Goal: Task Accomplishment & Management: Complete application form

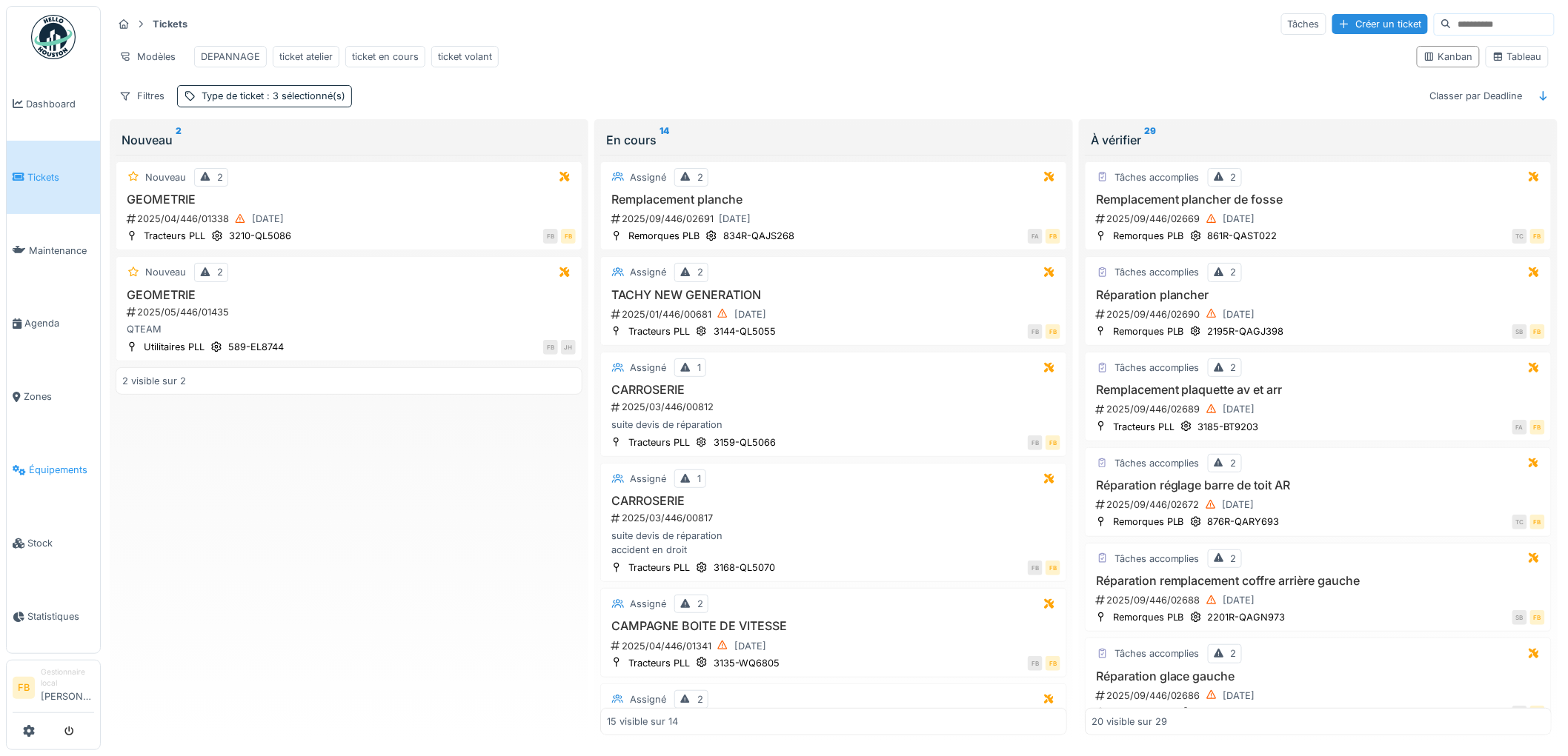
click at [48, 463] on span "Équipements" at bounding box center [61, 470] width 65 height 14
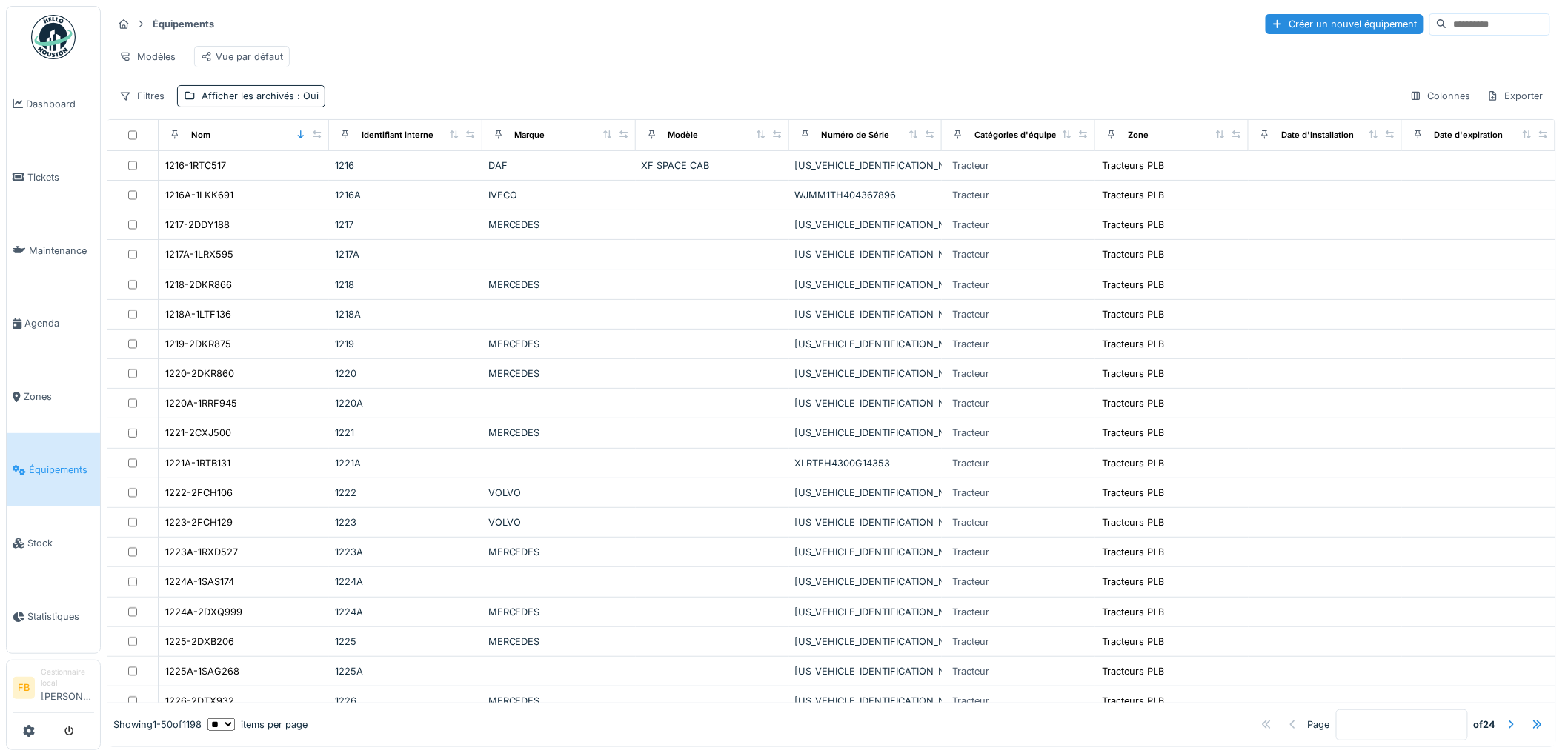
click at [1448, 31] on input at bounding box center [1498, 24] width 102 height 20
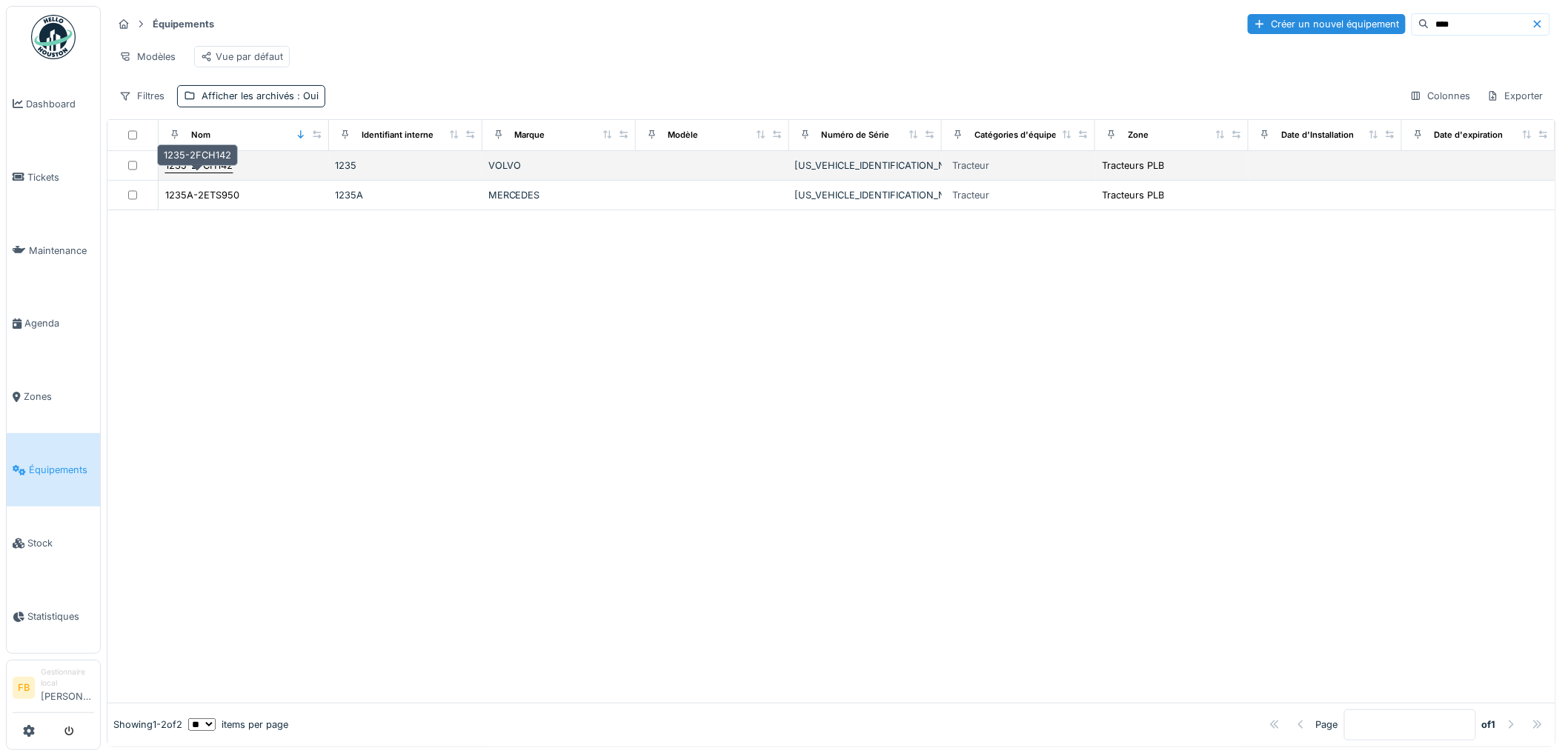
click at [190, 173] on div "1235-2FCH142" at bounding box center [199, 165] width 67 height 14
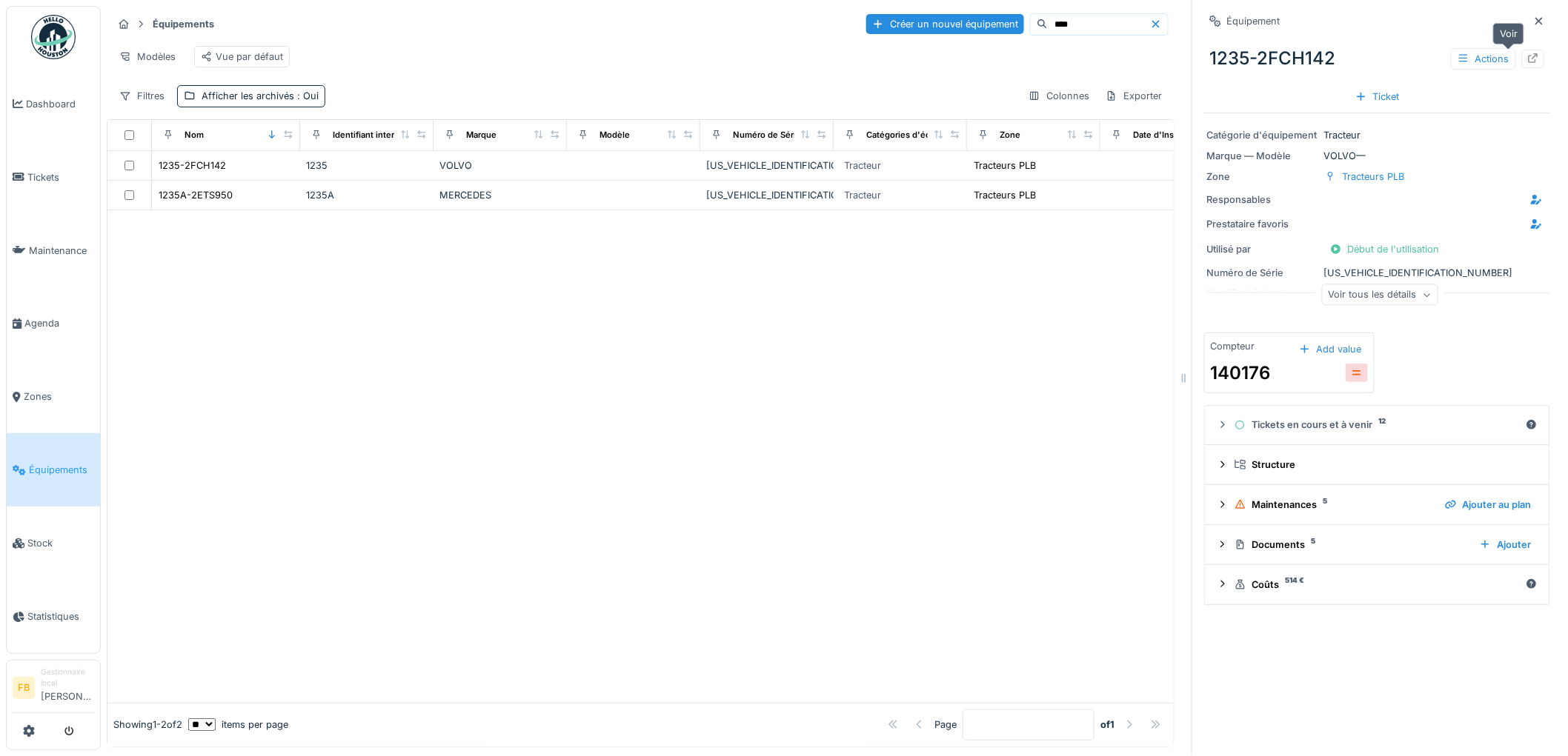
click at [1527, 59] on icon at bounding box center [1533, 58] width 12 height 10
drag, startPoint x: 1031, startPoint y: 23, endPoint x: 955, endPoint y: 23, distance: 76.0
click at [955, 23] on div "Créer un nouvel équipement ****" at bounding box center [1017, 24] width 302 height 22
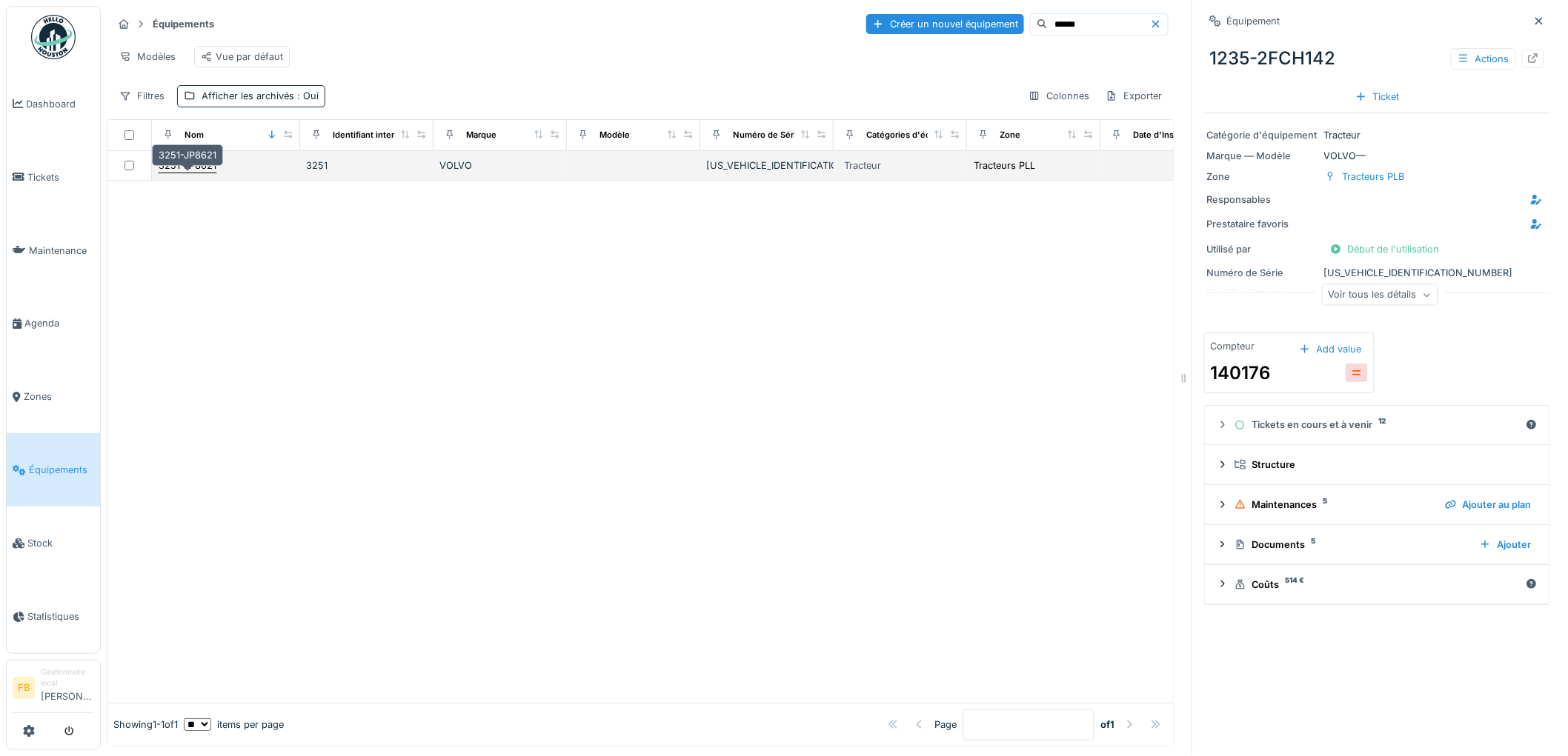
type input "******"
click at [183, 173] on div "3251-JP8621" at bounding box center [187, 165] width 58 height 14
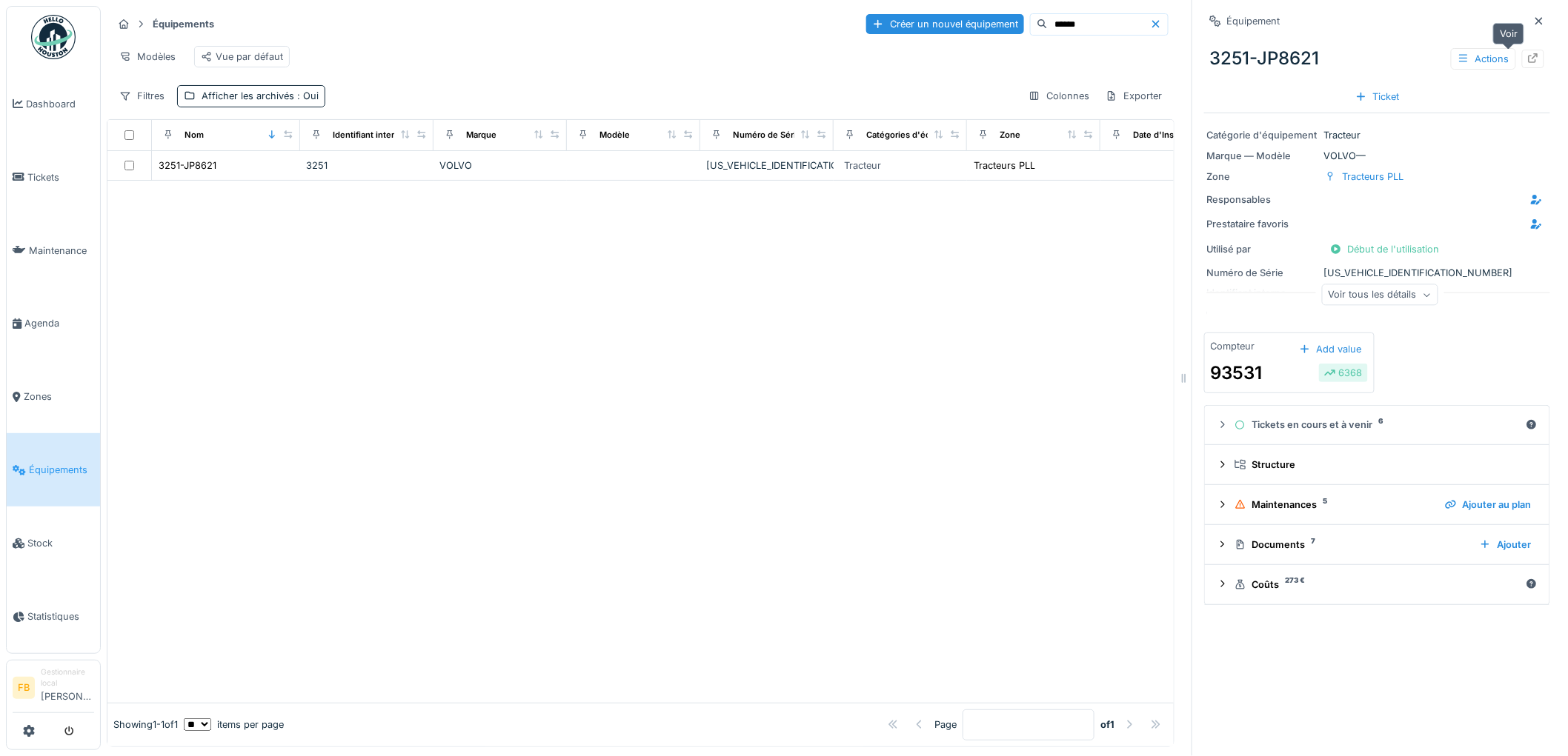
click at [1527, 61] on icon at bounding box center [1533, 58] width 12 height 10
click at [77, 442] on link "Équipements" at bounding box center [53, 470] width 93 height 73
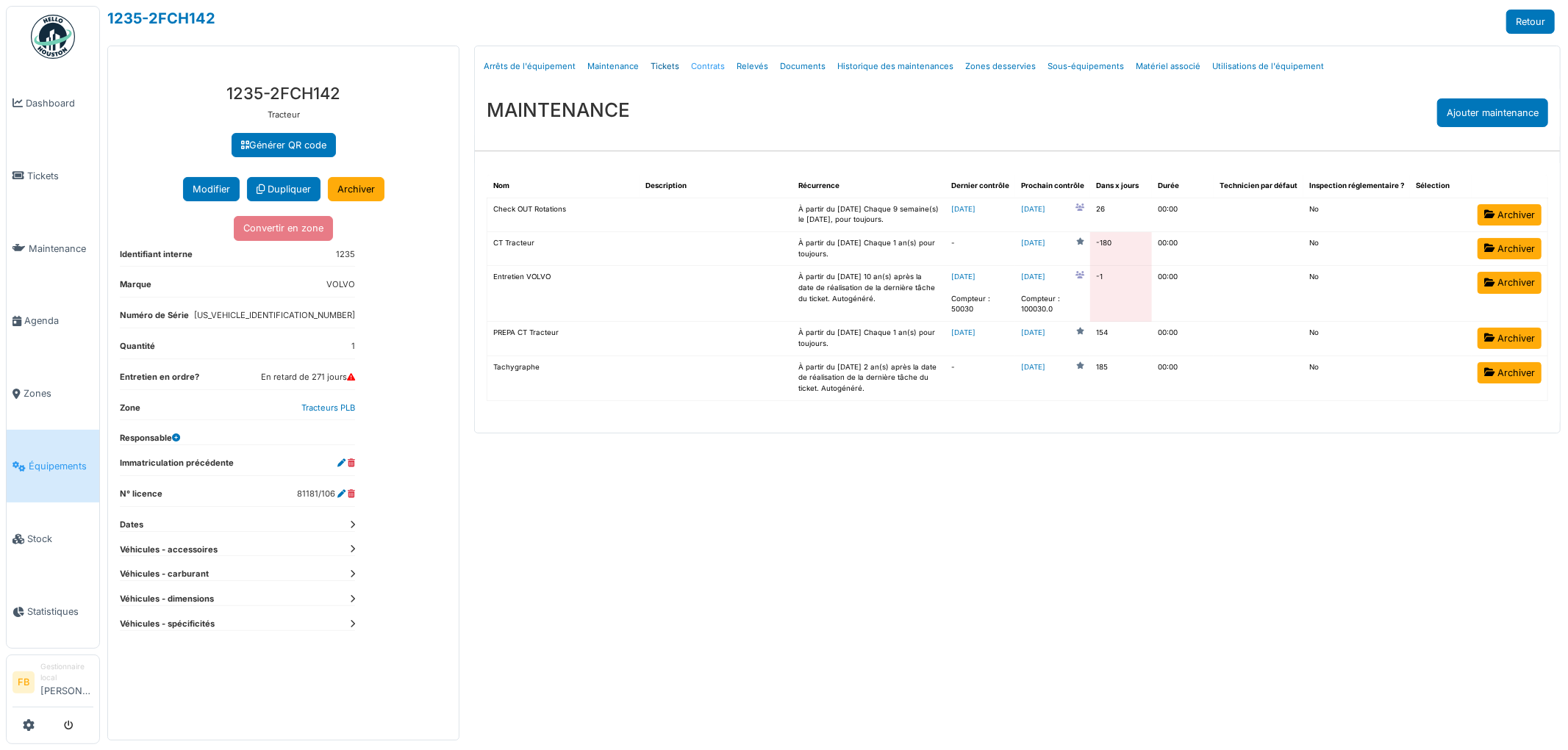
drag, startPoint x: 667, startPoint y: 70, endPoint x: 684, endPoint y: 76, distance: 18.0
click at [667, 69] on link "Tickets" at bounding box center [665, 67] width 41 height 35
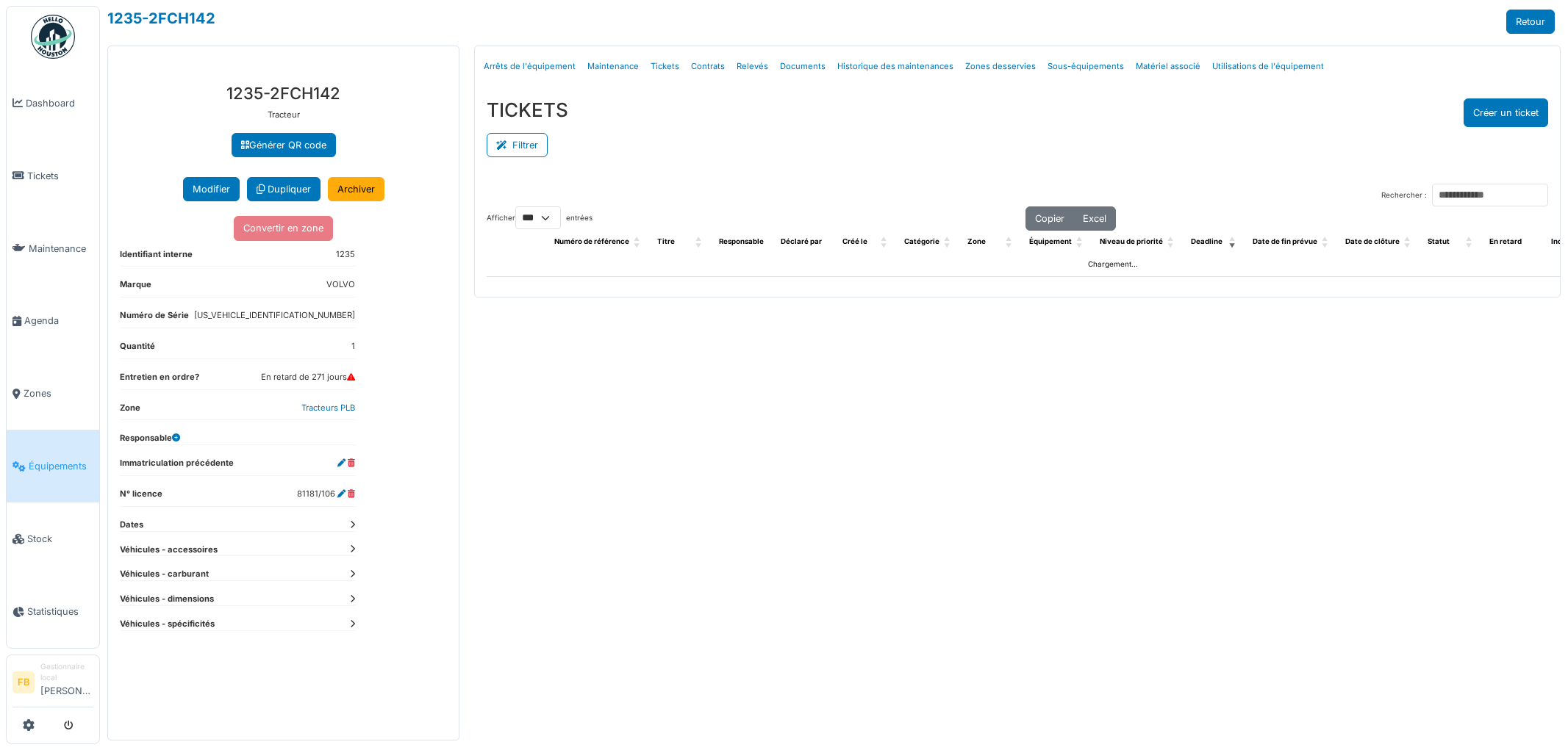
select select "***"
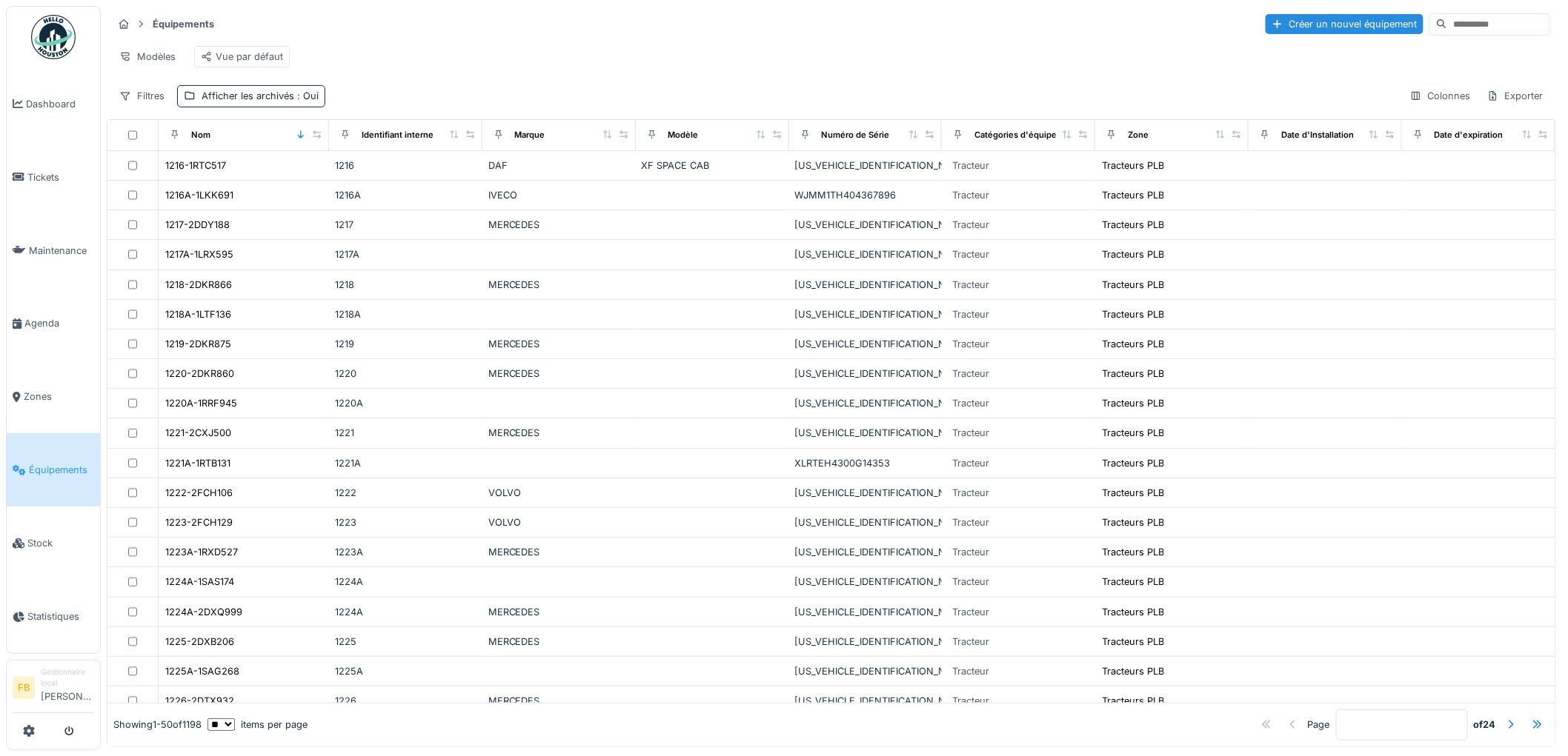
click at [1477, 22] on input at bounding box center [1498, 24] width 102 height 20
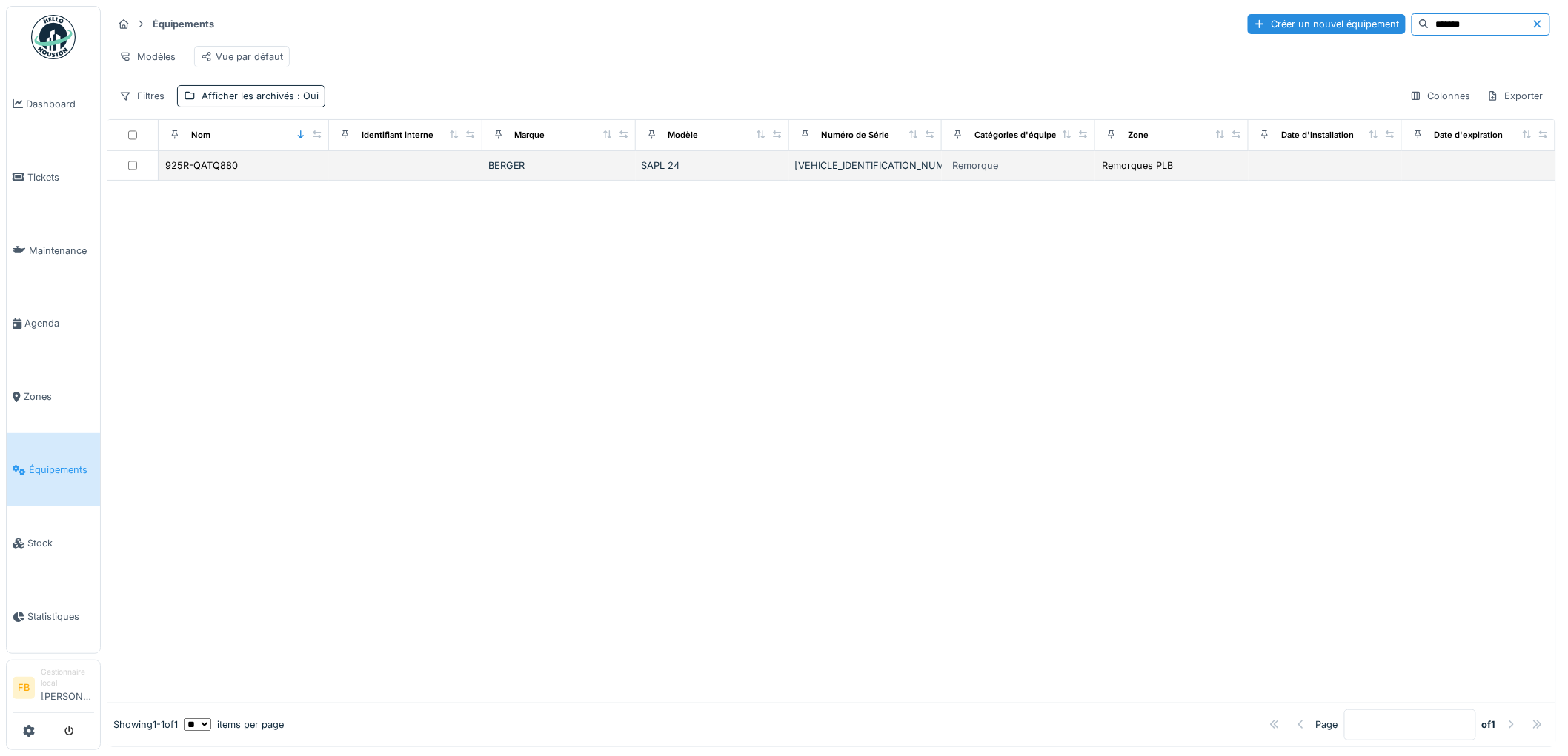
type input "*******"
click at [230, 173] on div "925R-QATQ880" at bounding box center [202, 165] width 73 height 14
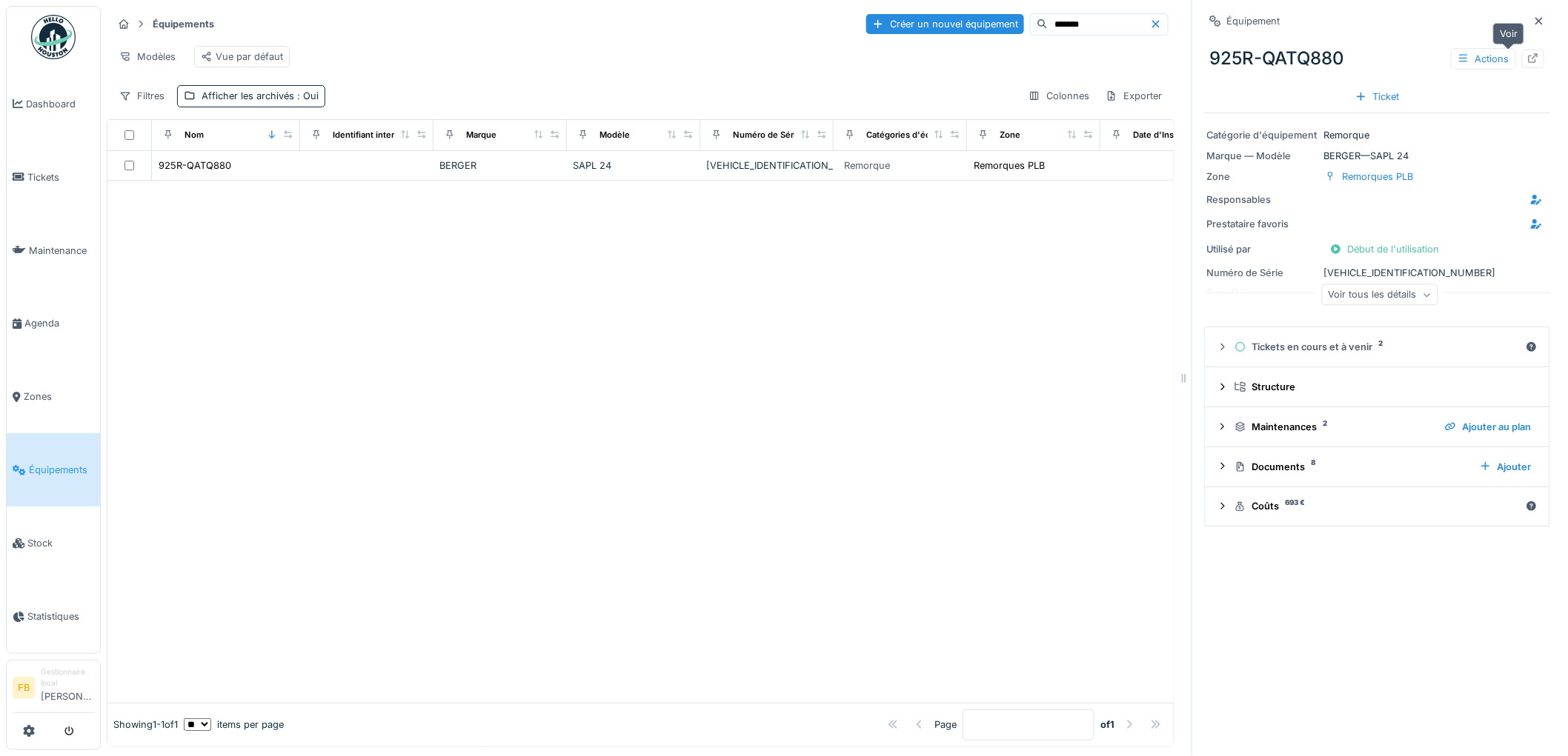
click at [1527, 58] on icon at bounding box center [1533, 58] width 12 height 10
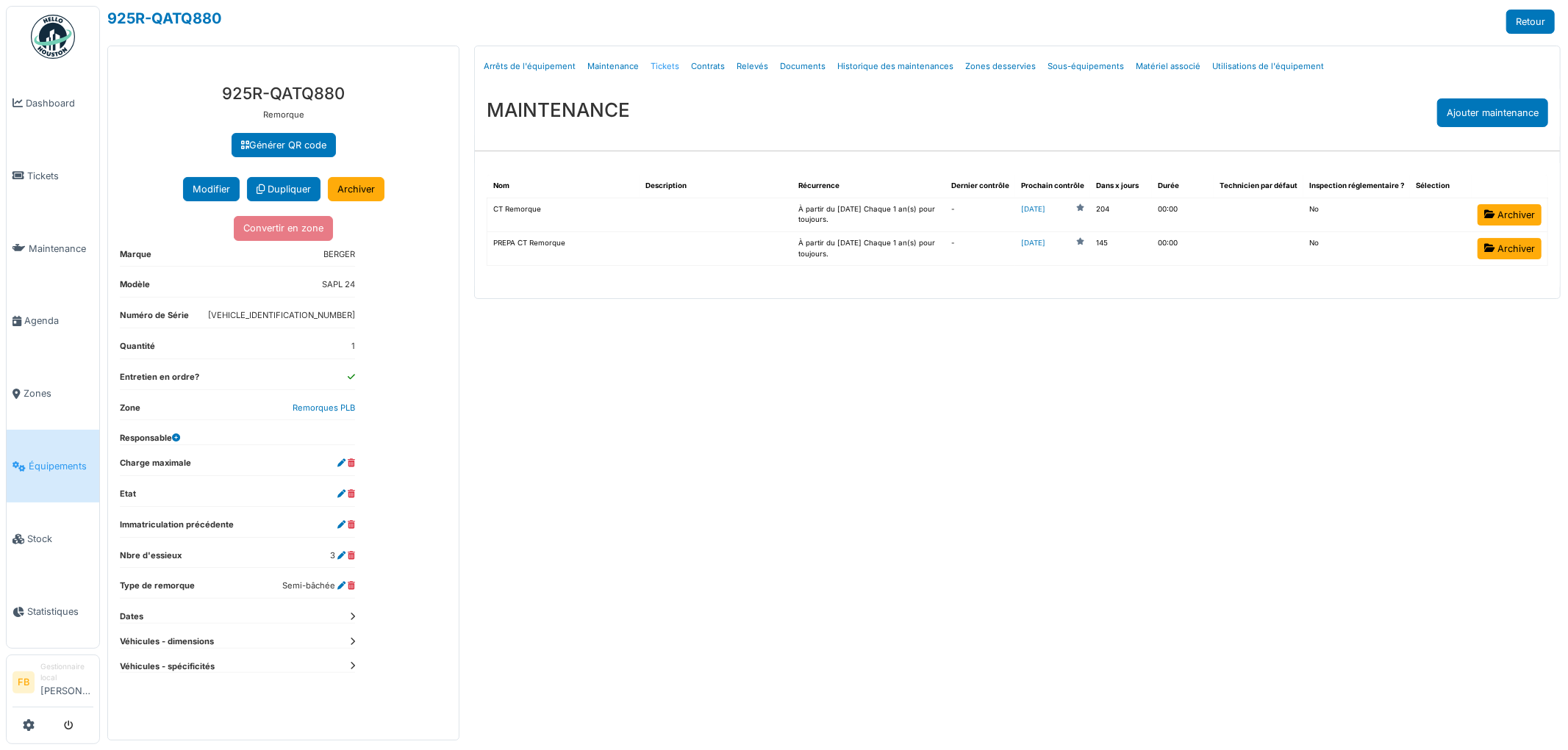
click at [663, 67] on link "Tickets" at bounding box center [665, 67] width 41 height 35
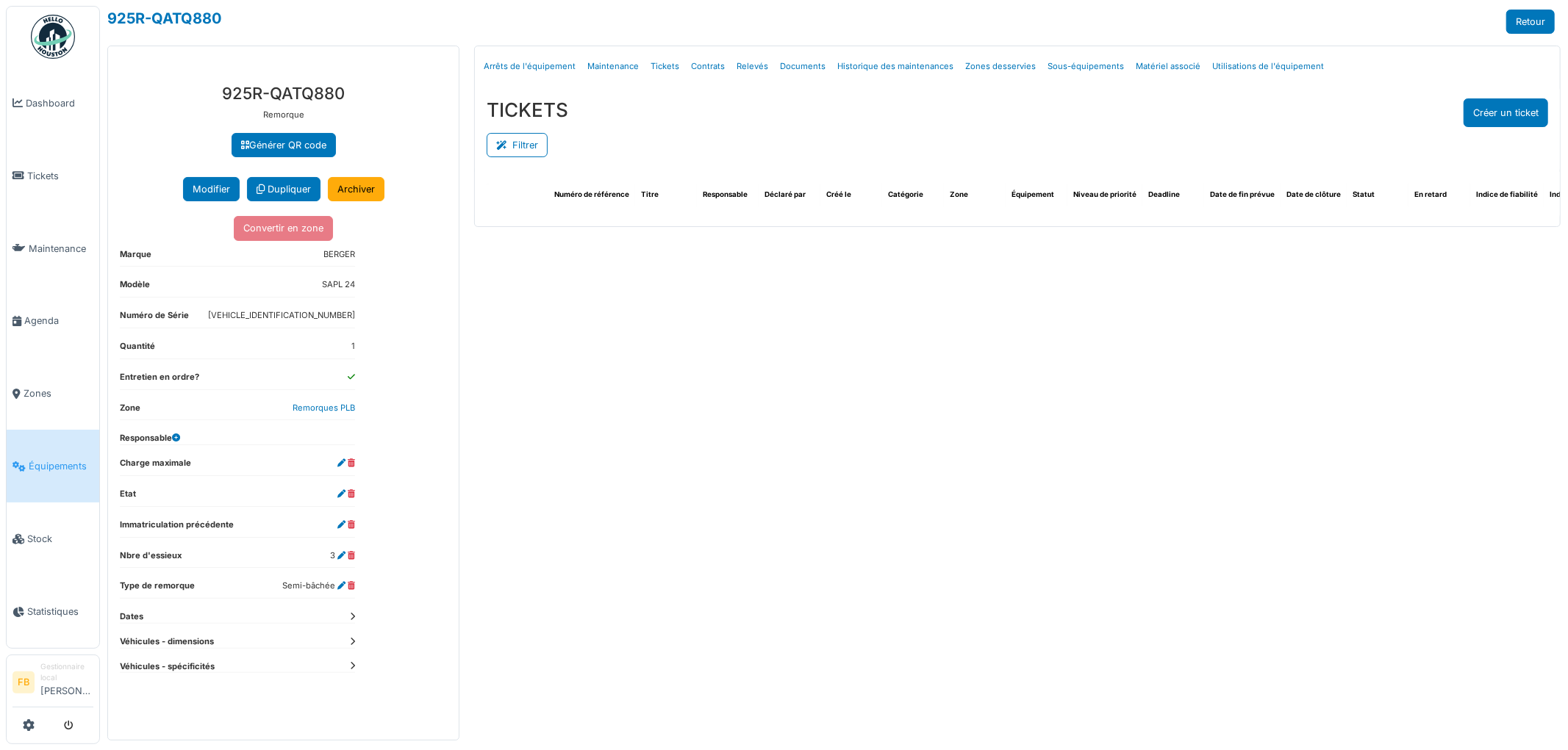
select select "***"
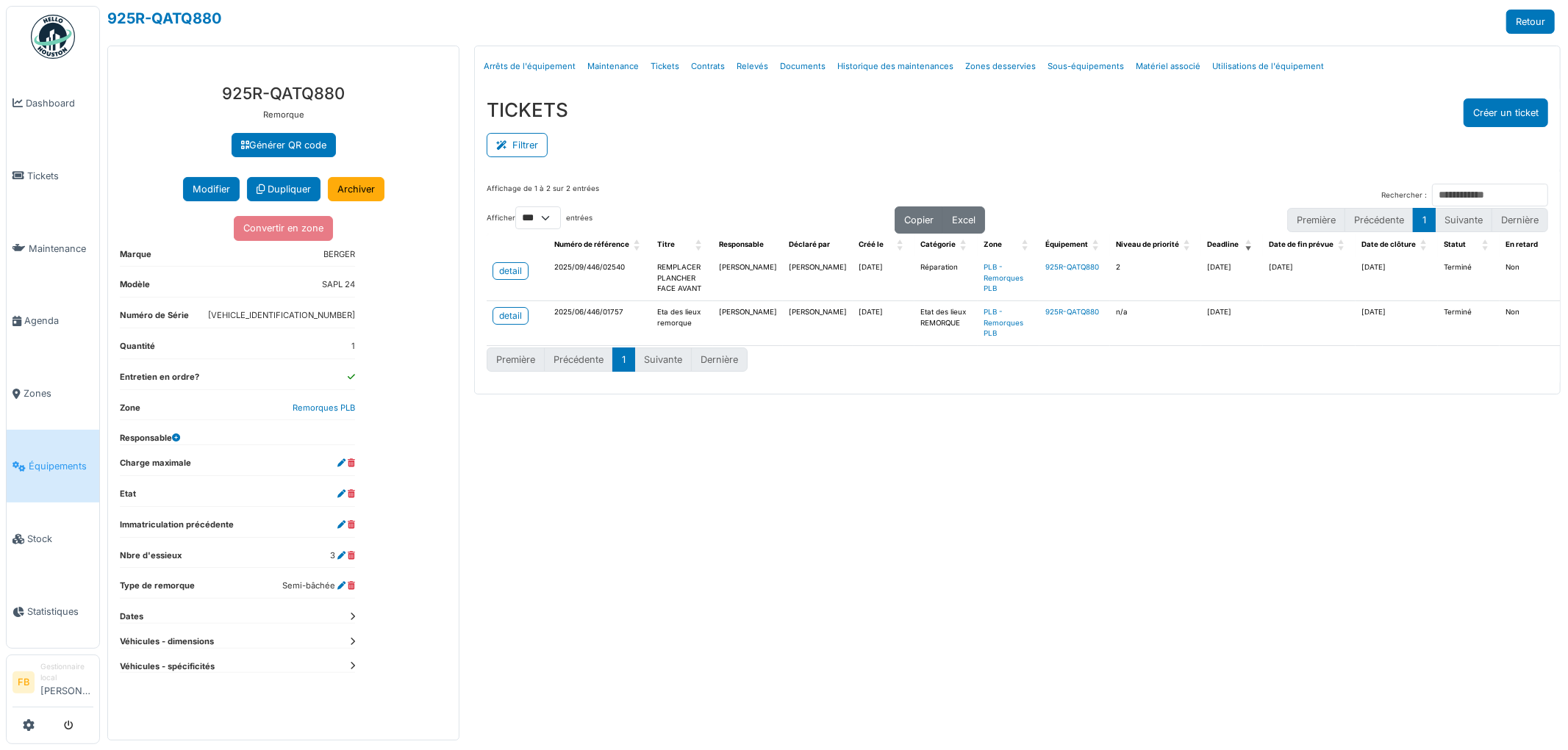
click at [689, 327] on td "Eta des lieux remorque" at bounding box center [682, 324] width 62 height 45
click at [685, 326] on td "Eta des lieux remorque" at bounding box center [682, 324] width 62 height 45
drag, startPoint x: 700, startPoint y: 328, endPoint x: 655, endPoint y: 309, distance: 48.8
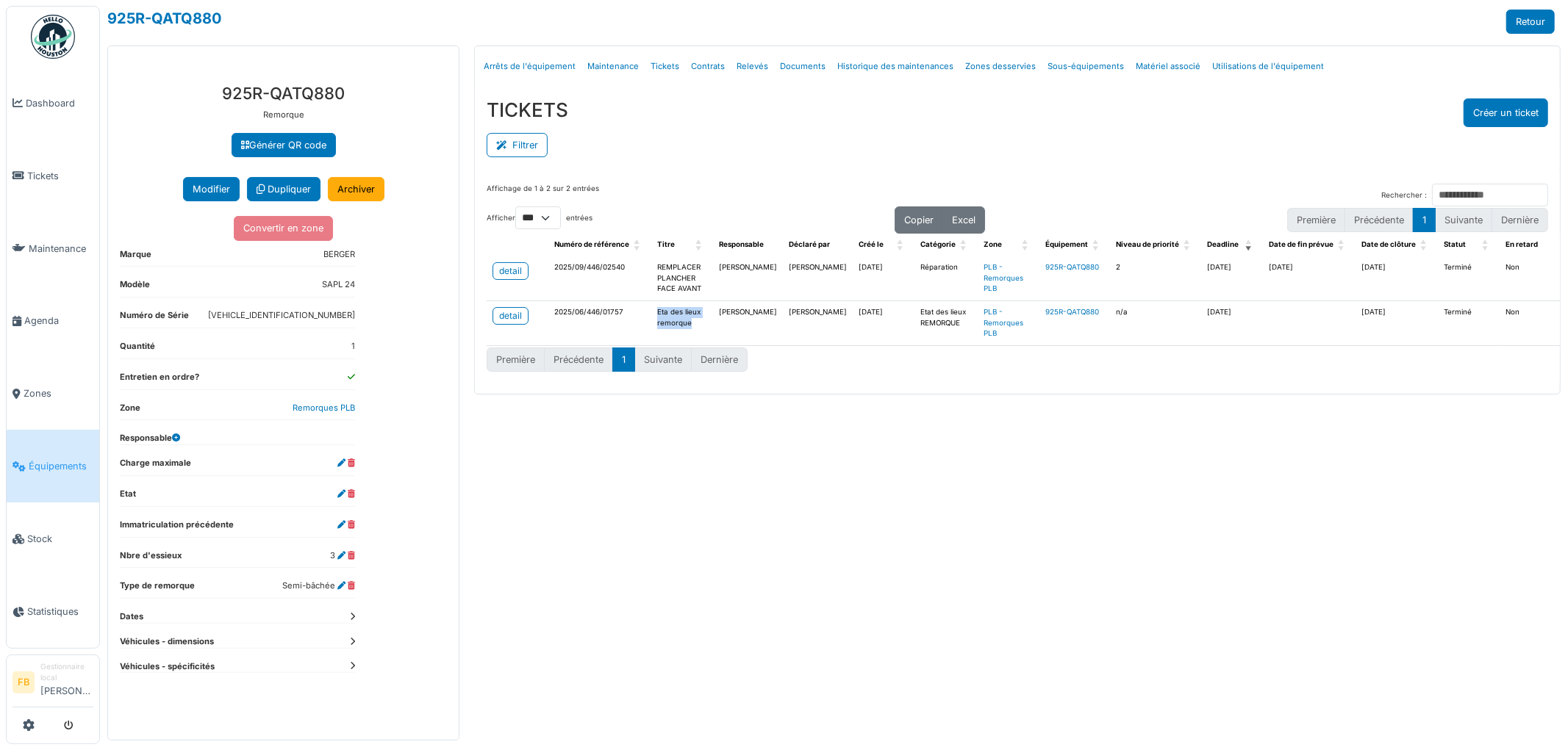
click at [655, 309] on td "Eta des lieux remorque" at bounding box center [682, 324] width 62 height 45
click at [692, 332] on td "Eta des lieux remorque" at bounding box center [682, 324] width 62 height 45
click at [713, 319] on td "[PERSON_NAME]" at bounding box center [748, 324] width 70 height 45
click at [504, 267] on div "detail" at bounding box center [510, 271] width 23 height 14
click at [517, 273] on div "detail" at bounding box center [510, 271] width 23 height 14
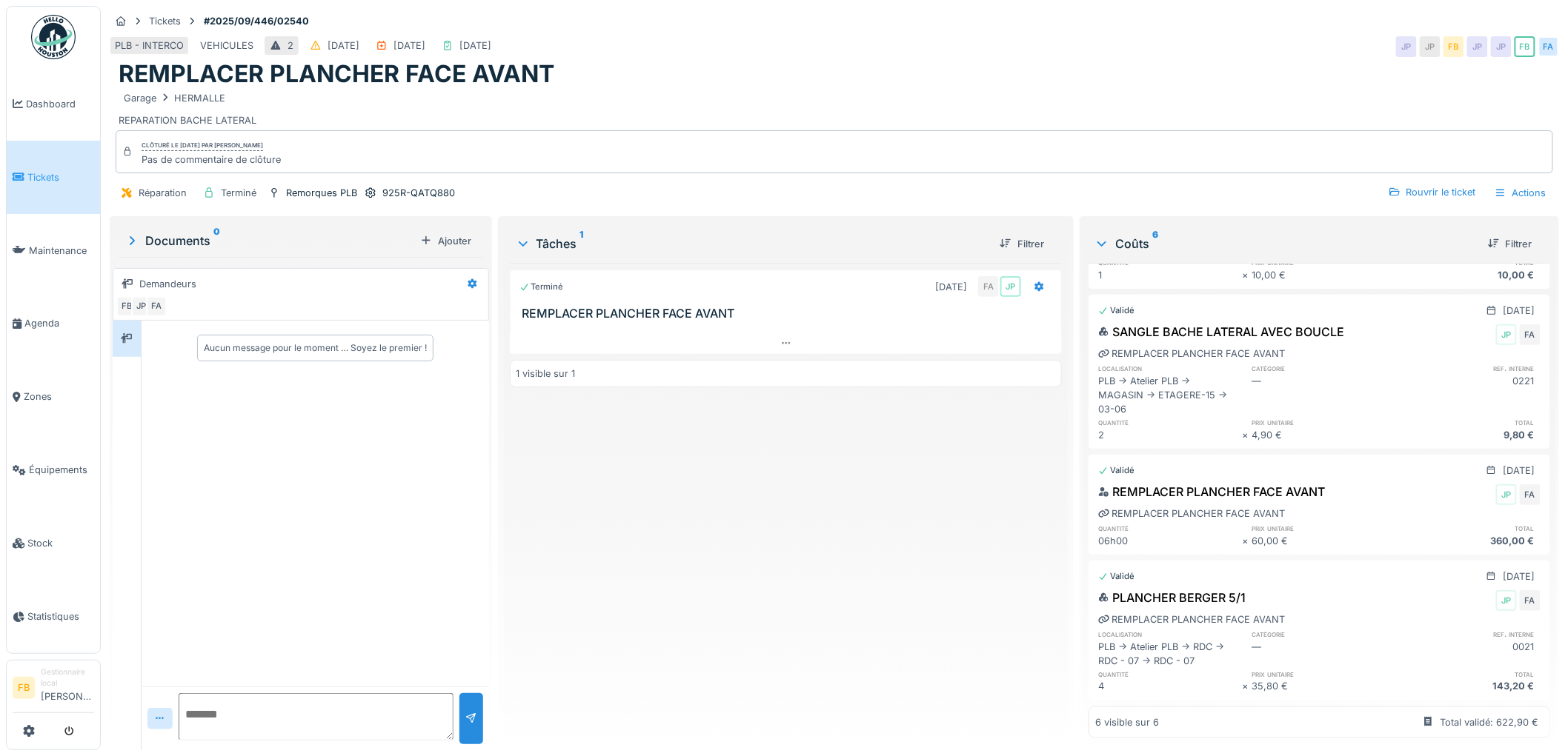
scroll to position [427, 0]
click at [689, 492] on div "Terminé [DATE] FA JP REMPLACER PLANCHER FACE AVANT 1 visible sur 1" at bounding box center [787, 501] width 553 height 476
click at [8, 161] on link "Tickets" at bounding box center [53, 177] width 93 height 73
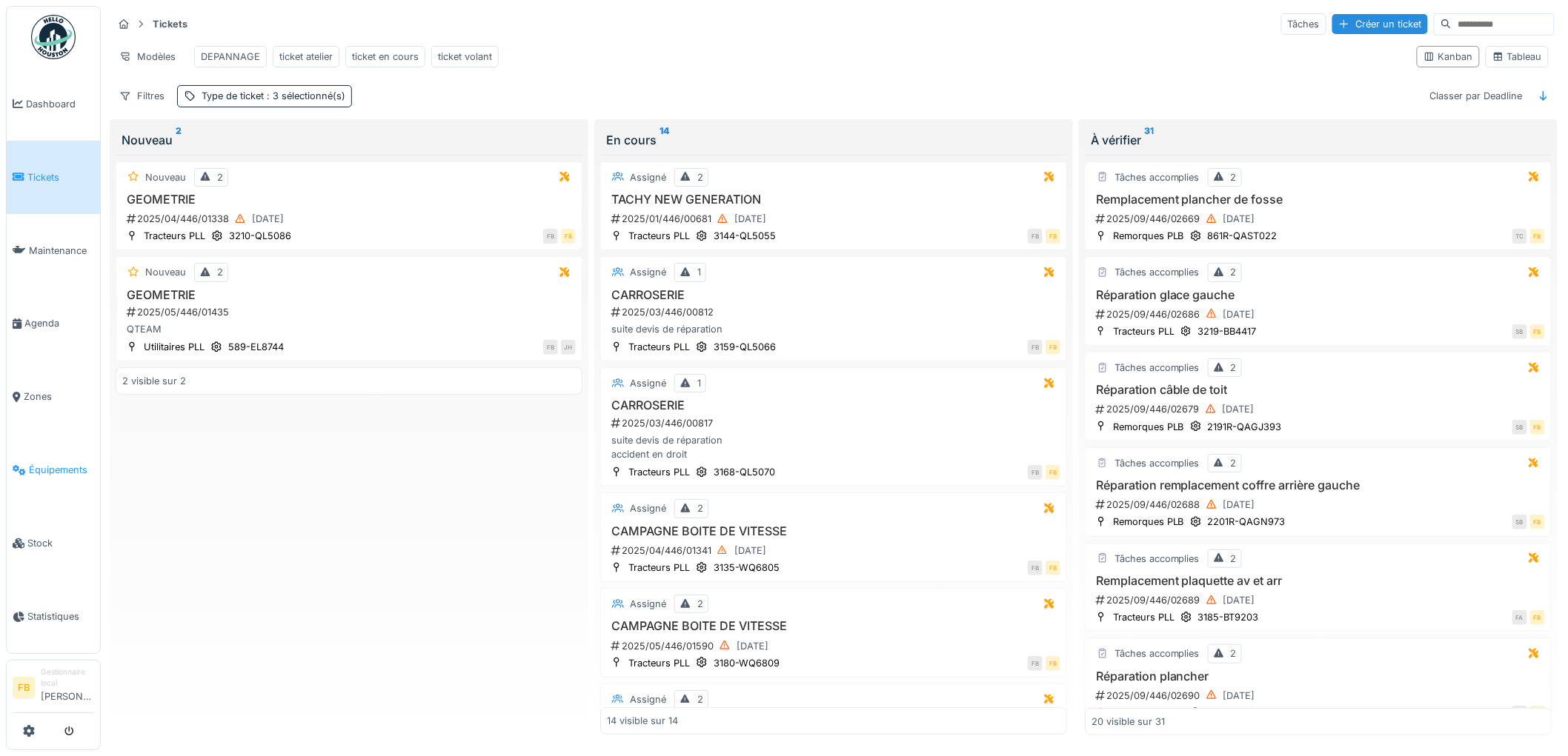
click at [50, 463] on span "Équipements" at bounding box center [61, 470] width 65 height 14
click at [1466, 28] on input at bounding box center [1503, 24] width 102 height 20
type input "****"
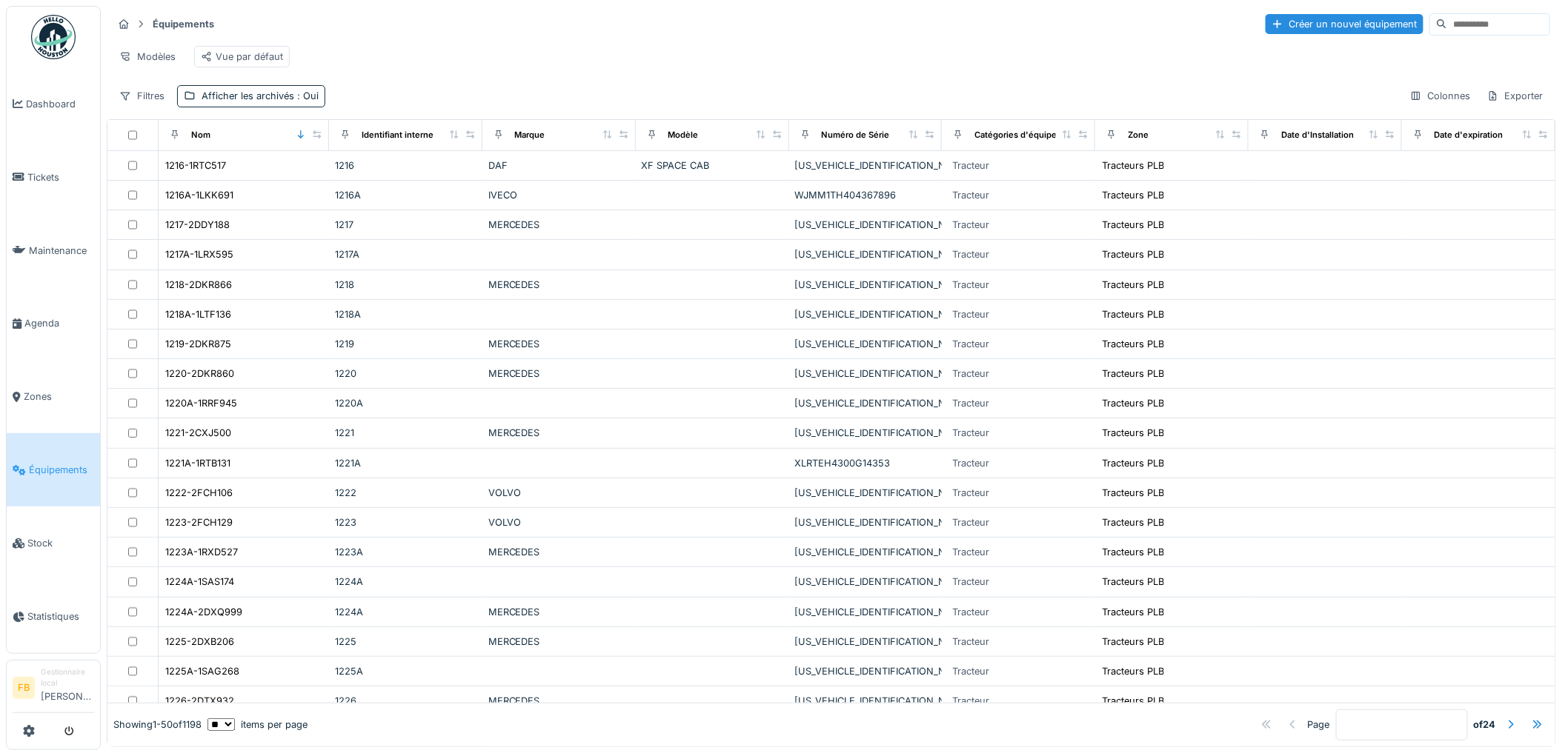
click at [1448, 25] on input at bounding box center [1498, 24] width 102 height 20
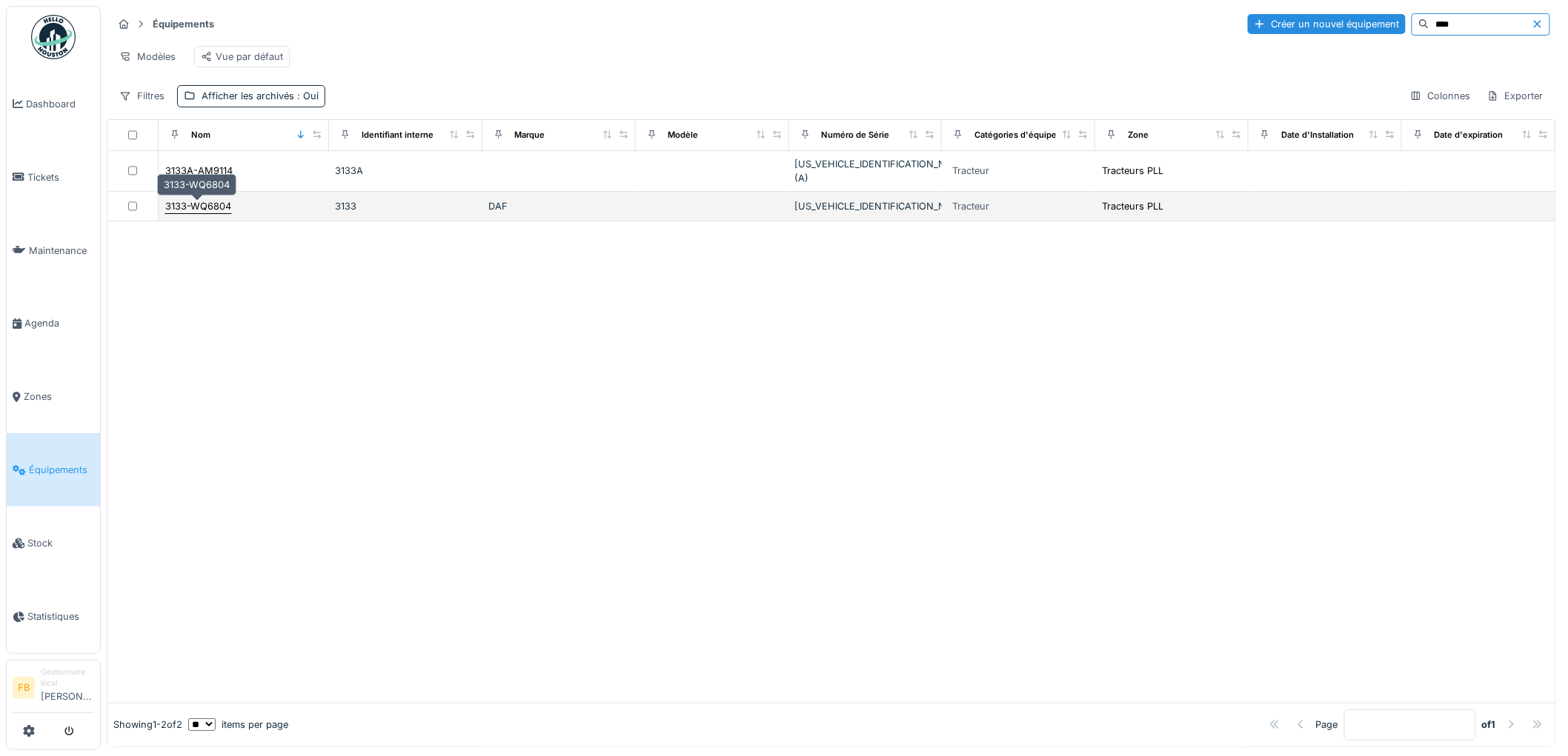
type input "****"
click at [208, 208] on div "3133-WQ6804" at bounding box center [198, 206] width 66 height 14
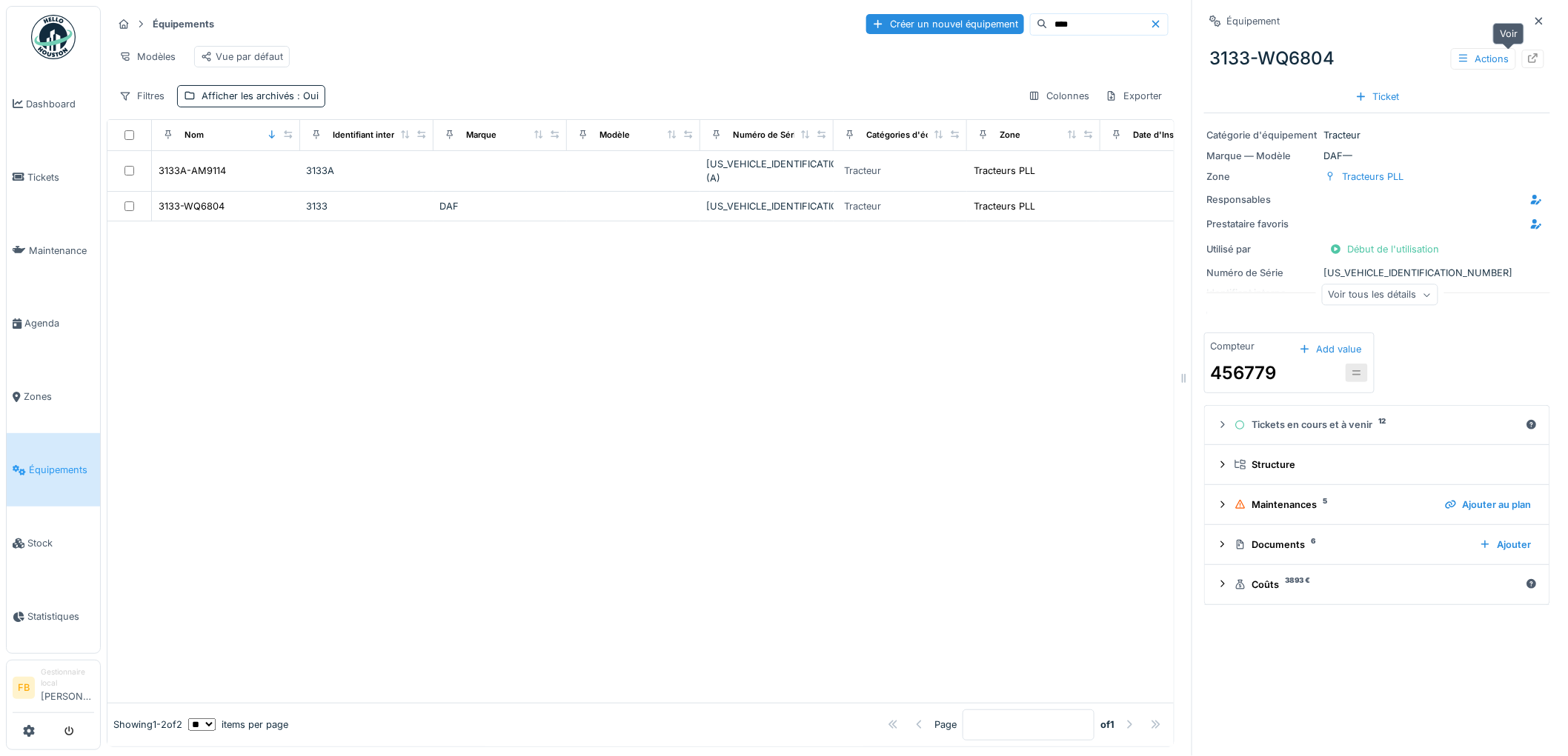
click at [1527, 55] on icon at bounding box center [1533, 58] width 12 height 10
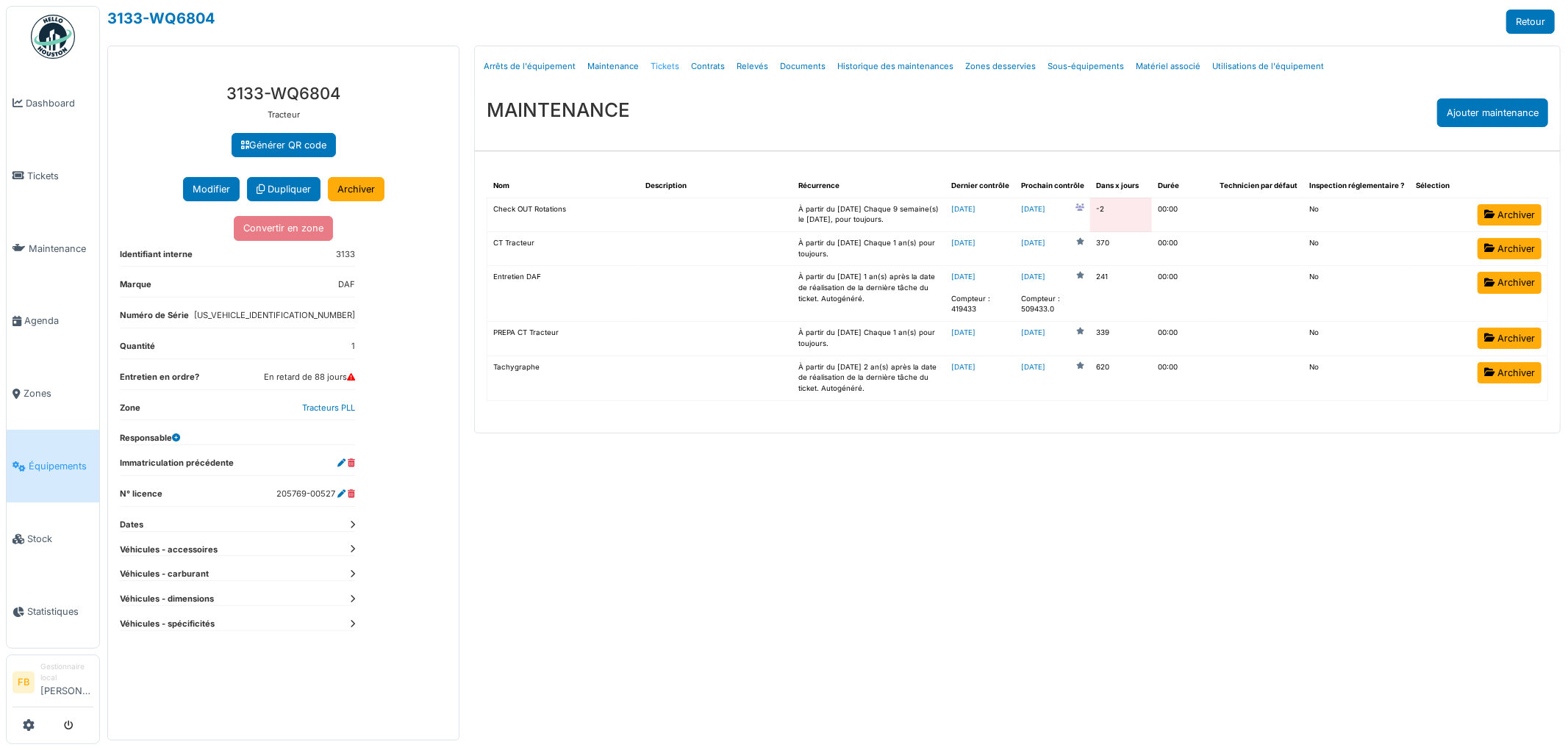
click at [664, 59] on link "Tickets" at bounding box center [665, 67] width 41 height 35
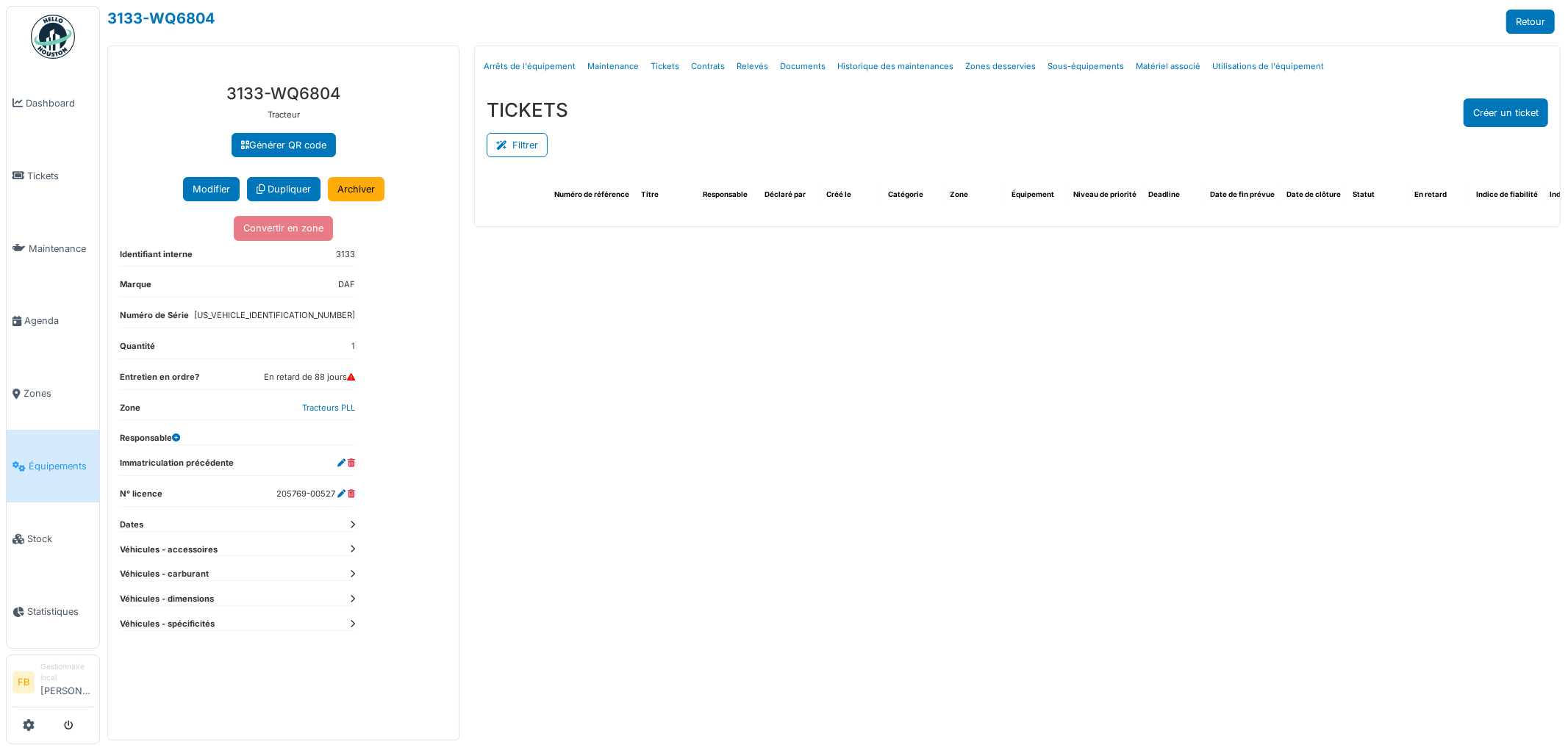
select select "***"
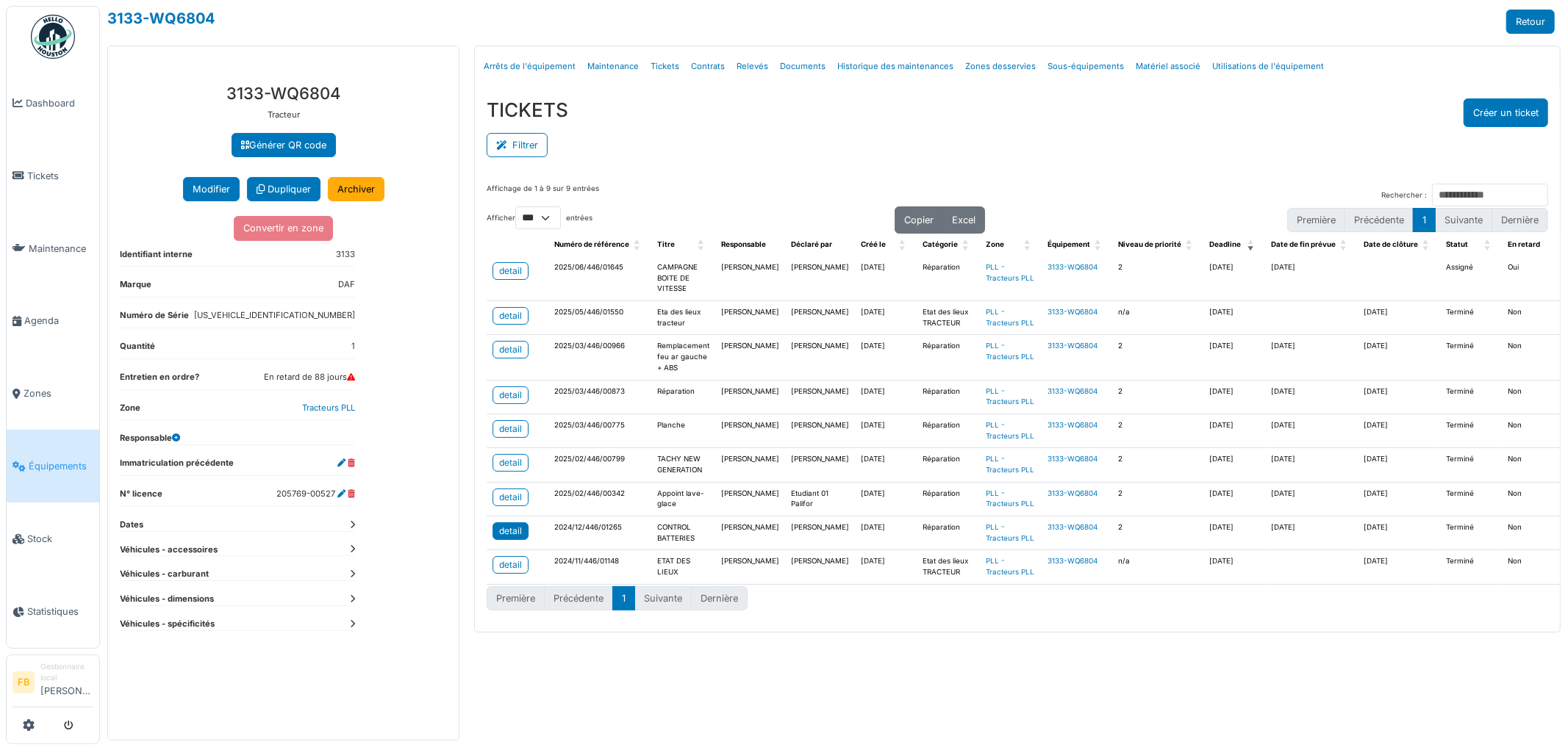
click at [518, 538] on div "detail" at bounding box center [510, 531] width 23 height 14
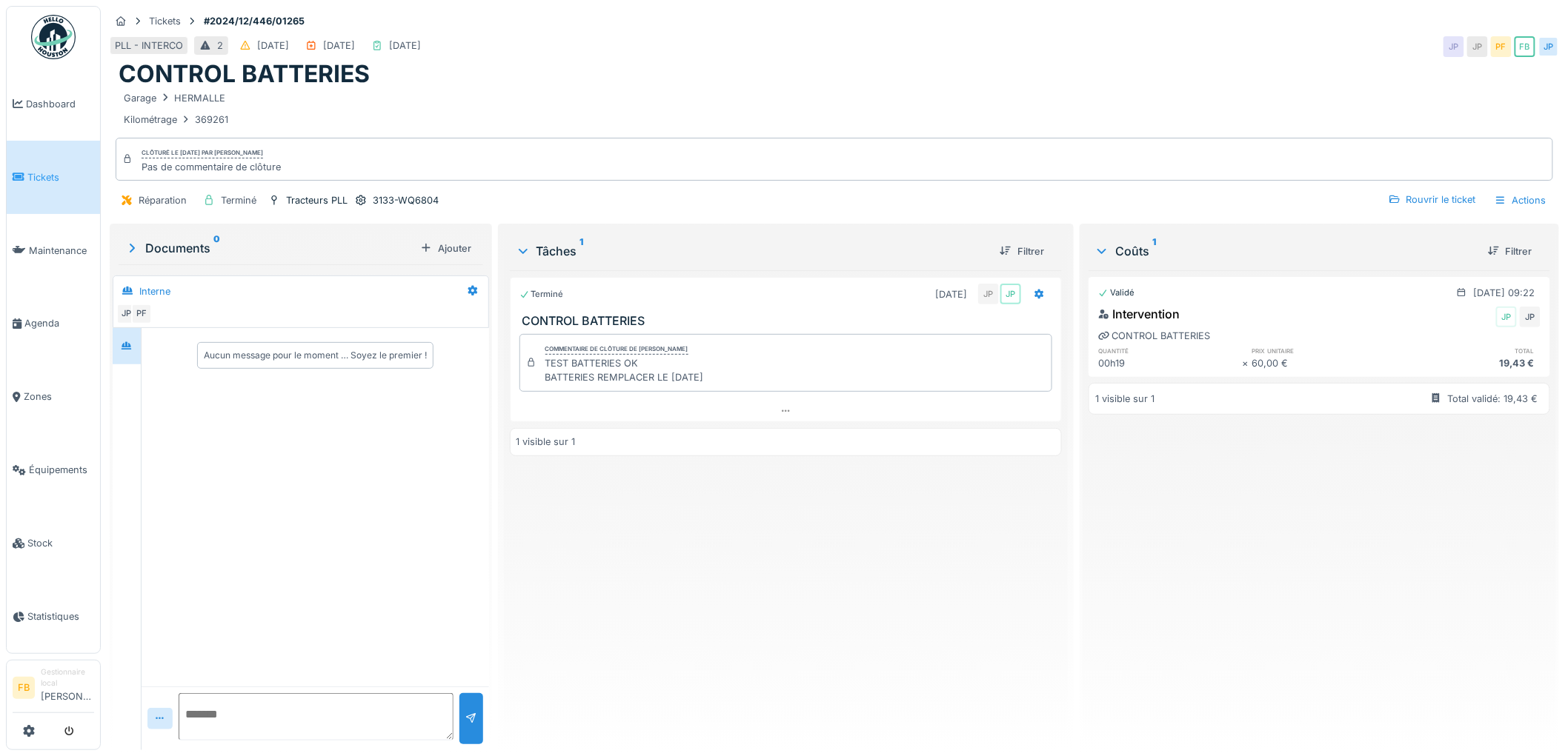
click at [59, 177] on span "Tickets" at bounding box center [61, 177] width 67 height 14
click at [64, 178] on span "Tickets" at bounding box center [61, 177] width 67 height 14
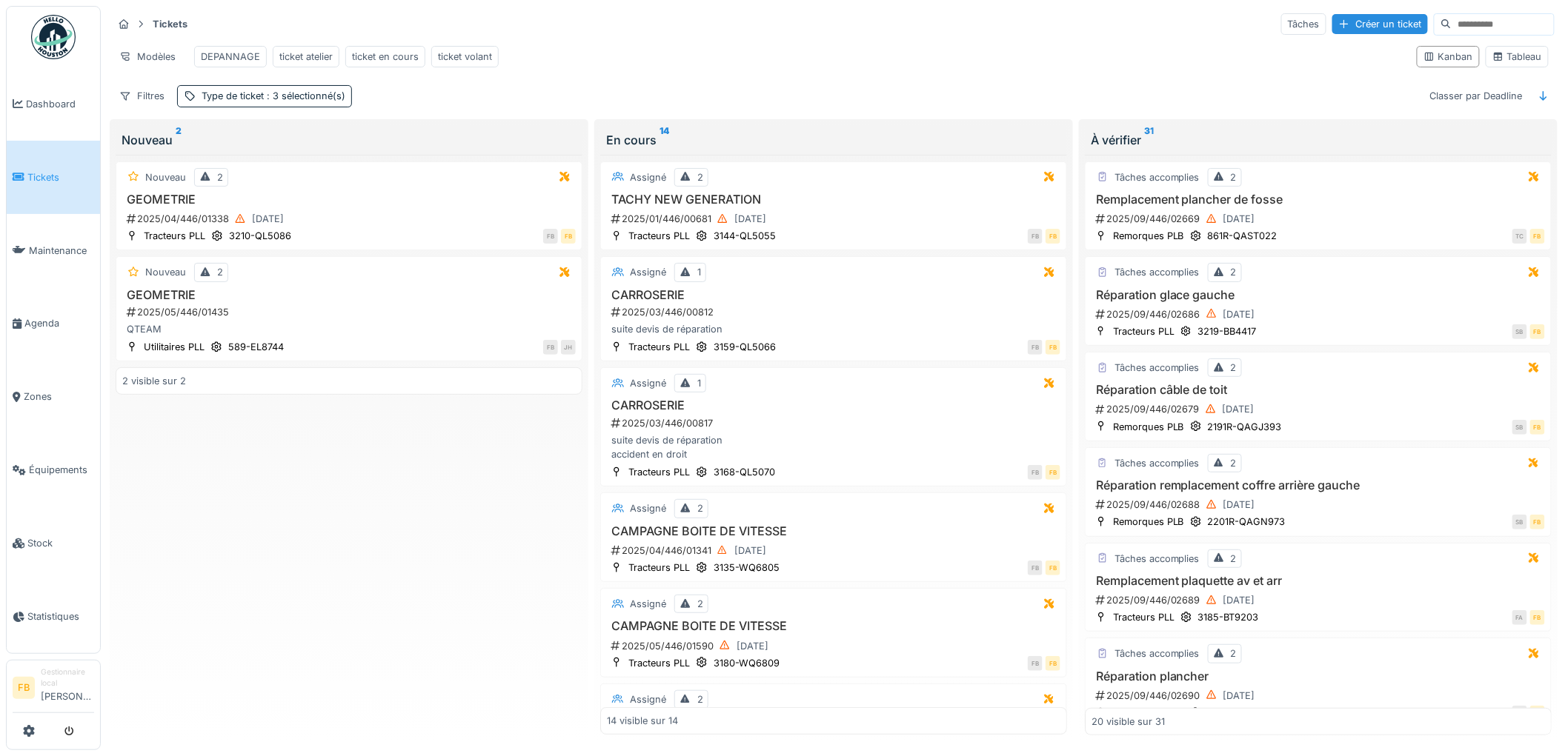
drag, startPoint x: 33, startPoint y: 174, endPoint x: 42, endPoint y: 173, distance: 9.1
click at [33, 174] on span "Tickets" at bounding box center [61, 177] width 67 height 14
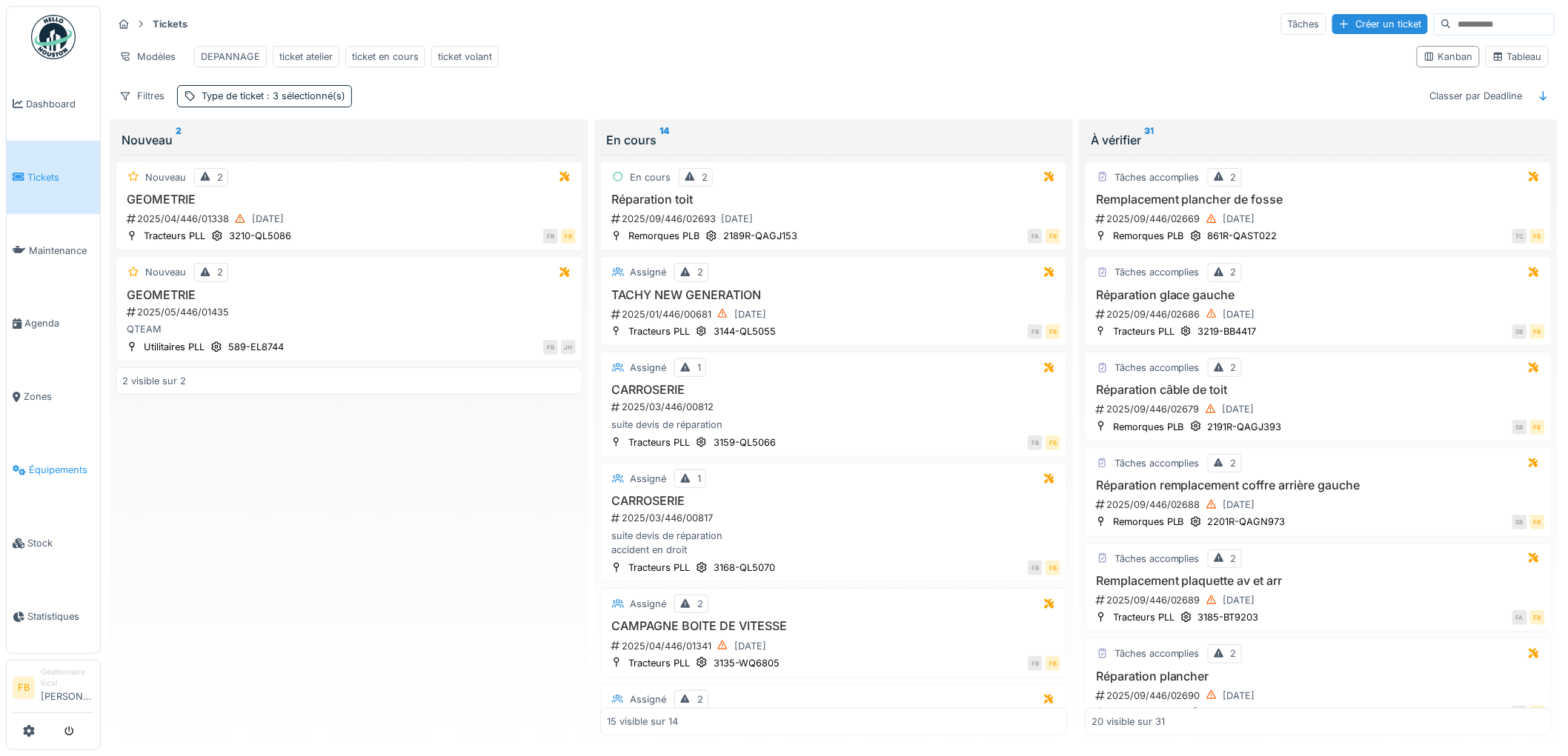
click at [52, 445] on link "Équipements" at bounding box center [53, 470] width 93 height 73
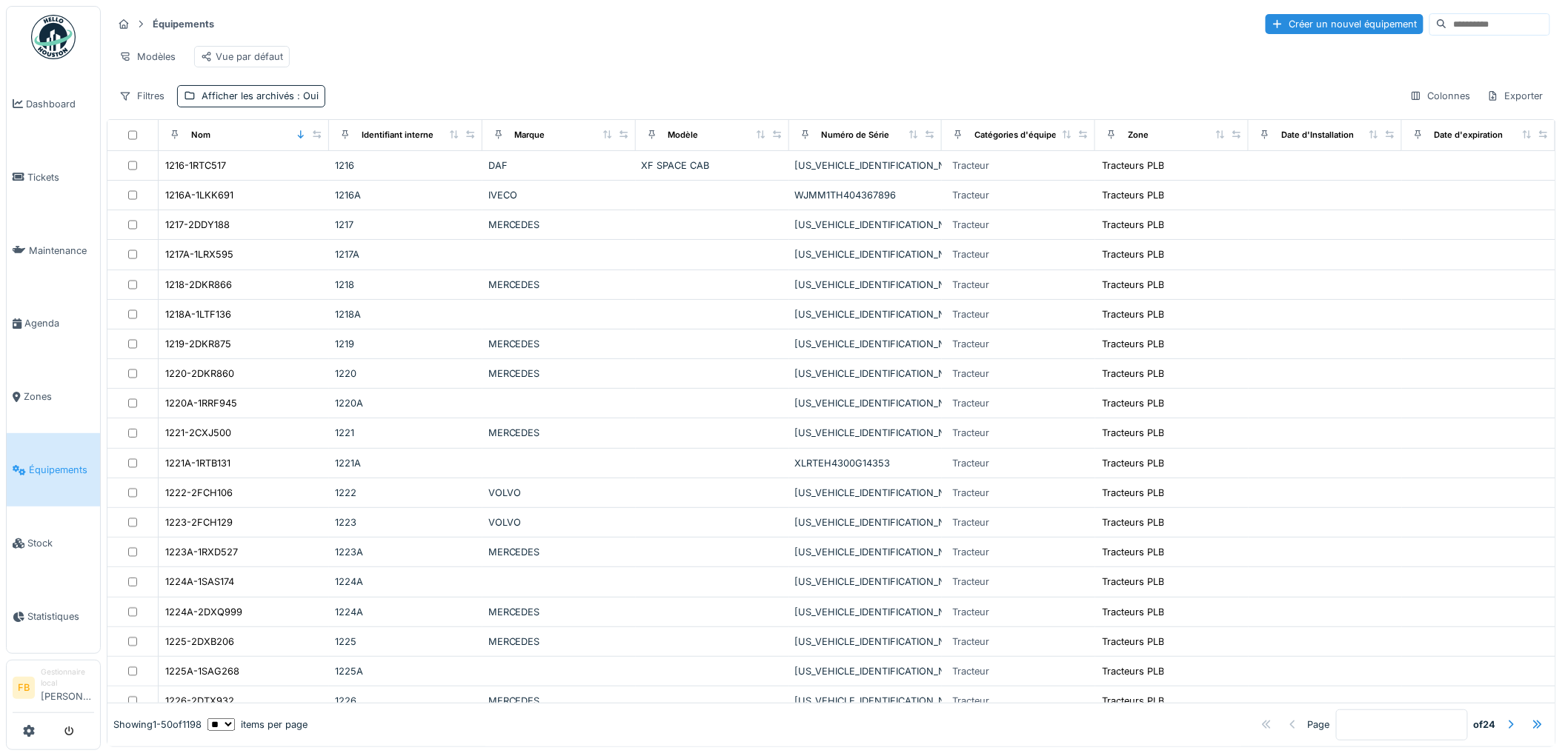
click at [1448, 27] on input at bounding box center [1498, 24] width 102 height 20
type input "******"
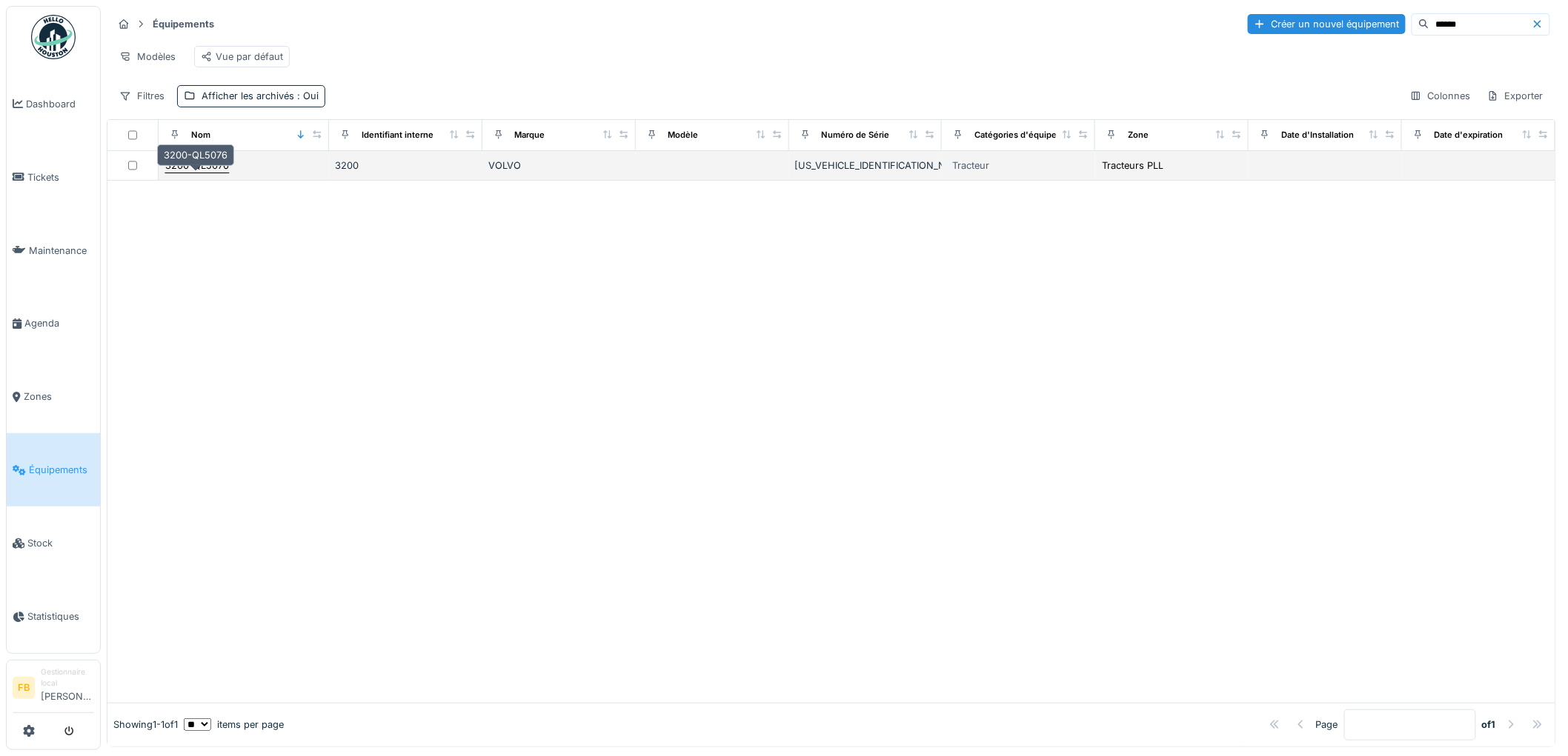
click at [201, 172] on div "3200-QL5076" at bounding box center [197, 165] width 64 height 14
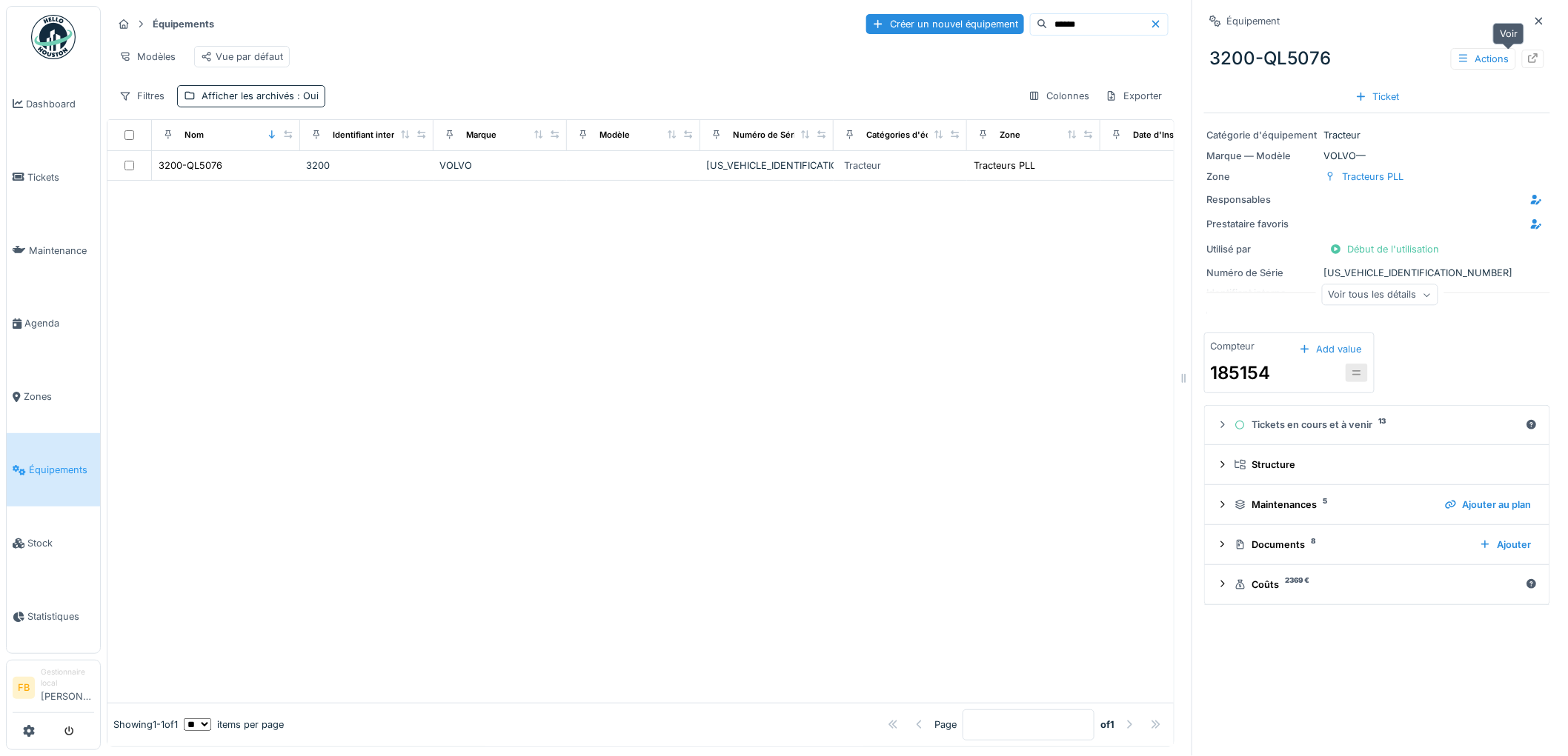
click at [1527, 58] on icon at bounding box center [1533, 58] width 12 height 10
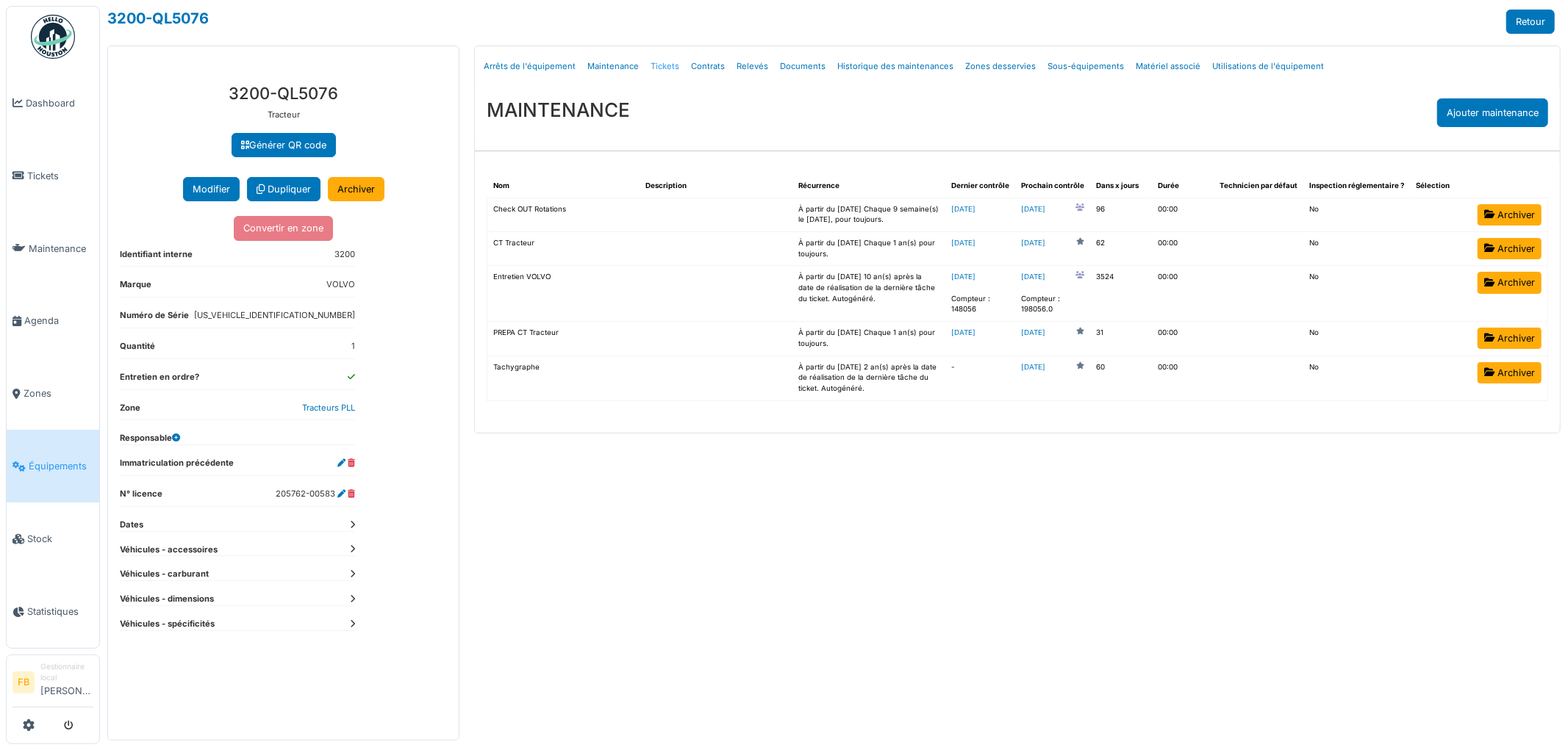
click at [658, 67] on link "Tickets" at bounding box center [665, 67] width 41 height 35
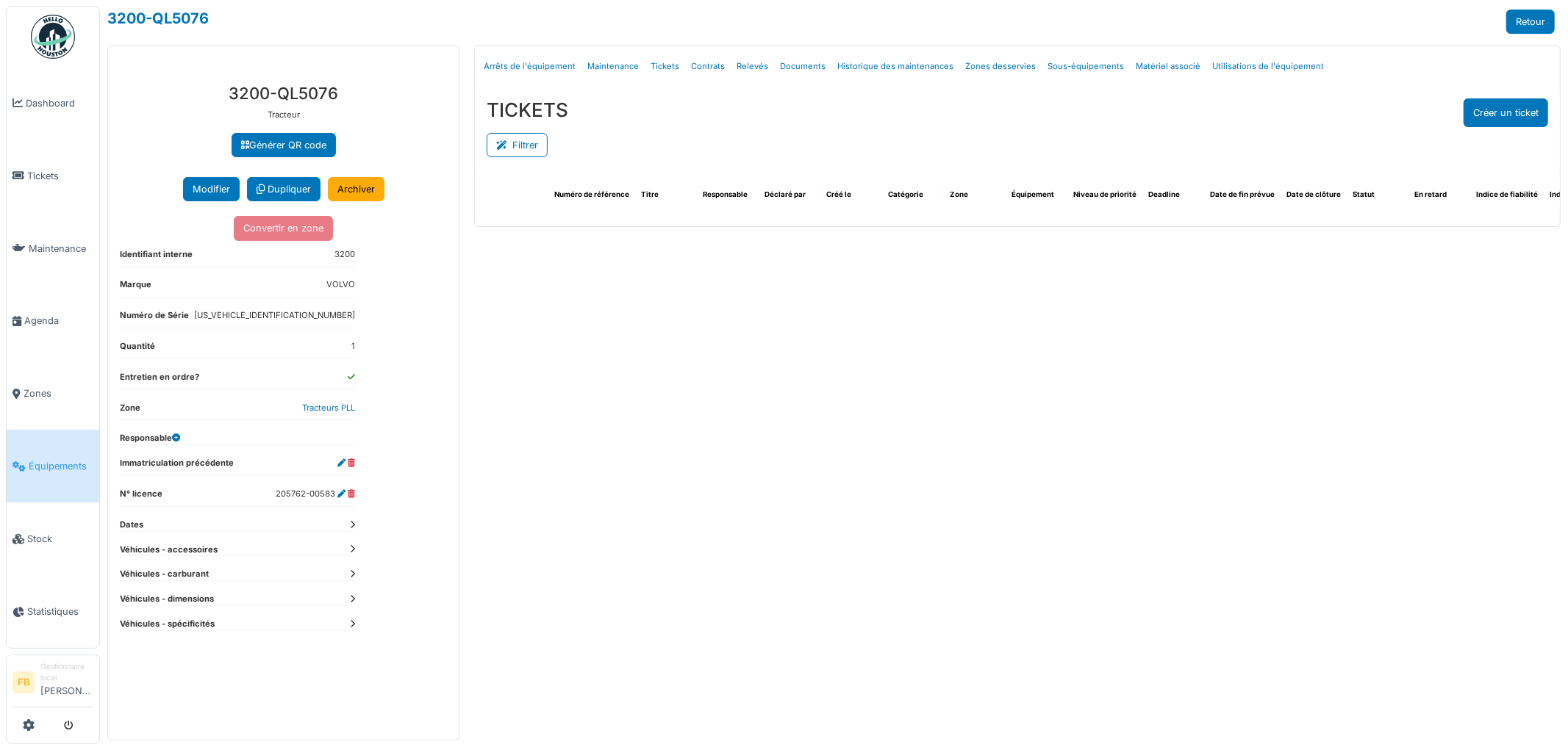
select select "***"
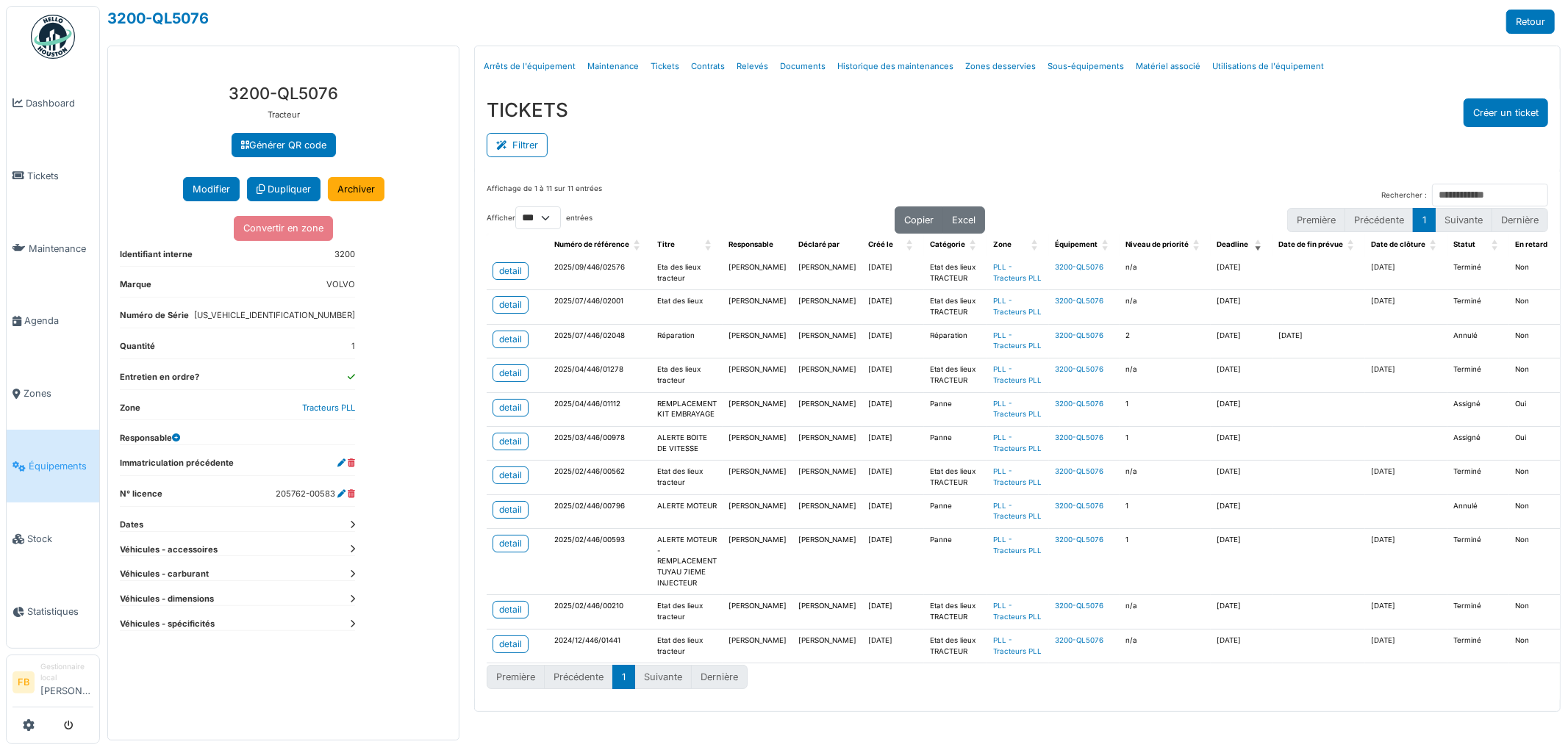
scroll to position [83, 0]
click at [499, 504] on div "detail" at bounding box center [510, 510] width 23 height 14
click at [500, 550] on div "detail" at bounding box center [510, 544] width 23 height 14
click at [56, 174] on span "Tickets" at bounding box center [60, 176] width 66 height 14
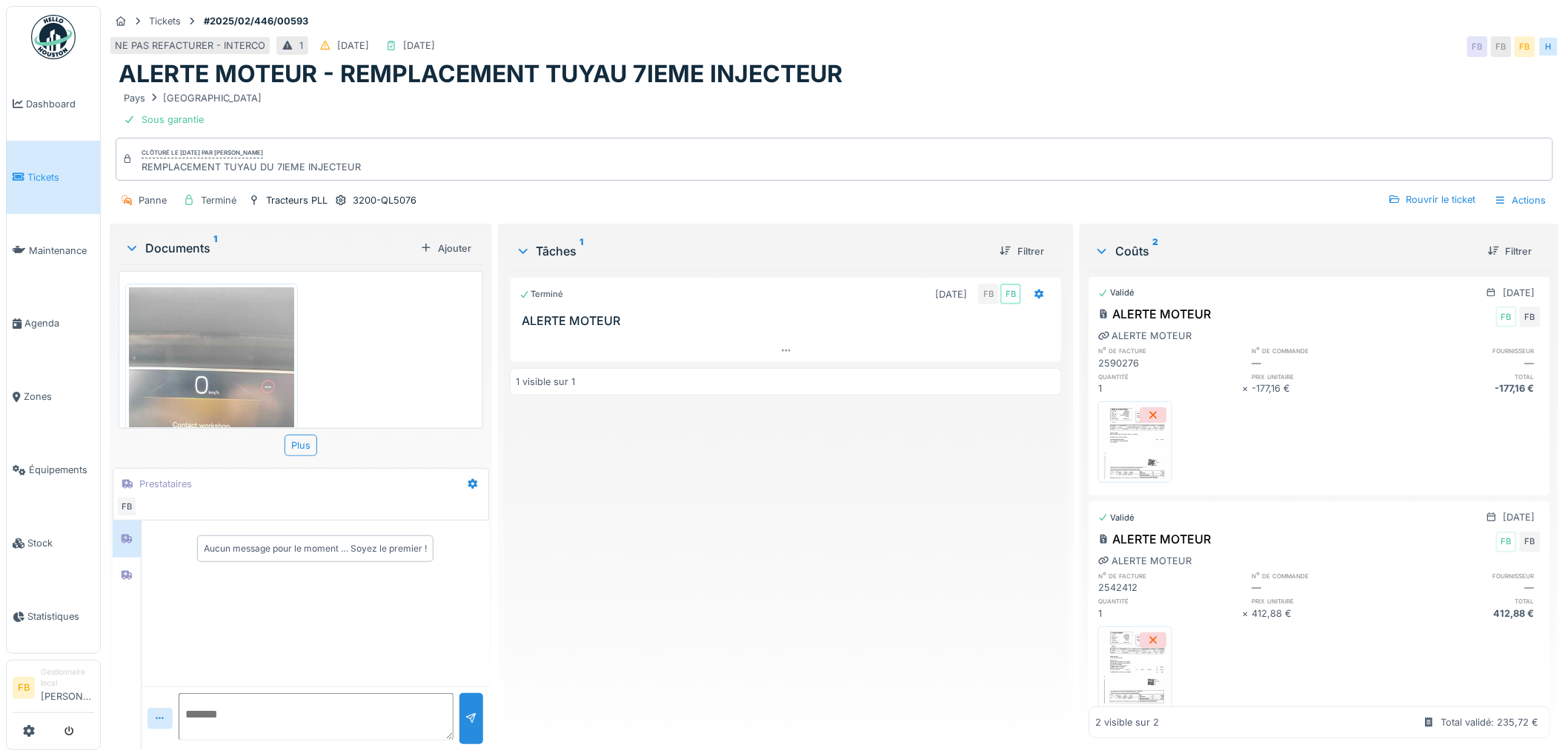
scroll to position [48, 0]
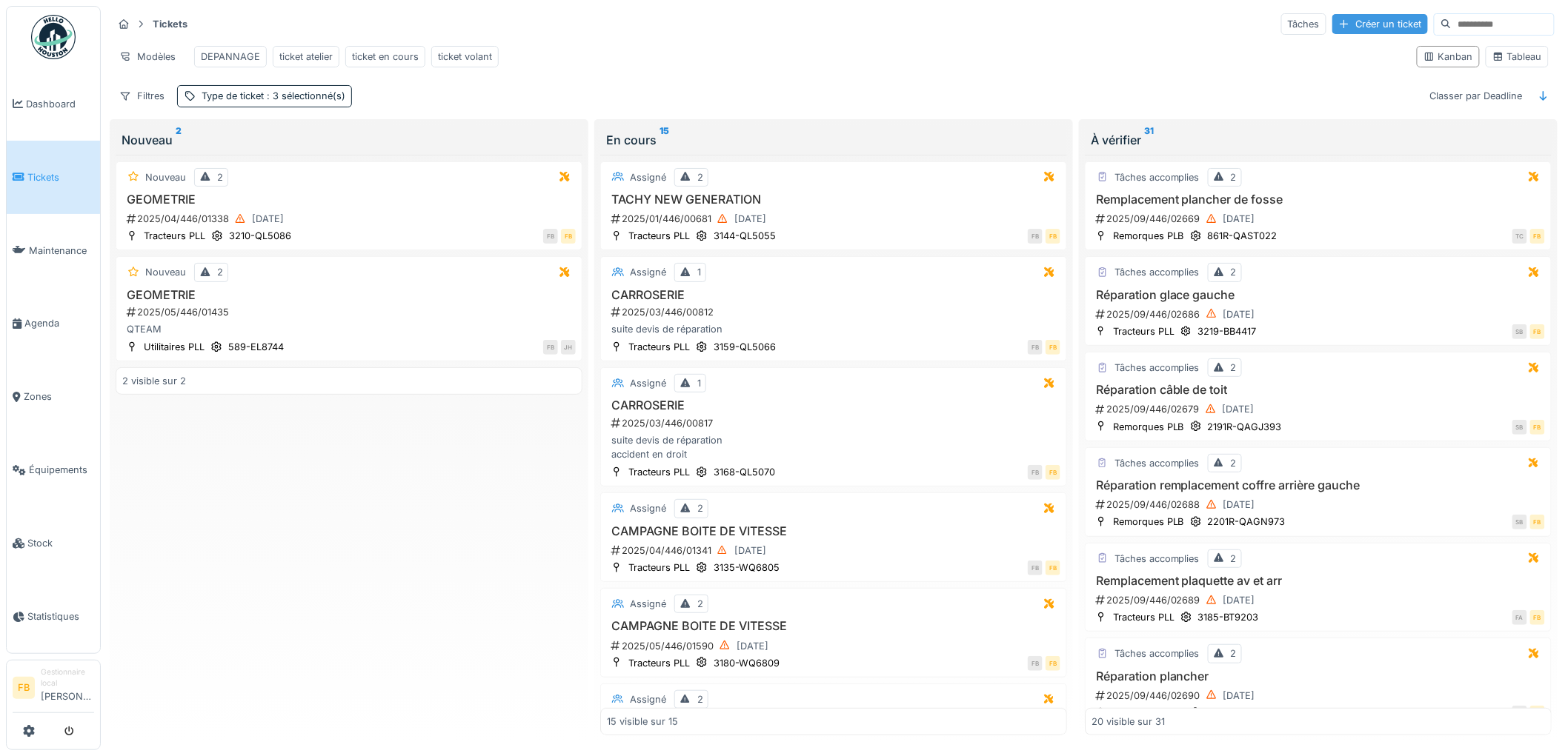
click at [1362, 25] on div "Créer un ticket" at bounding box center [1380, 24] width 95 height 20
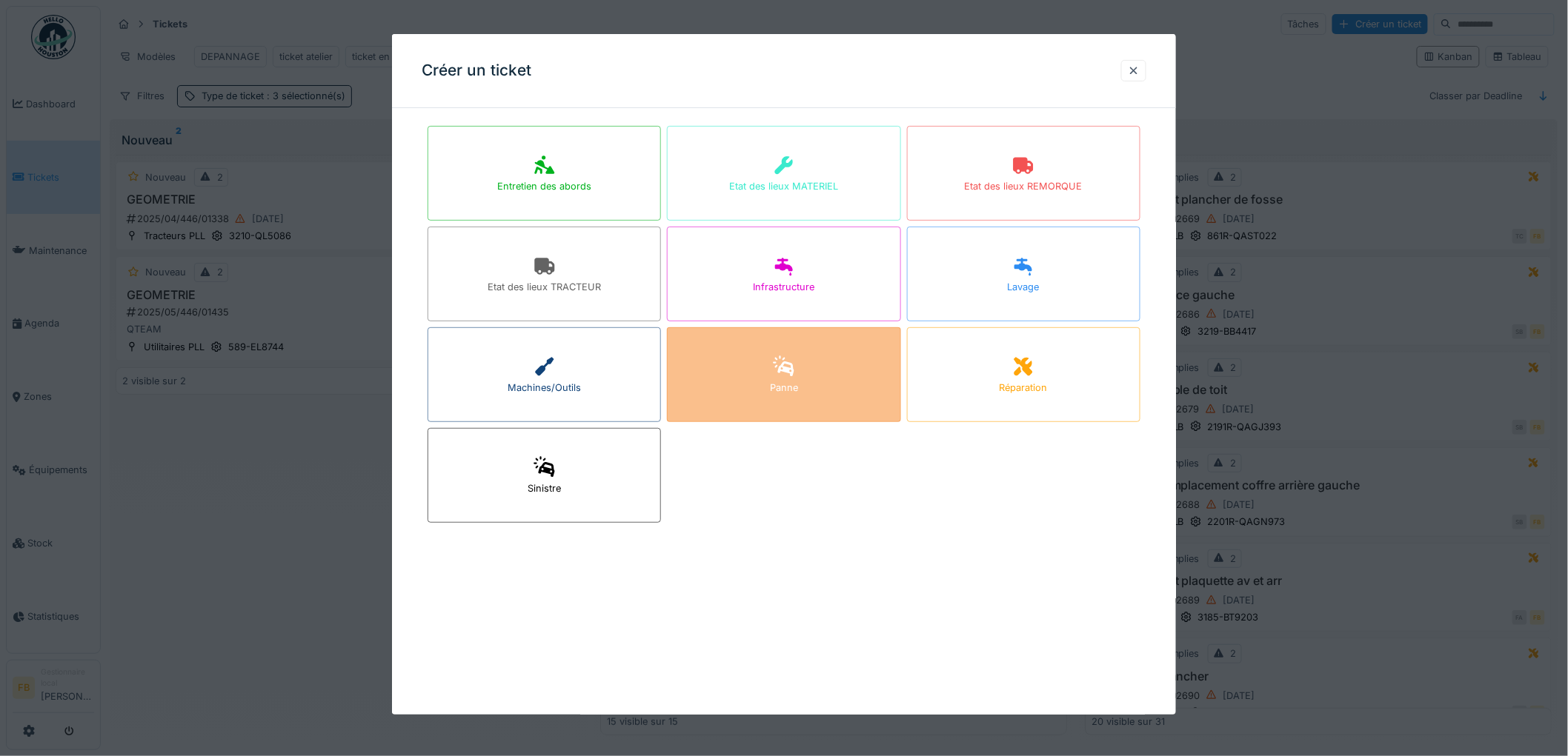
click at [745, 382] on div "Panne" at bounding box center [784, 374] width 233 height 95
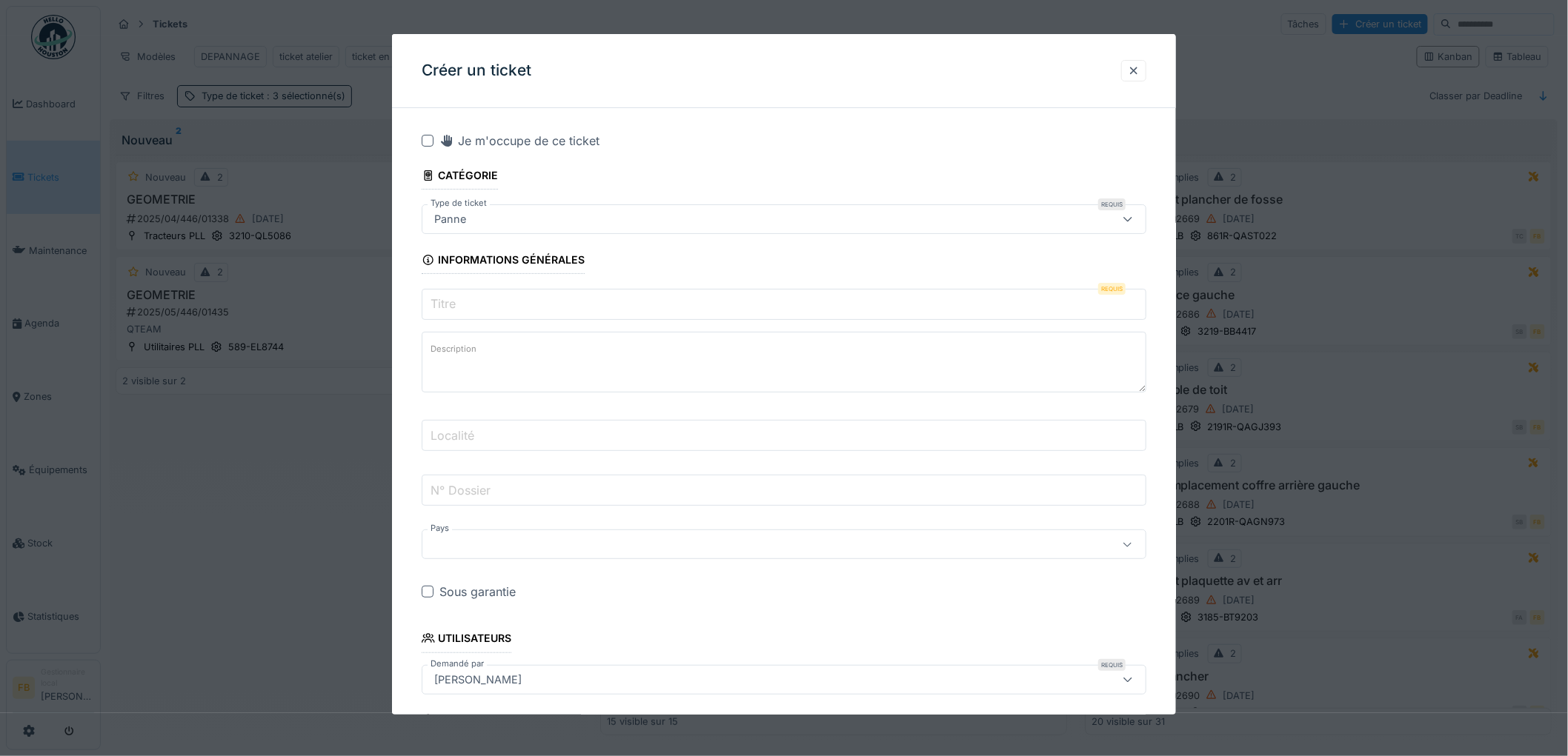
click at [460, 305] on input "Titre" at bounding box center [784, 304] width 725 height 31
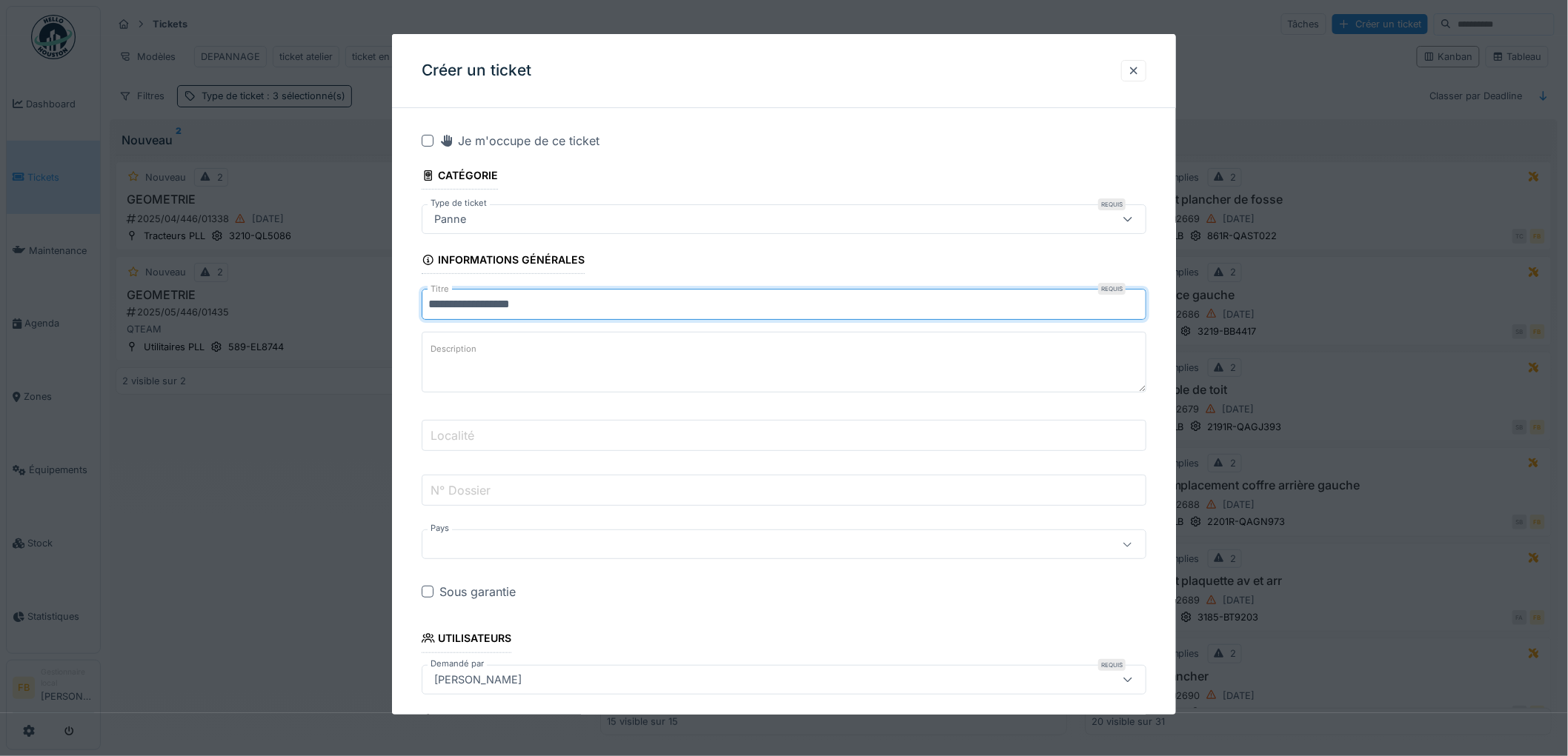
type input "**********"
drag, startPoint x: 471, startPoint y: 355, endPoint x: 471, endPoint y: 366, distance: 11.0
click at [471, 356] on label "Description" at bounding box center [453, 349] width 52 height 18
click at [471, 356] on textarea "Description" at bounding box center [784, 362] width 725 height 61
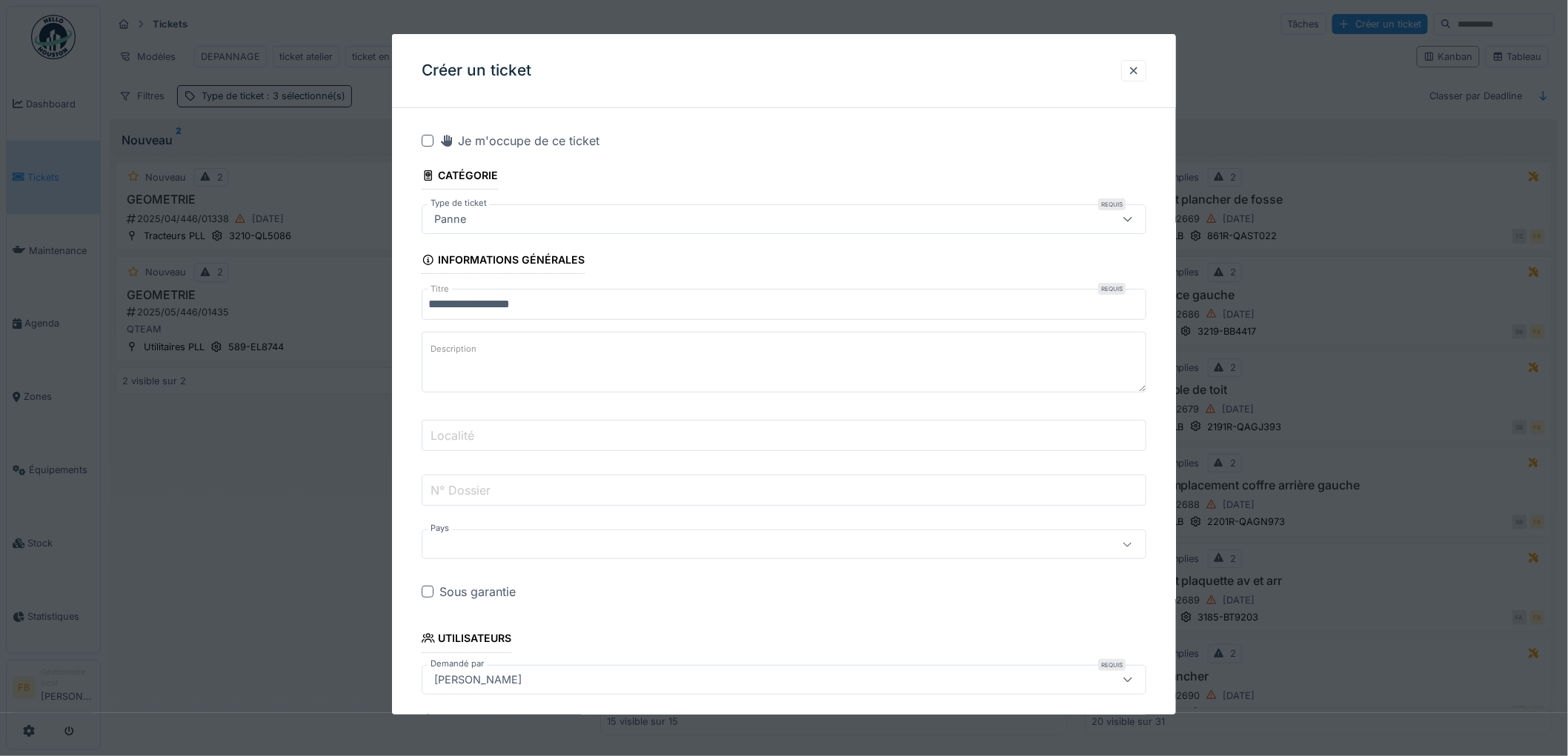
click at [469, 433] on label "Localité" at bounding box center [452, 435] width 50 height 17
click at [469, 433] on input "Localité" at bounding box center [784, 435] width 725 height 31
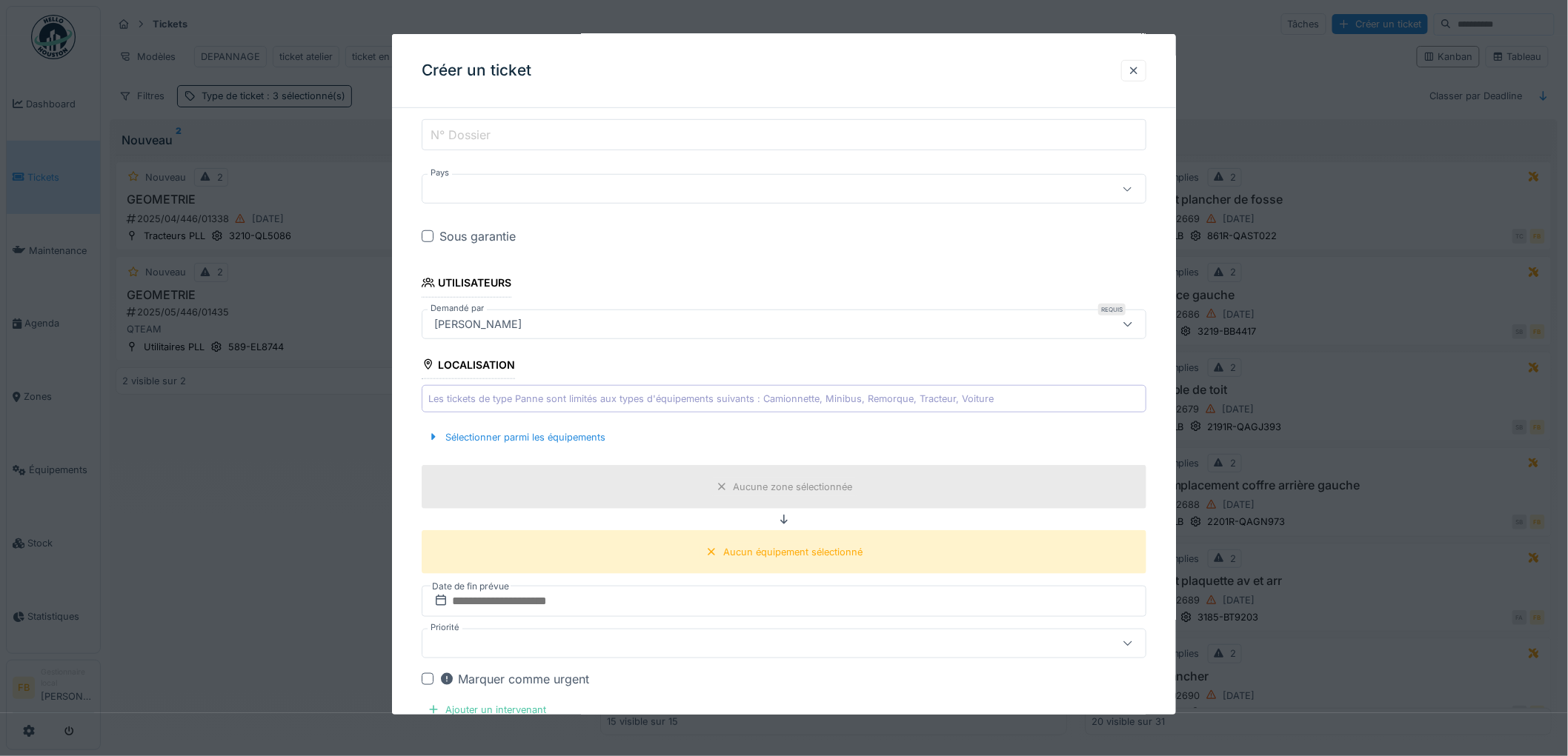
scroll to position [329, 0]
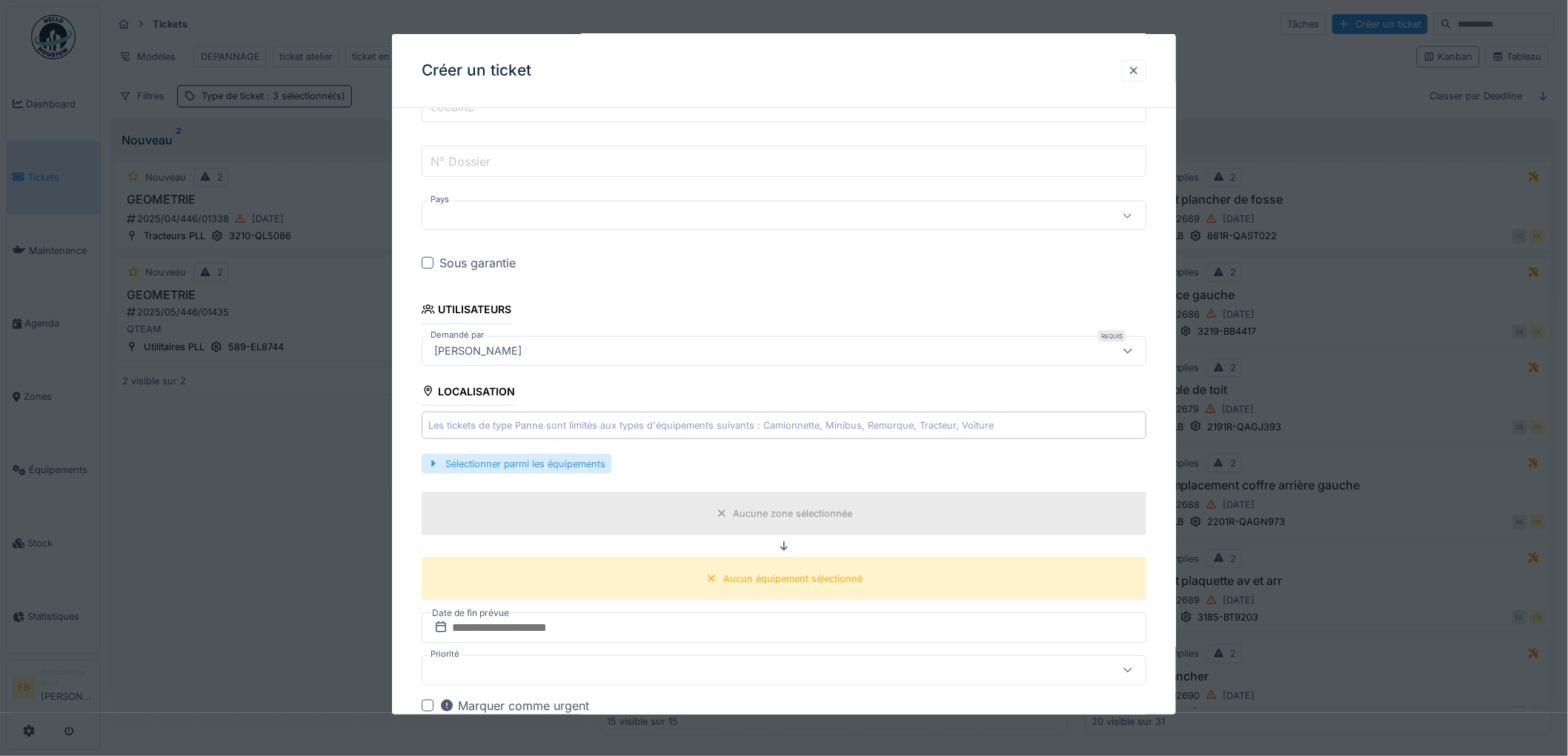
click at [554, 469] on div "Sélectionner parmi les équipements" at bounding box center [516, 464] width 189 height 20
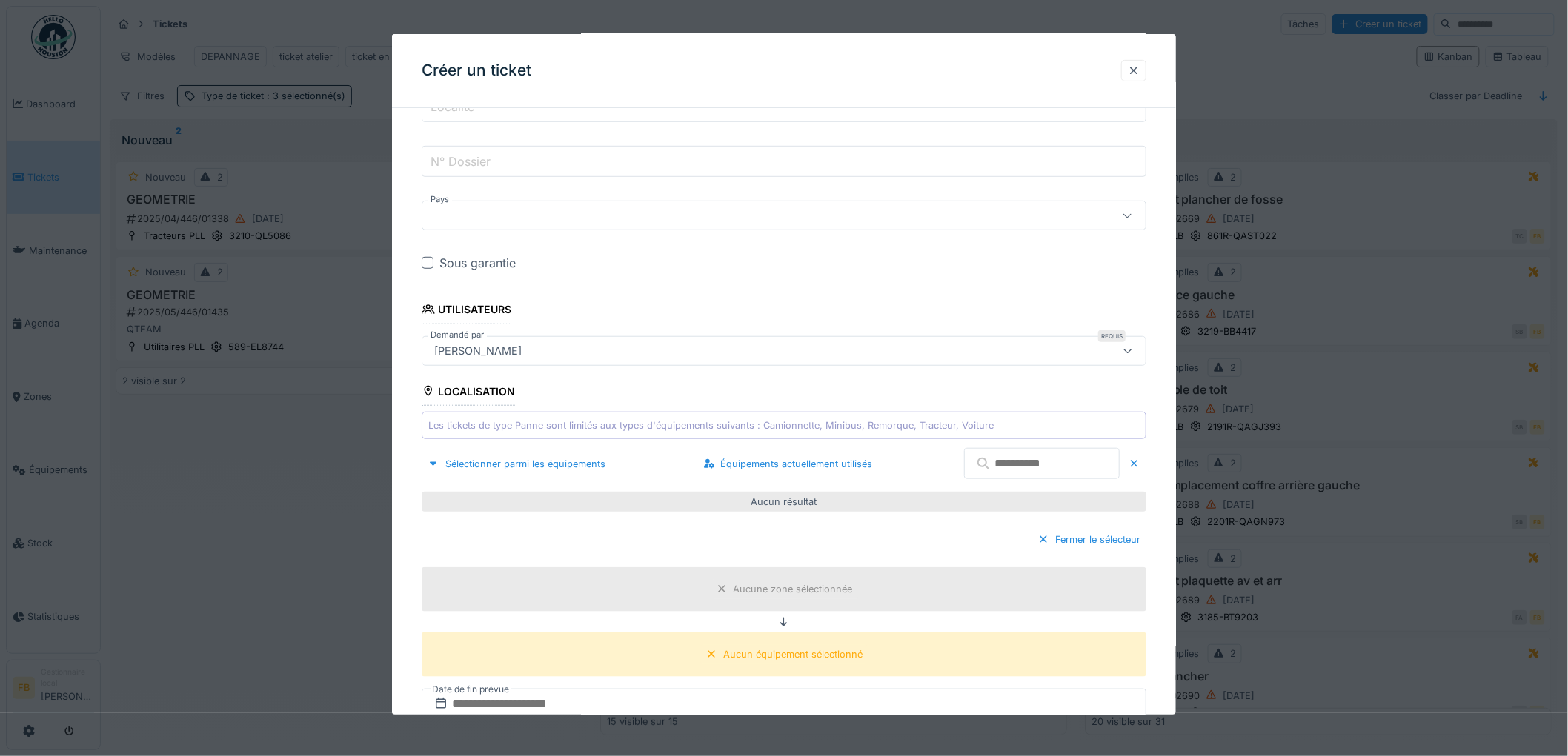
click at [1009, 470] on input "text" at bounding box center [1041, 464] width 155 height 31
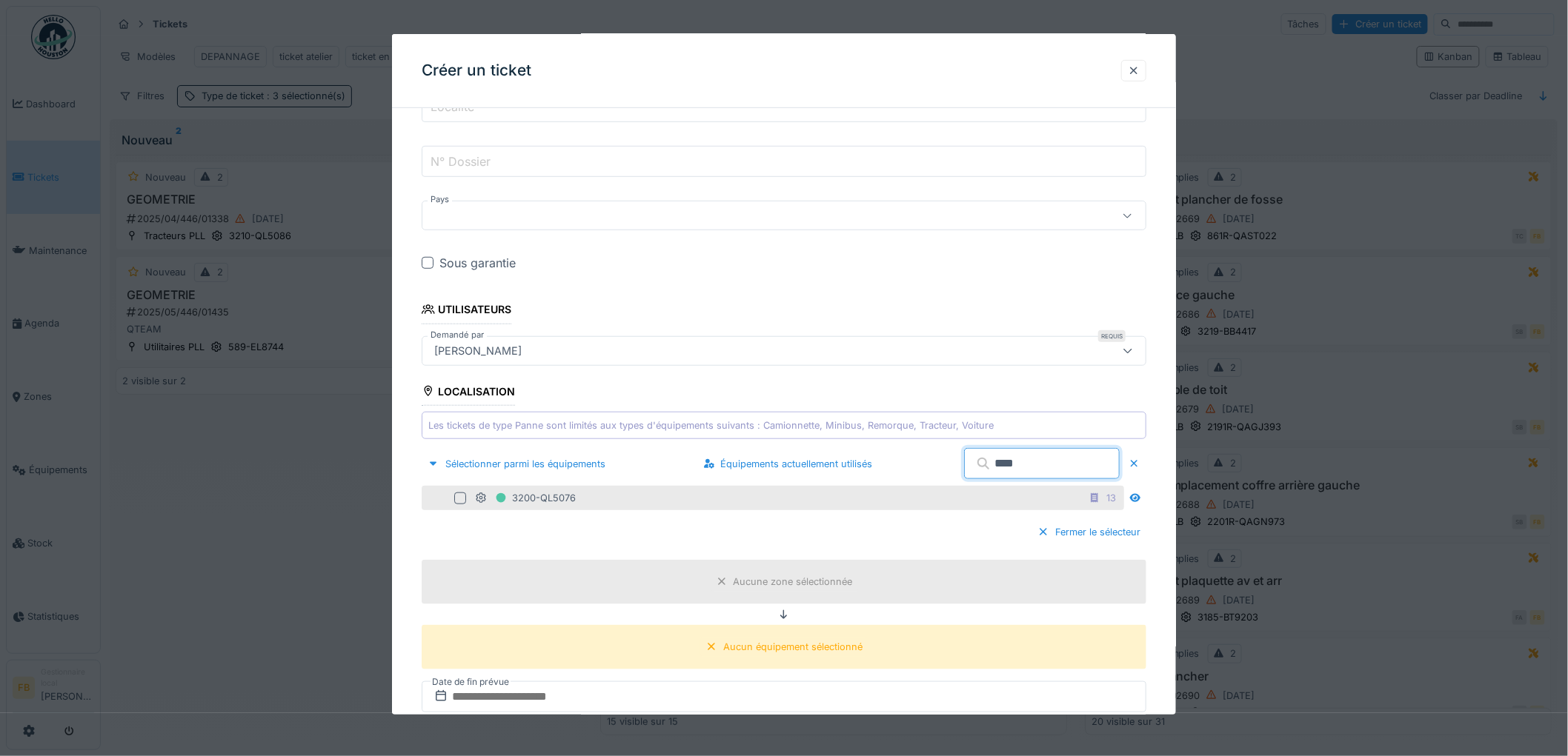
type input "****"
click at [459, 498] on div at bounding box center [460, 498] width 12 height 12
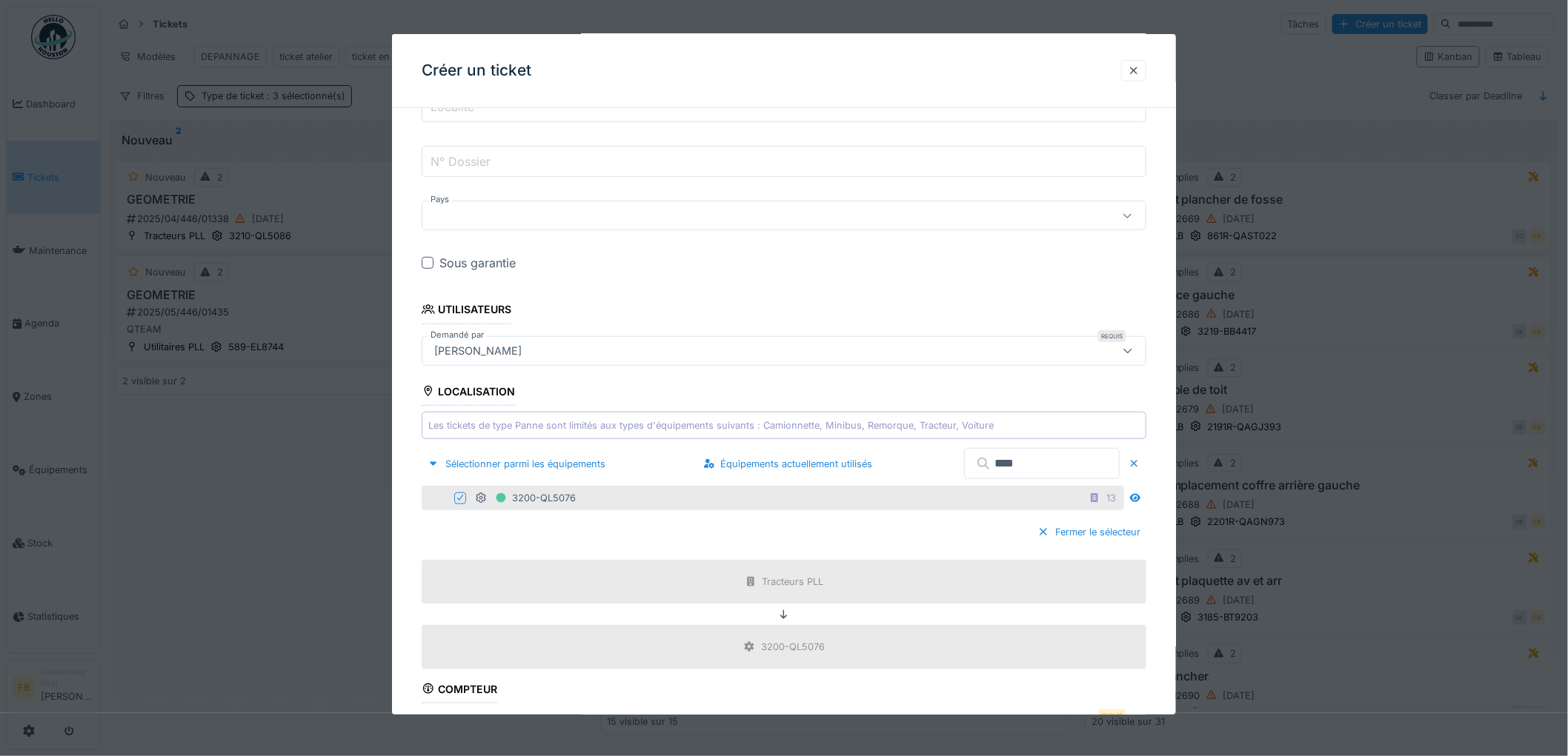
scroll to position [576, 0]
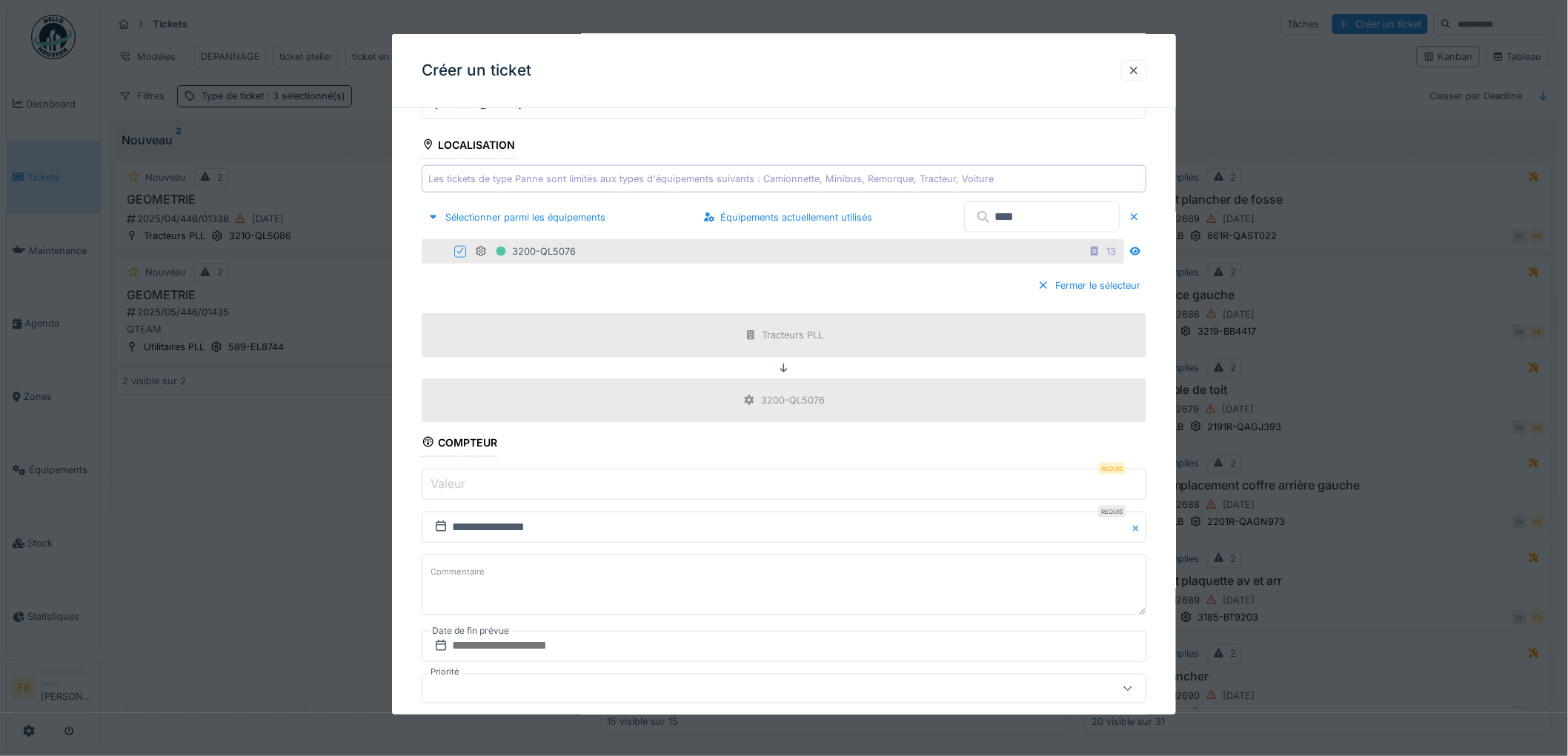
click at [487, 480] on input "Valeur" at bounding box center [784, 484] width 725 height 31
click at [474, 479] on input "Valeur" at bounding box center [784, 484] width 725 height 31
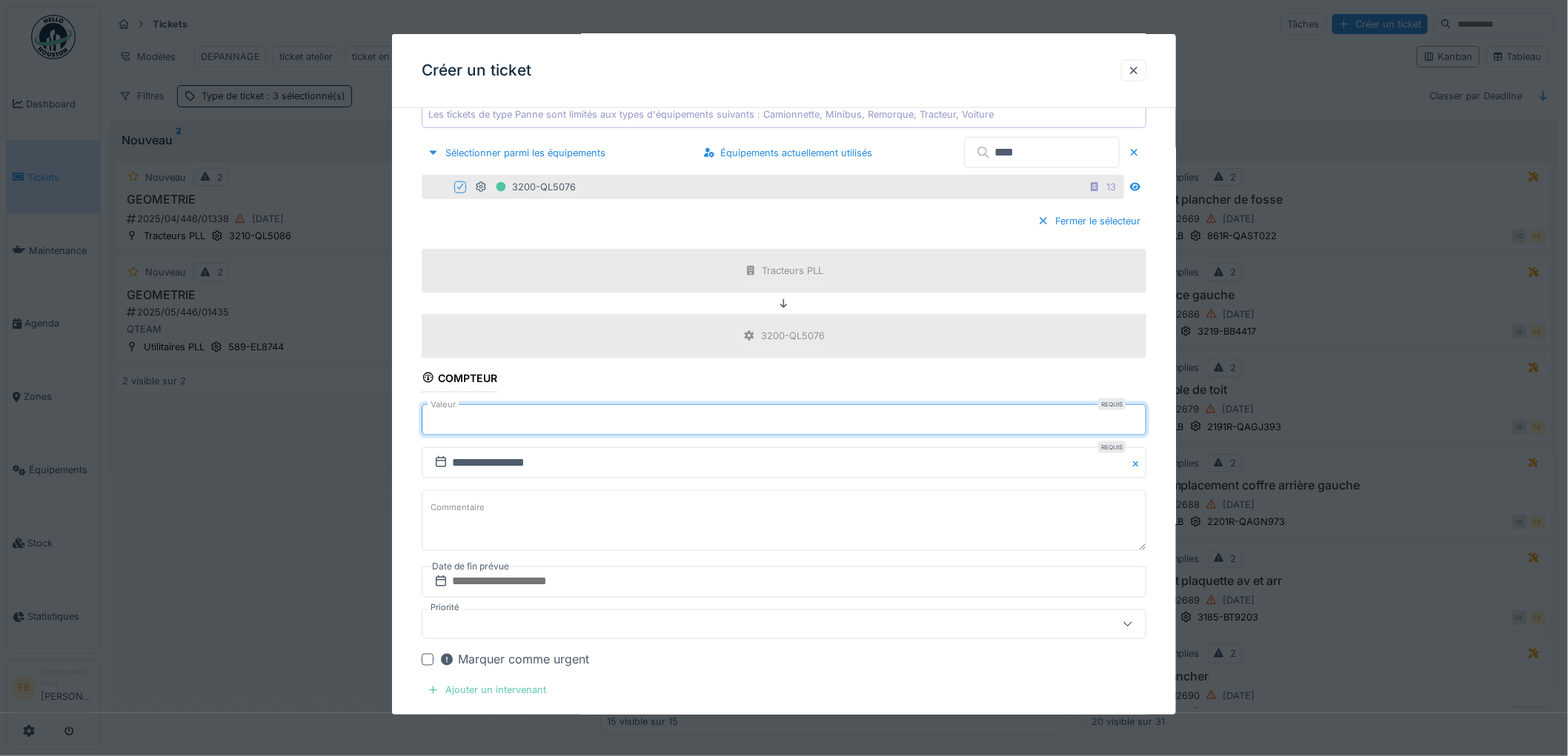
scroll to position [823, 0]
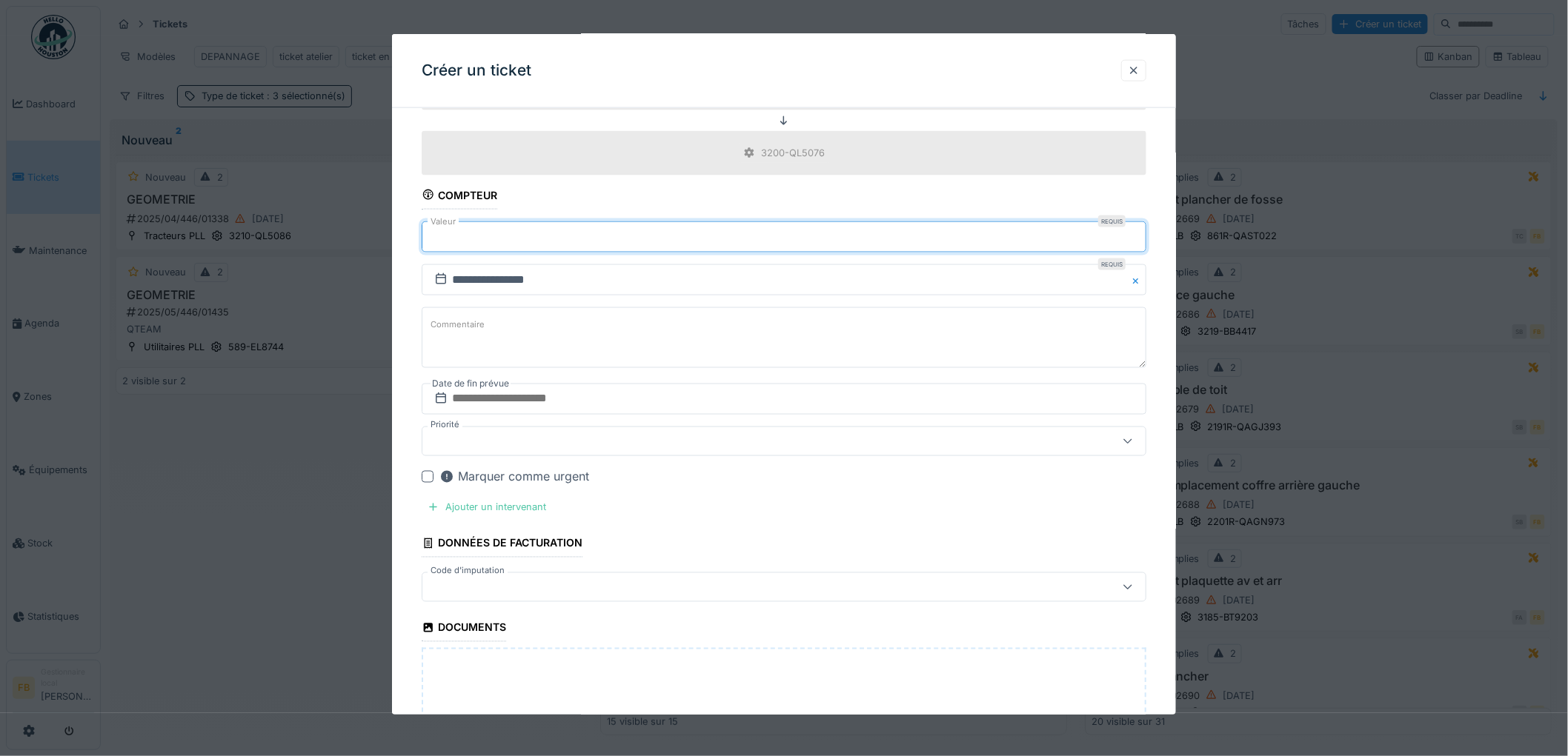
type input "******"
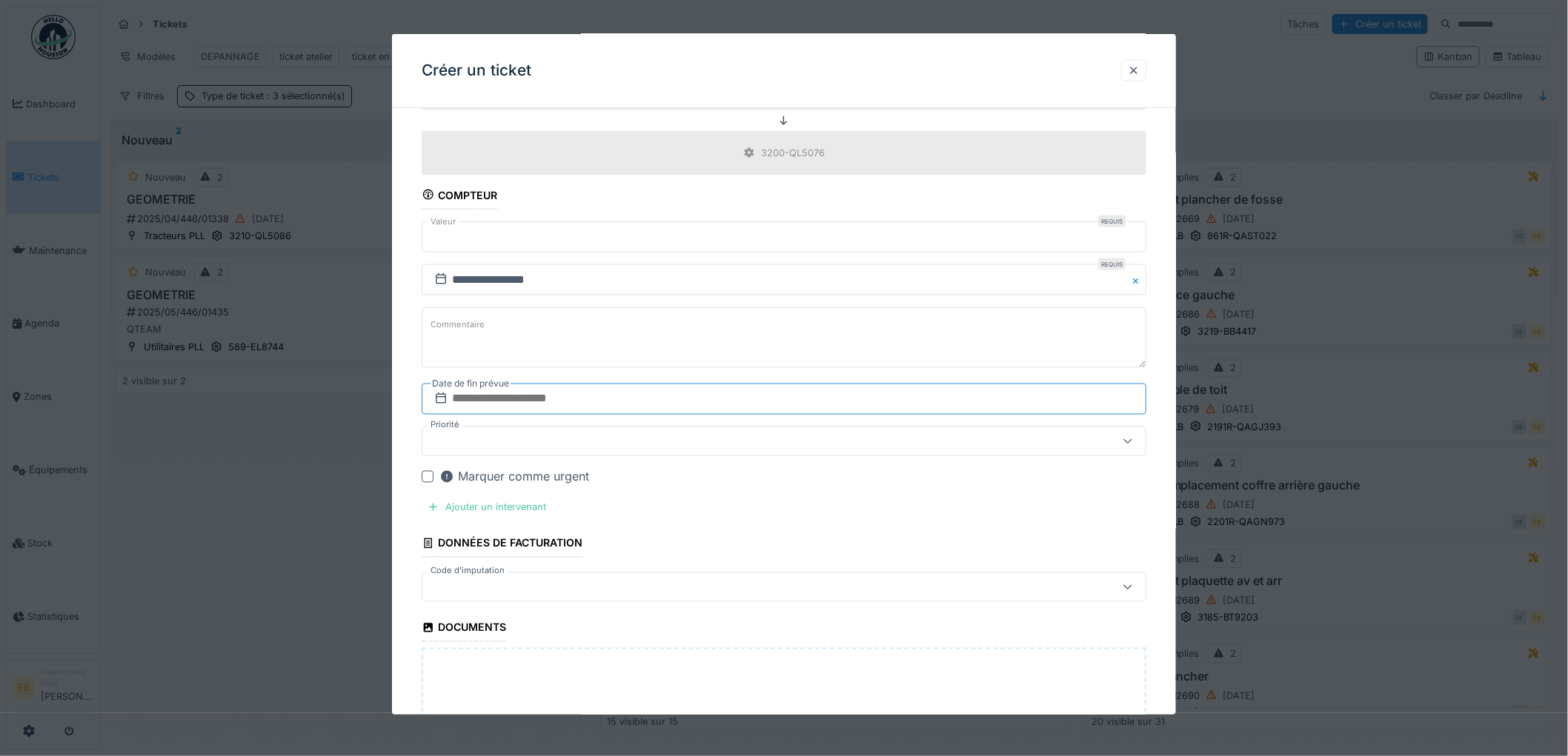
click at [491, 402] on input "text" at bounding box center [784, 399] width 725 height 31
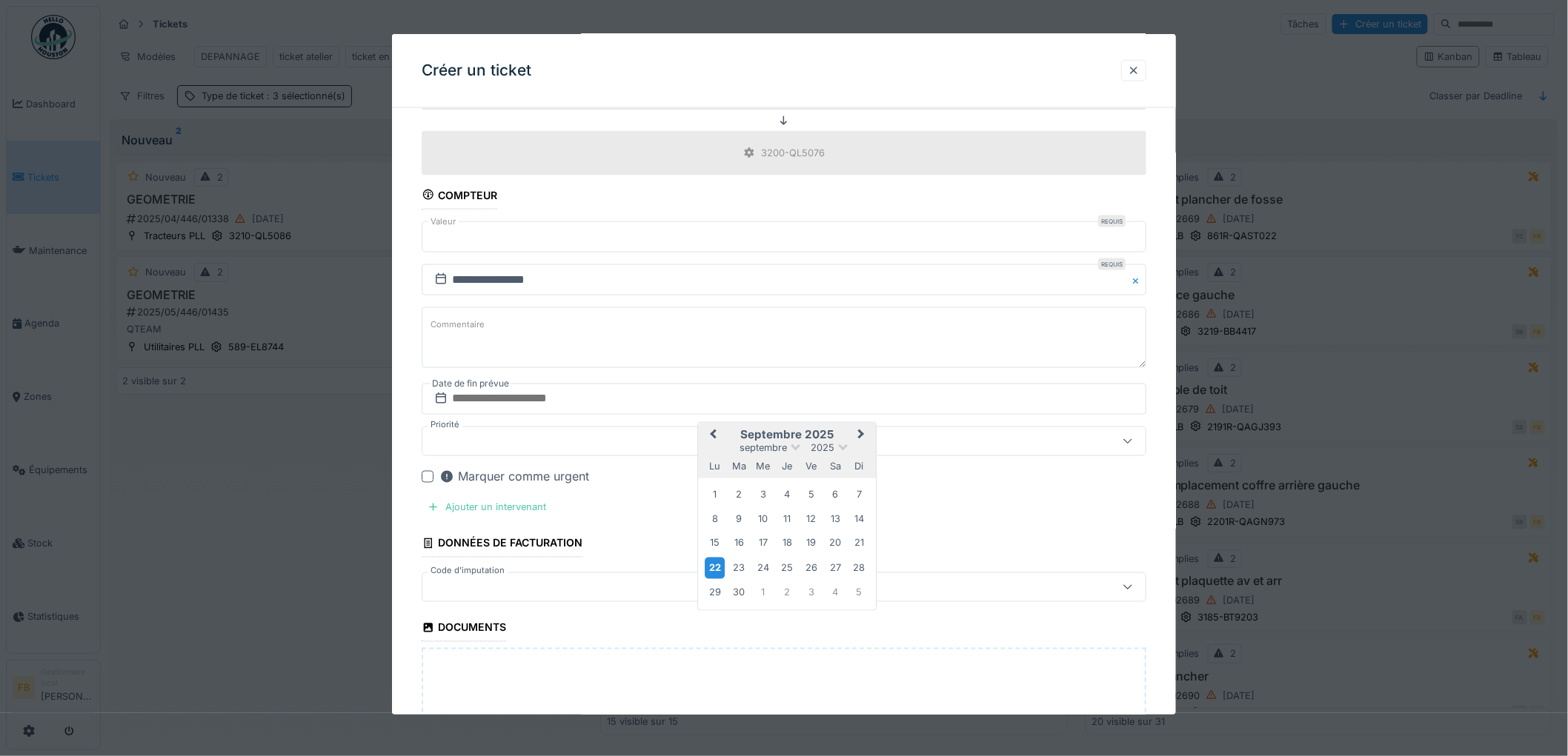
click at [720, 572] on div "22" at bounding box center [715, 568] width 20 height 21
click at [719, 572] on fieldset "**********" at bounding box center [784, 117] width 725 height 1640
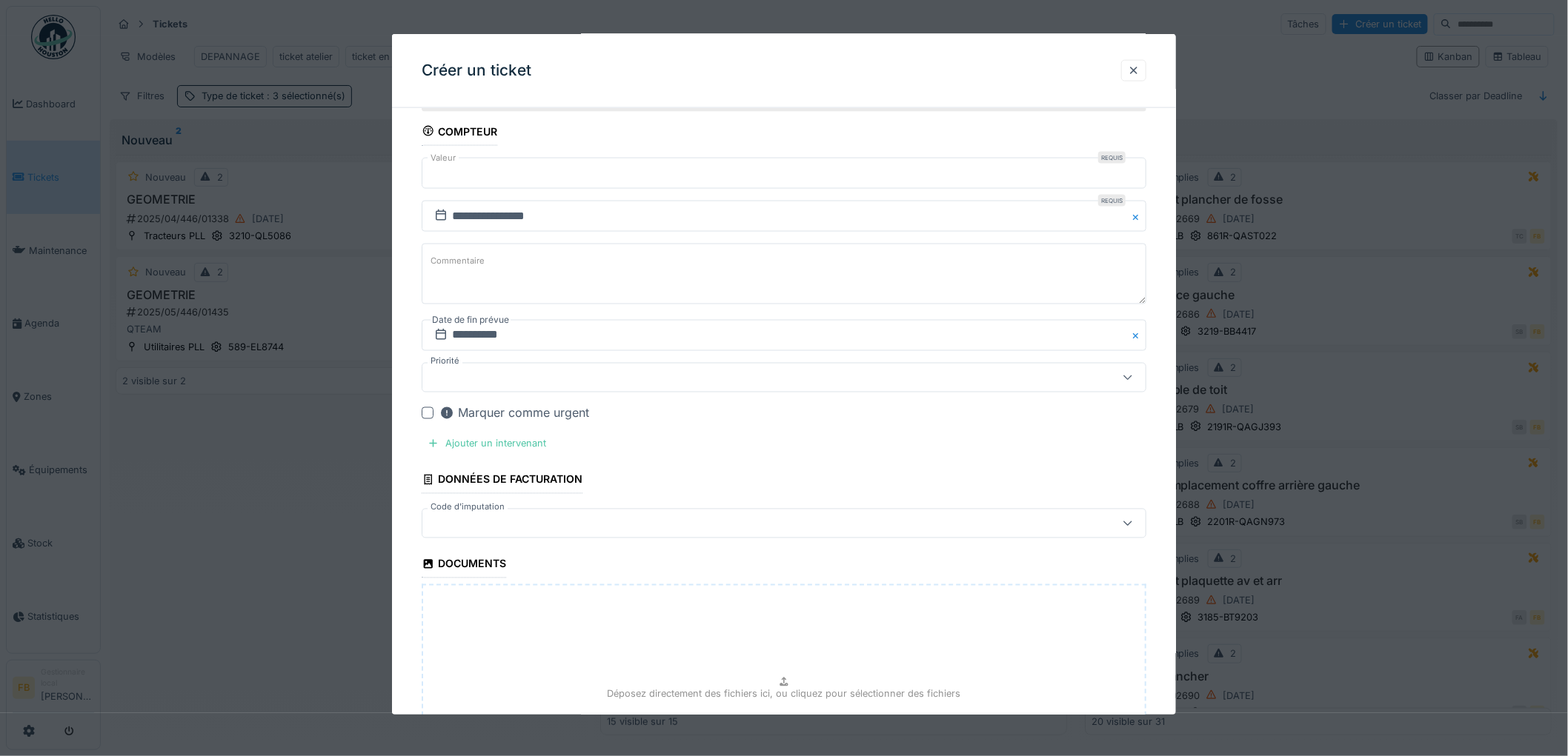
scroll to position [988, 0]
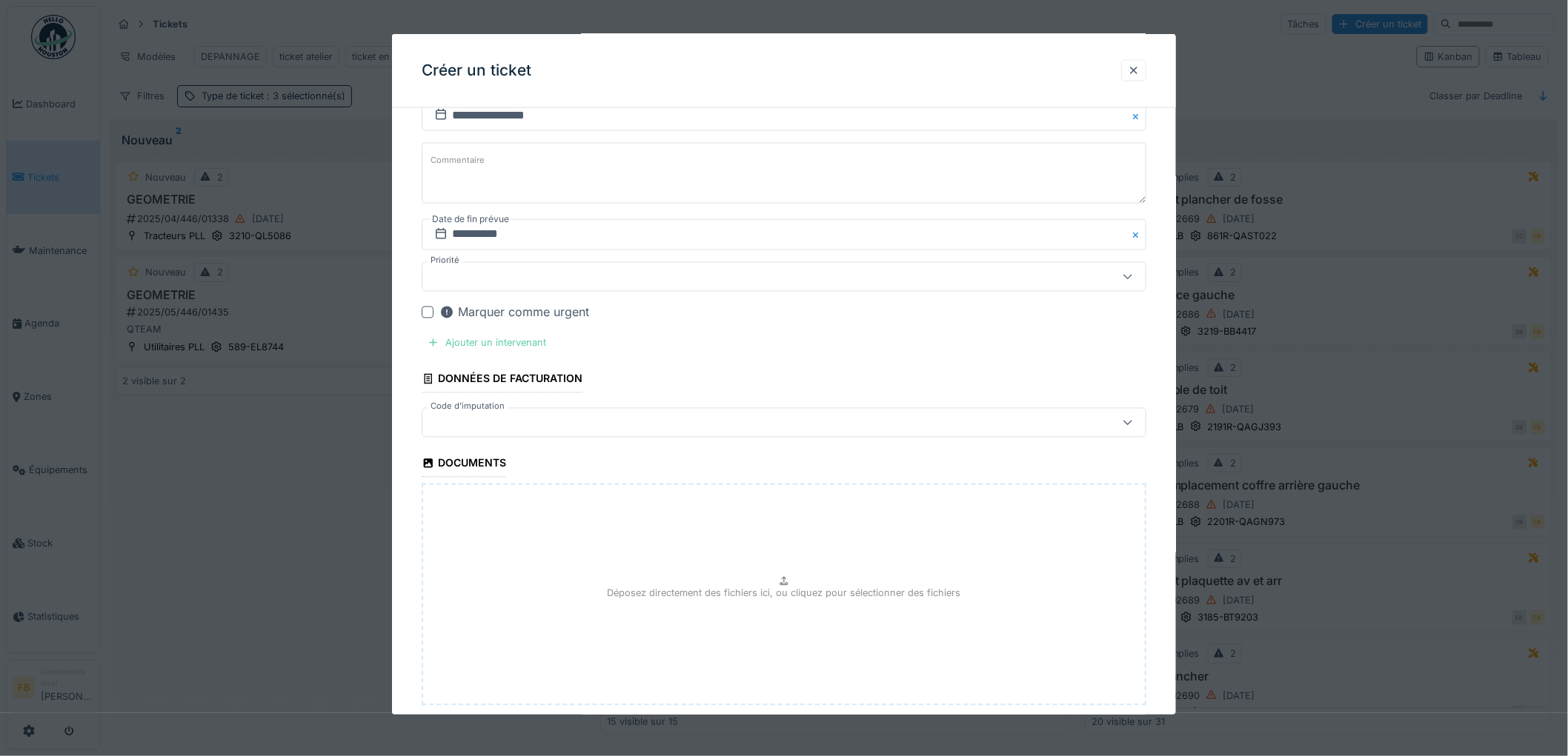
click at [492, 347] on div "Ajouter un intervenant" at bounding box center [487, 343] width 130 height 20
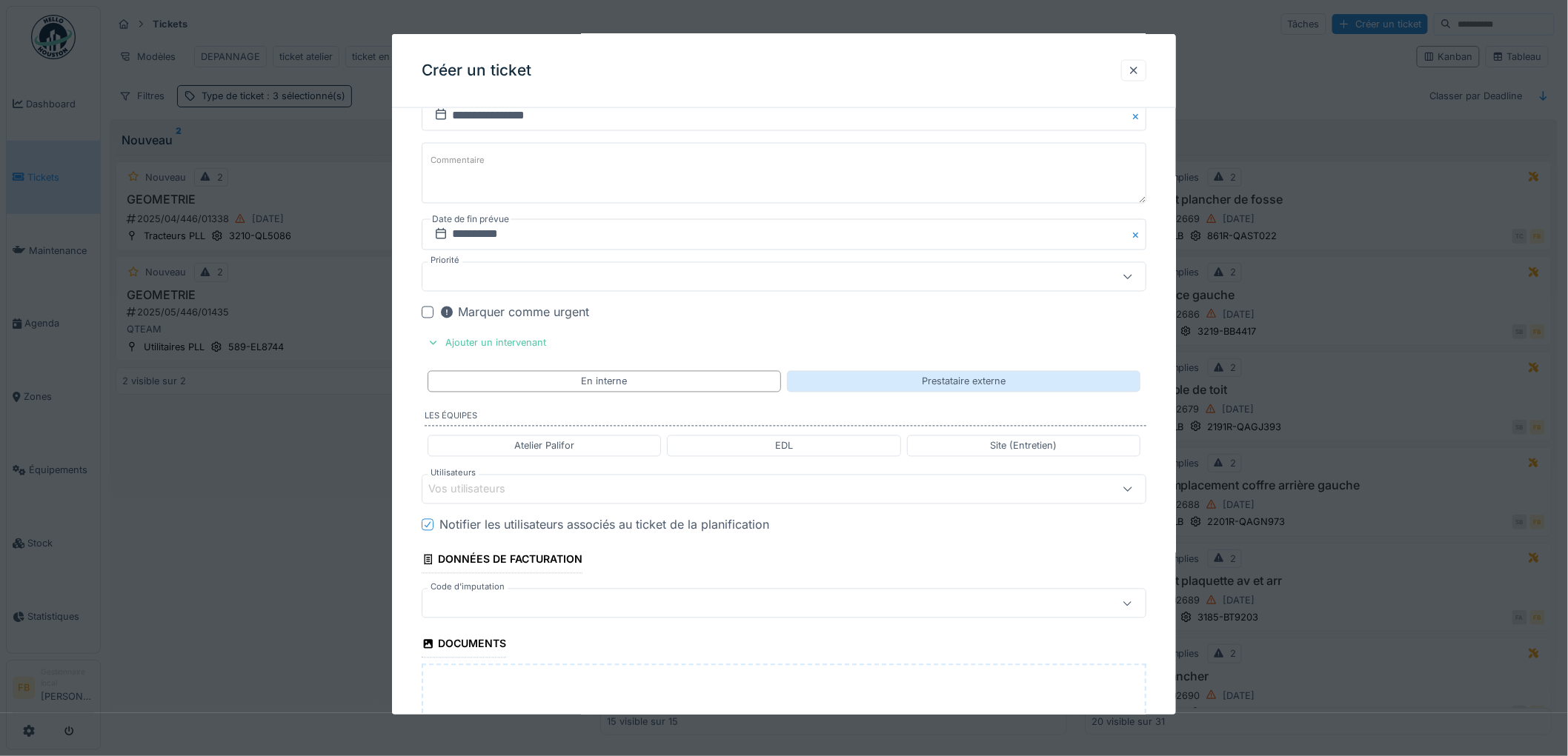
click at [989, 386] on div "Prestataire externe" at bounding box center [963, 382] width 84 height 14
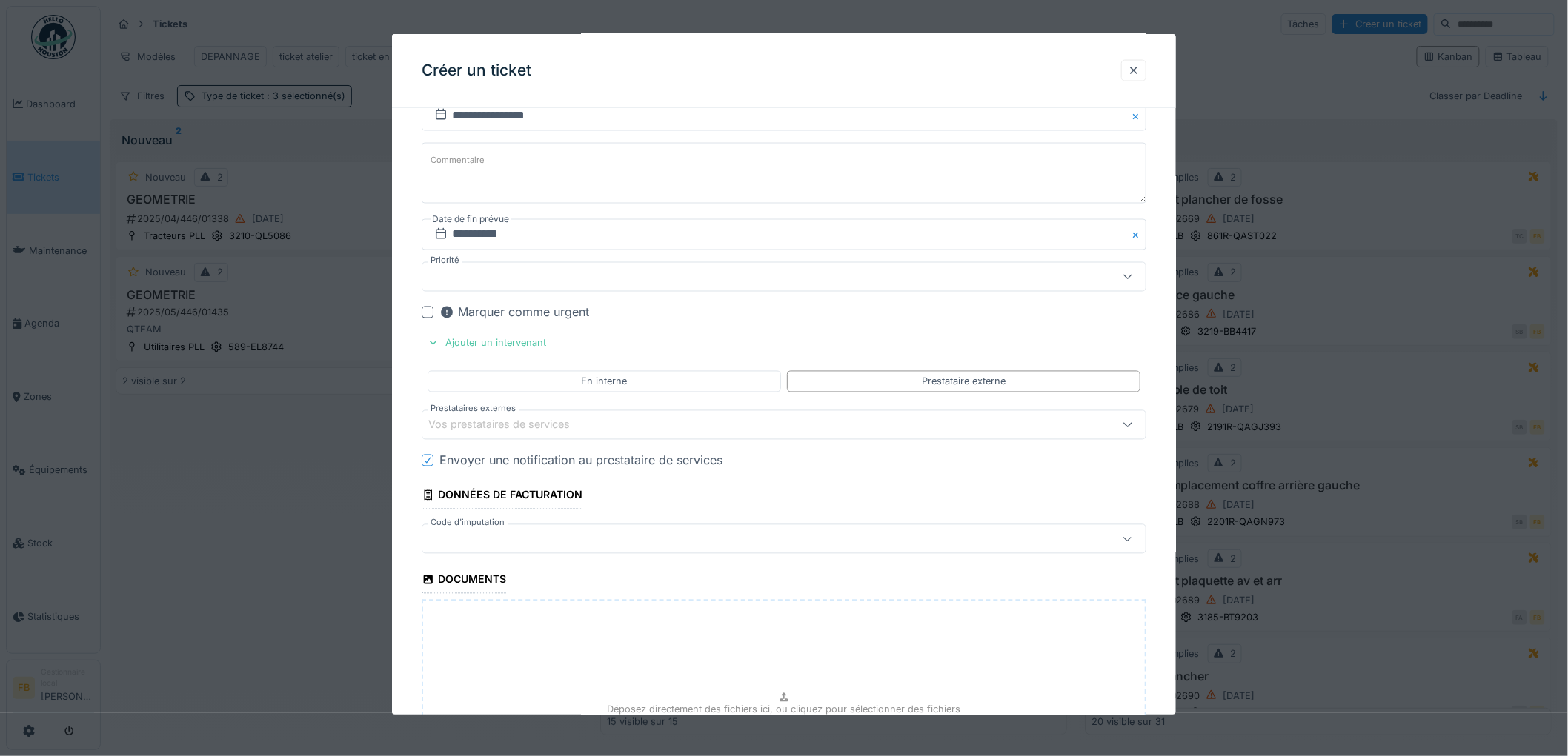
click at [549, 432] on div "Vos prestataires de services" at bounding box center [509, 426] width 162 height 17
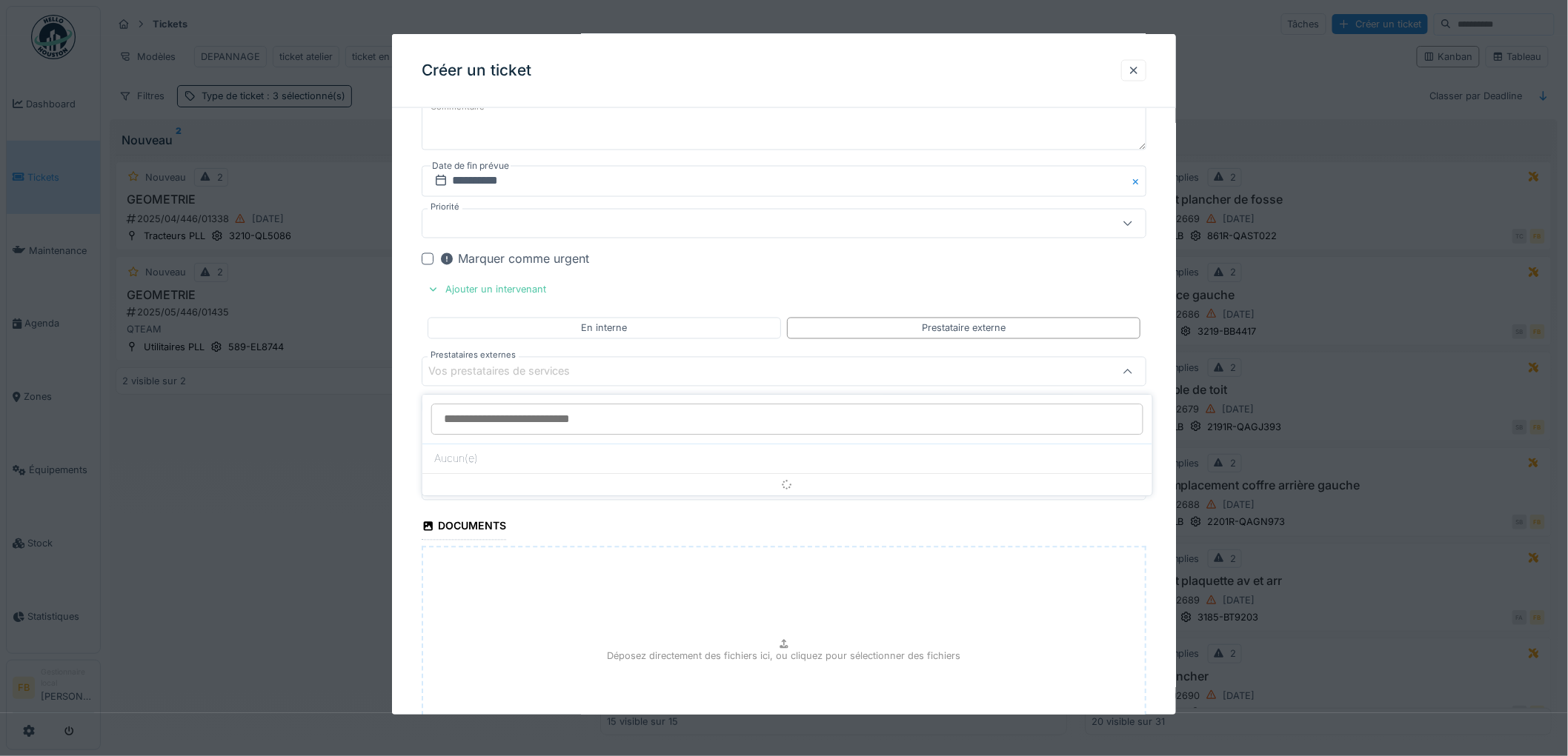
click at [478, 417] on input "Prestataires externes" at bounding box center [787, 419] width 712 height 31
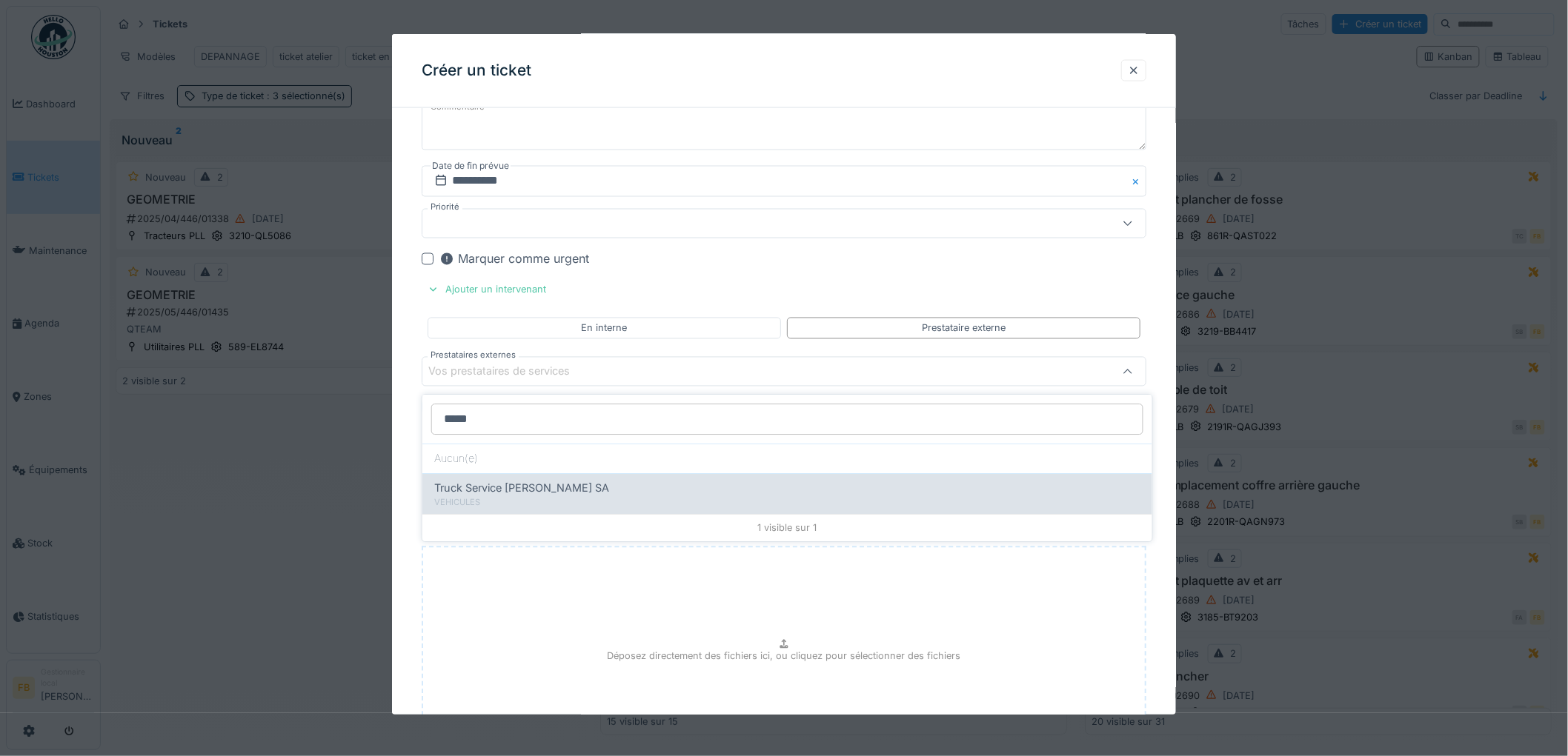
type input "*****"
click at [480, 491] on span "Truck Service Sebastian SA" at bounding box center [521, 489] width 175 height 17
type input "*****"
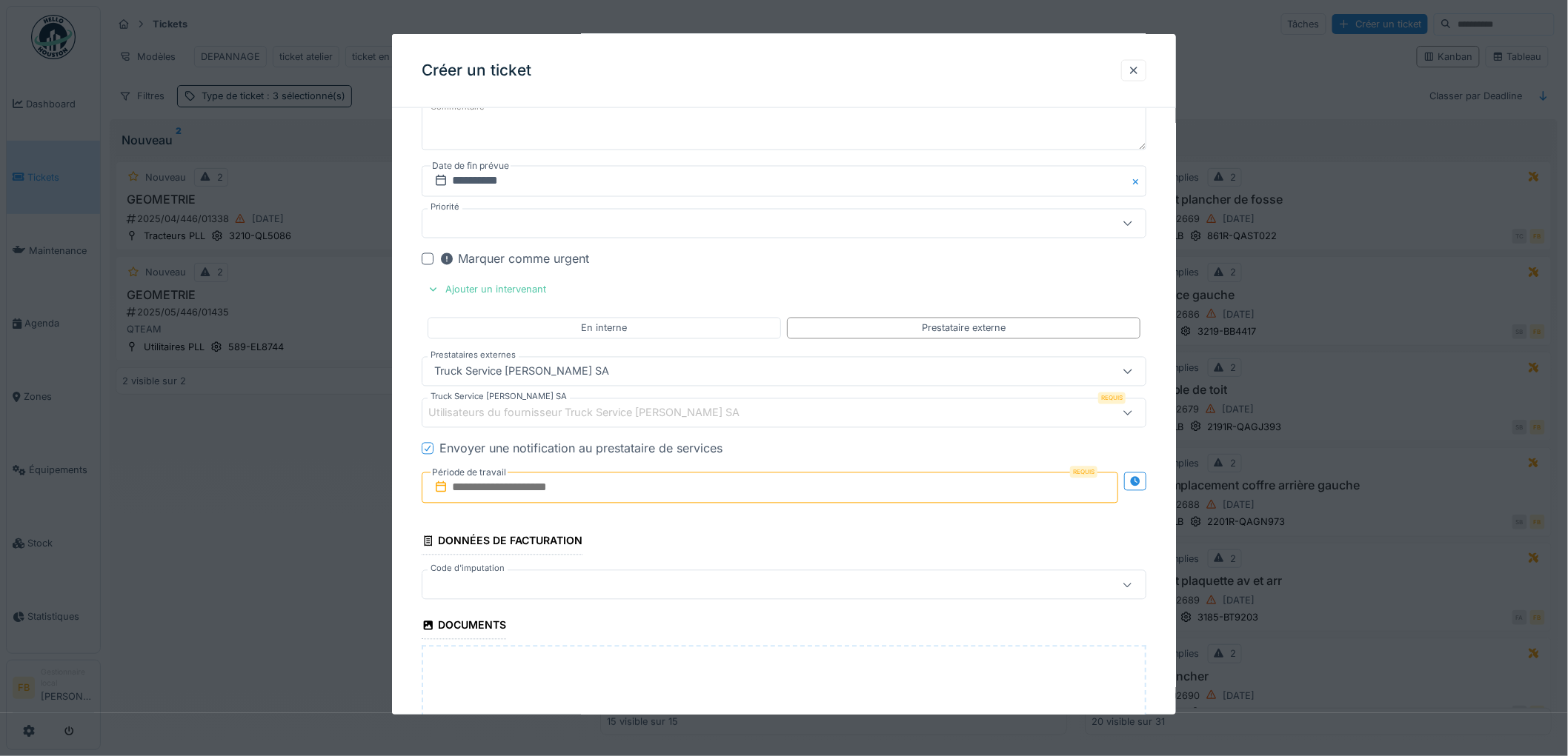
click at [477, 492] on input "text" at bounding box center [769, 488] width 696 height 31
click at [697, 661] on div "22" at bounding box center [700, 658] width 20 height 21
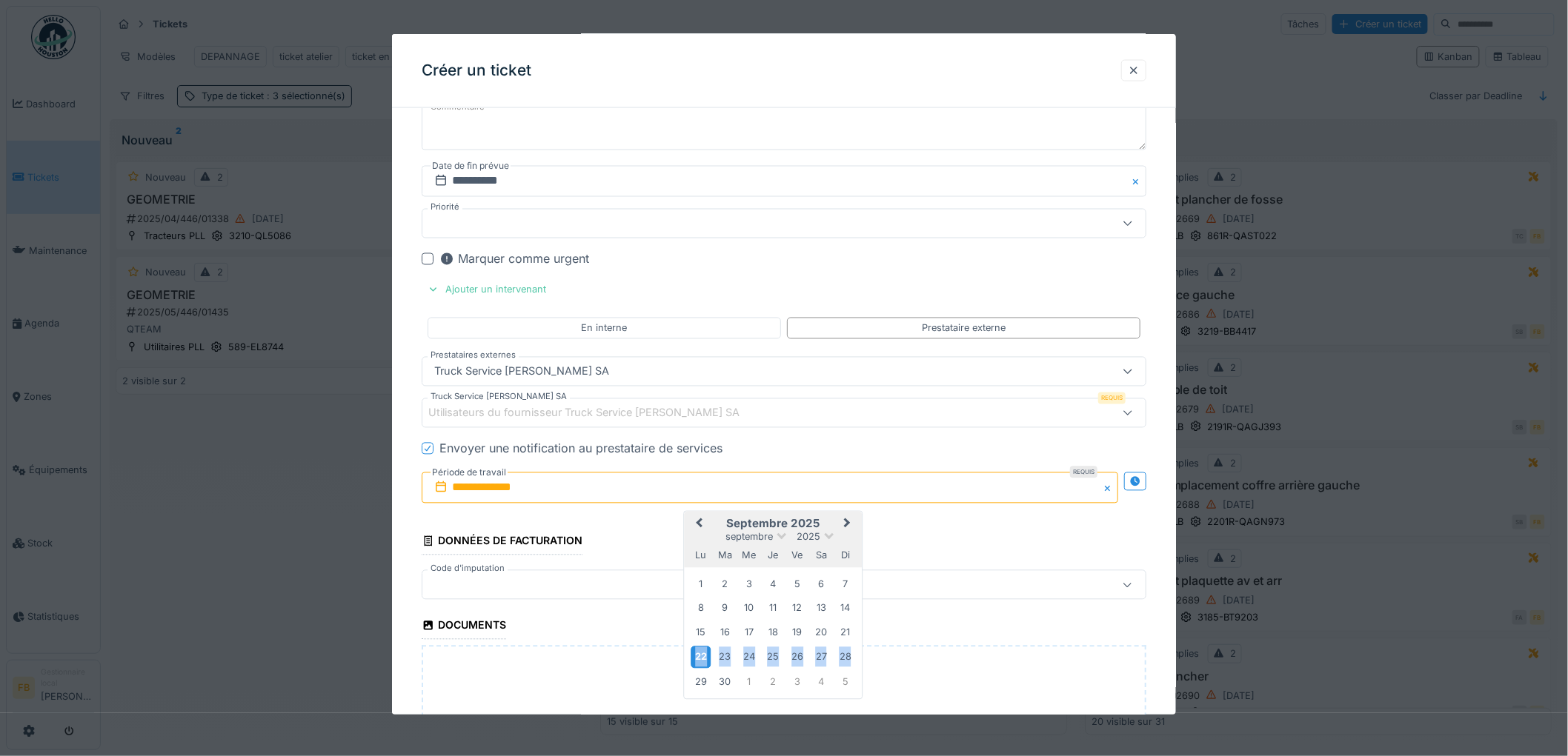
click at [697, 661] on div "22" at bounding box center [700, 658] width 20 height 21
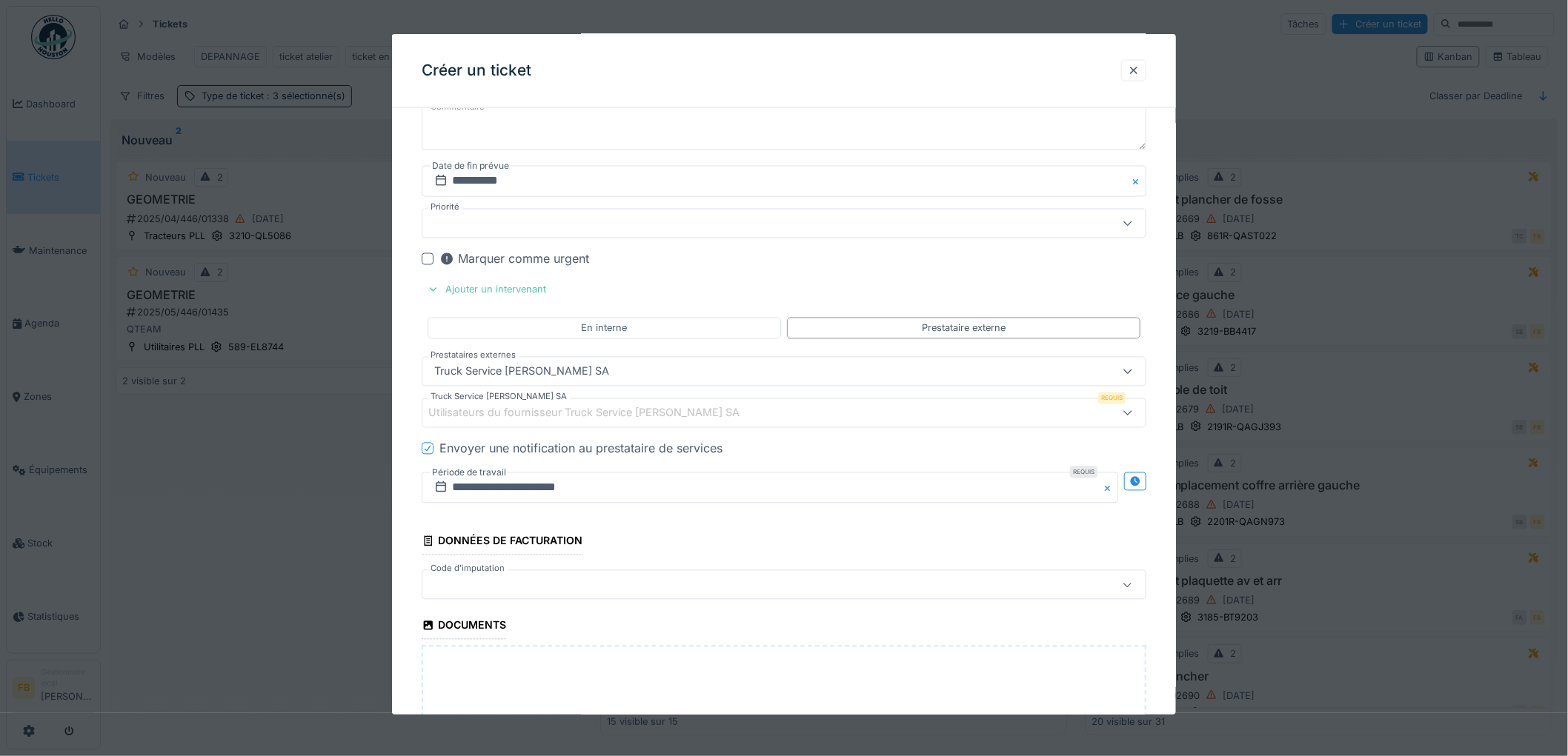
click at [424, 452] on icon at bounding box center [427, 449] width 9 height 8
click at [453, 417] on div "Utilisateurs du fournisseur Truck Service Sebastian SA" at bounding box center [594, 414] width 332 height 17
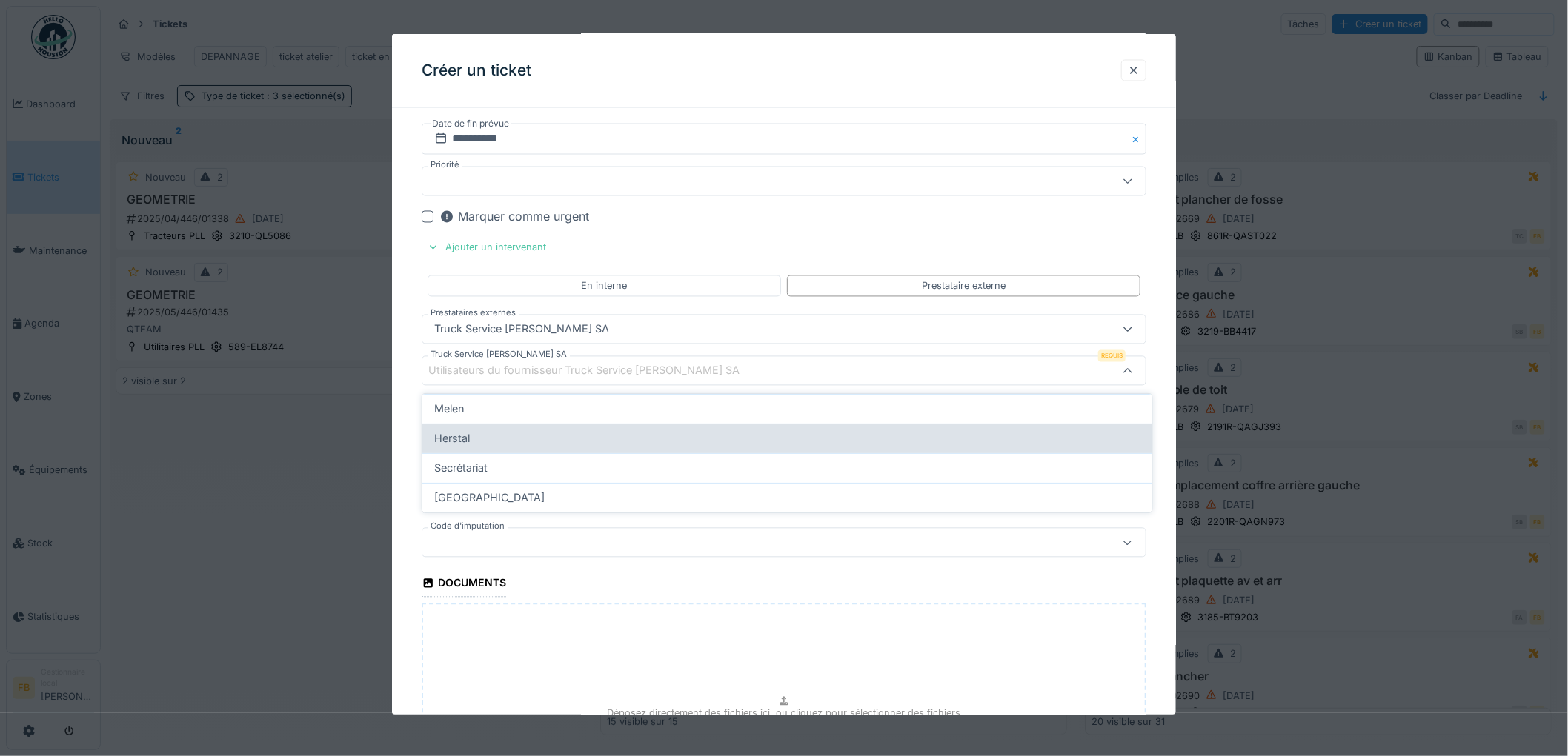
click at [456, 439] on span "Herstal" at bounding box center [452, 439] width 36 height 17
type input "*****"
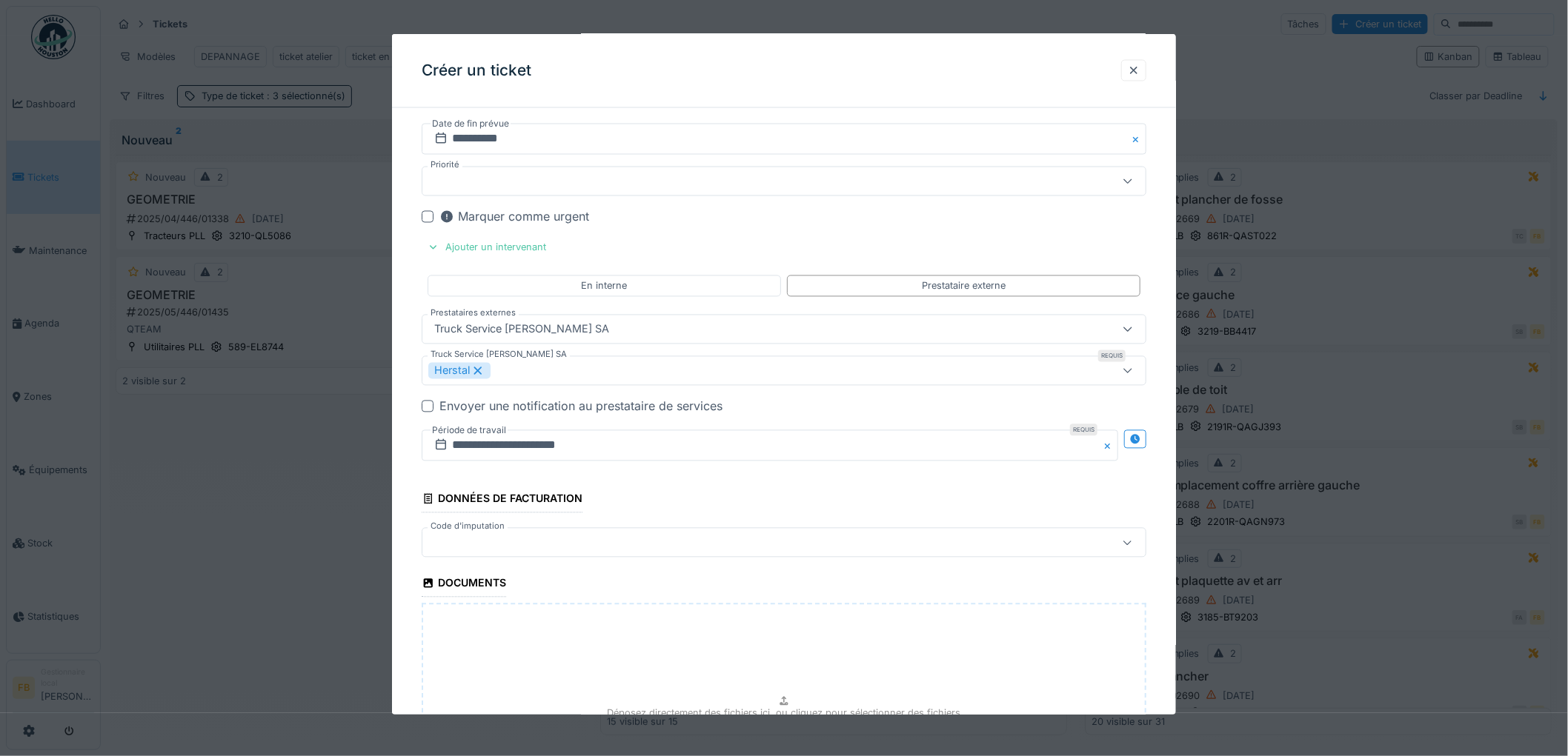
click at [471, 538] on div at bounding box center [742, 543] width 628 height 17
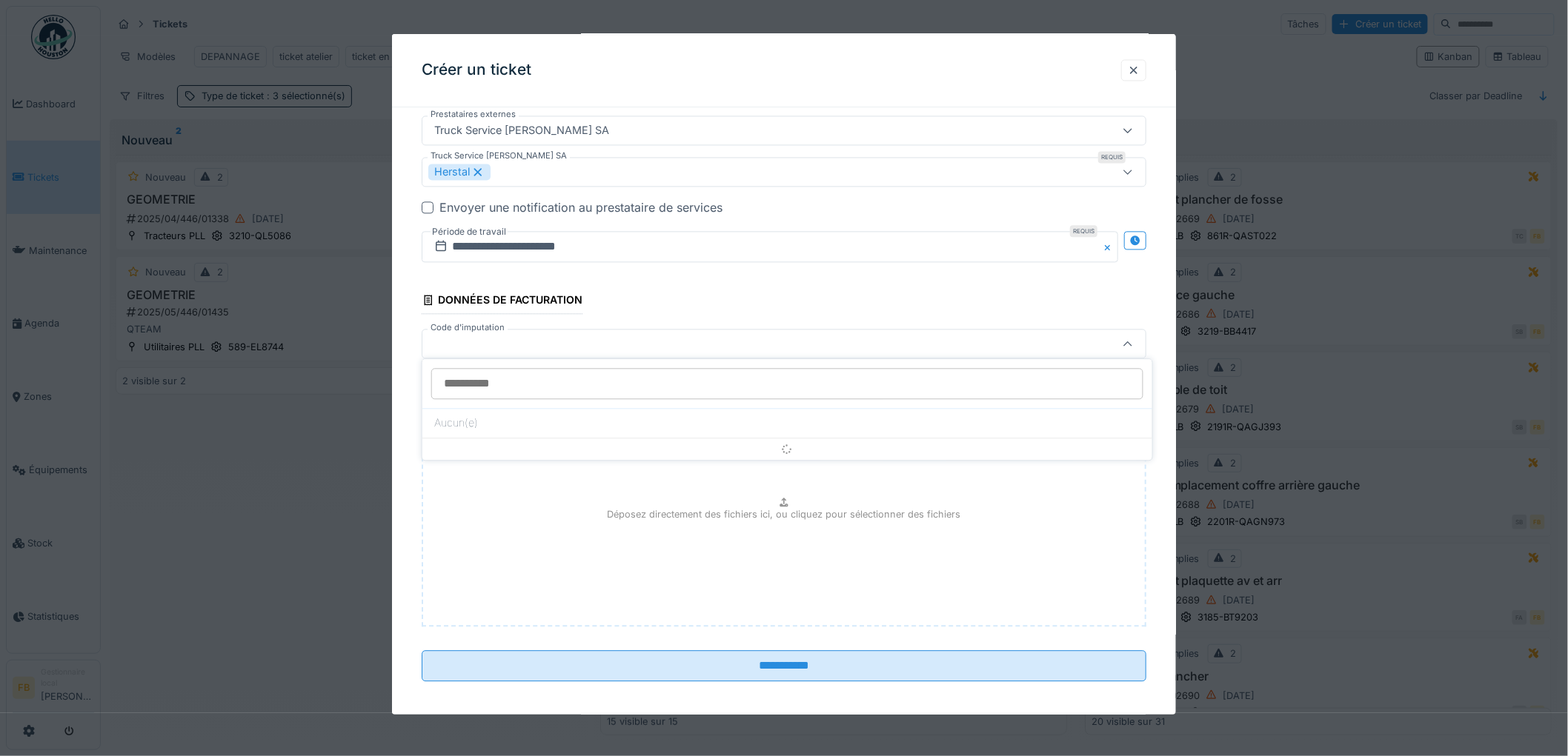
scroll to position [1293, 0]
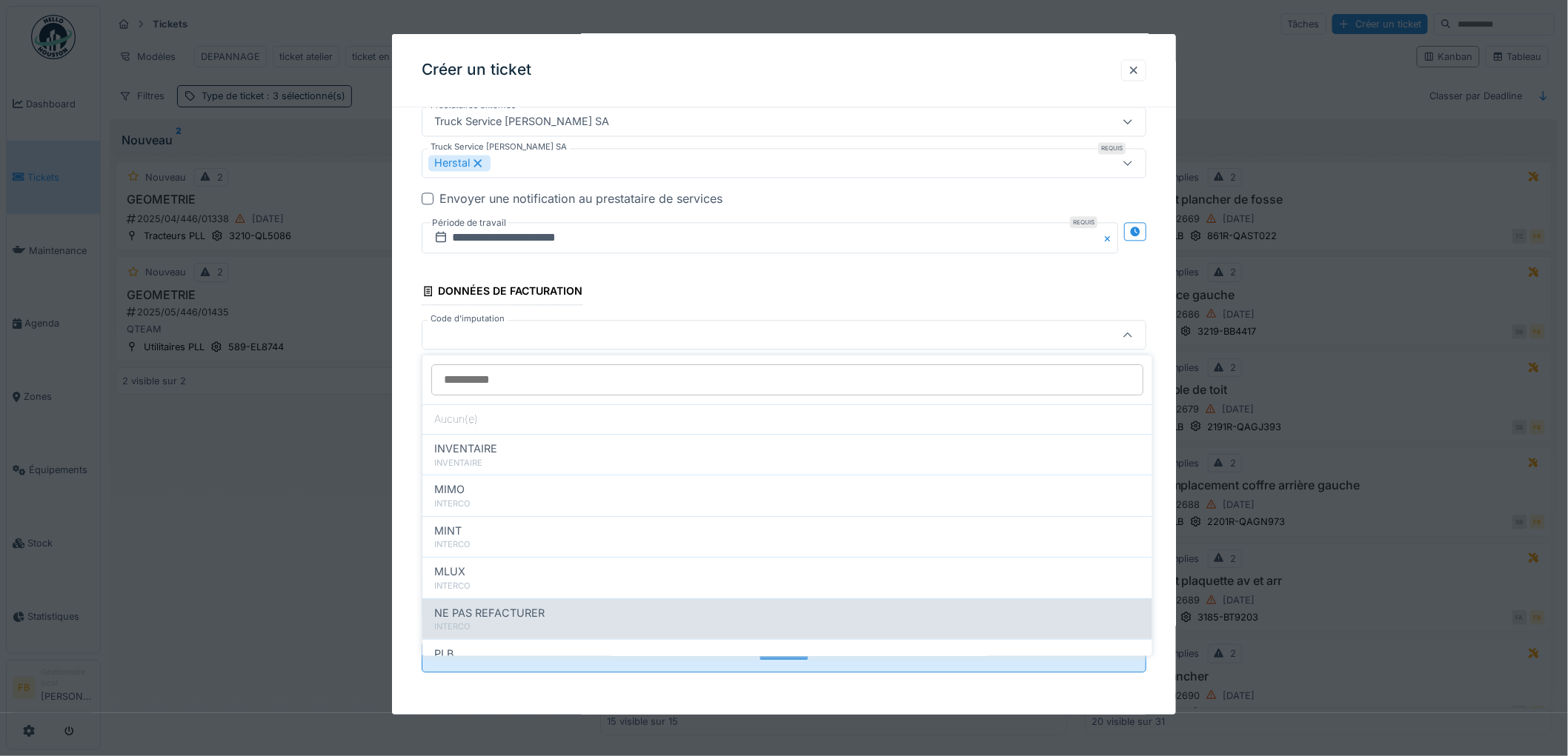
click at [460, 620] on span "NE PAS REFACTURER" at bounding box center [490, 614] width 111 height 17
type input "****"
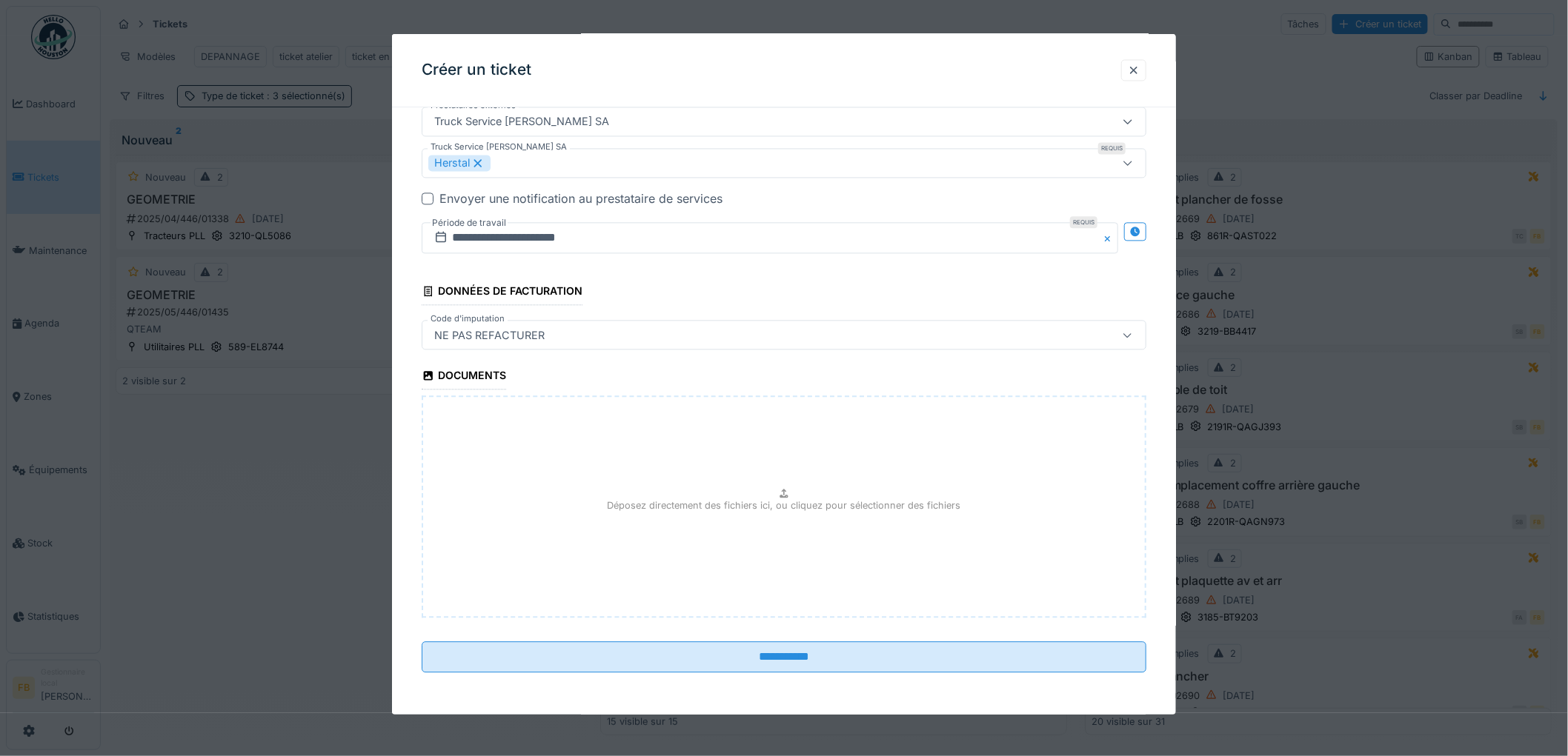
scroll to position [9, 0]
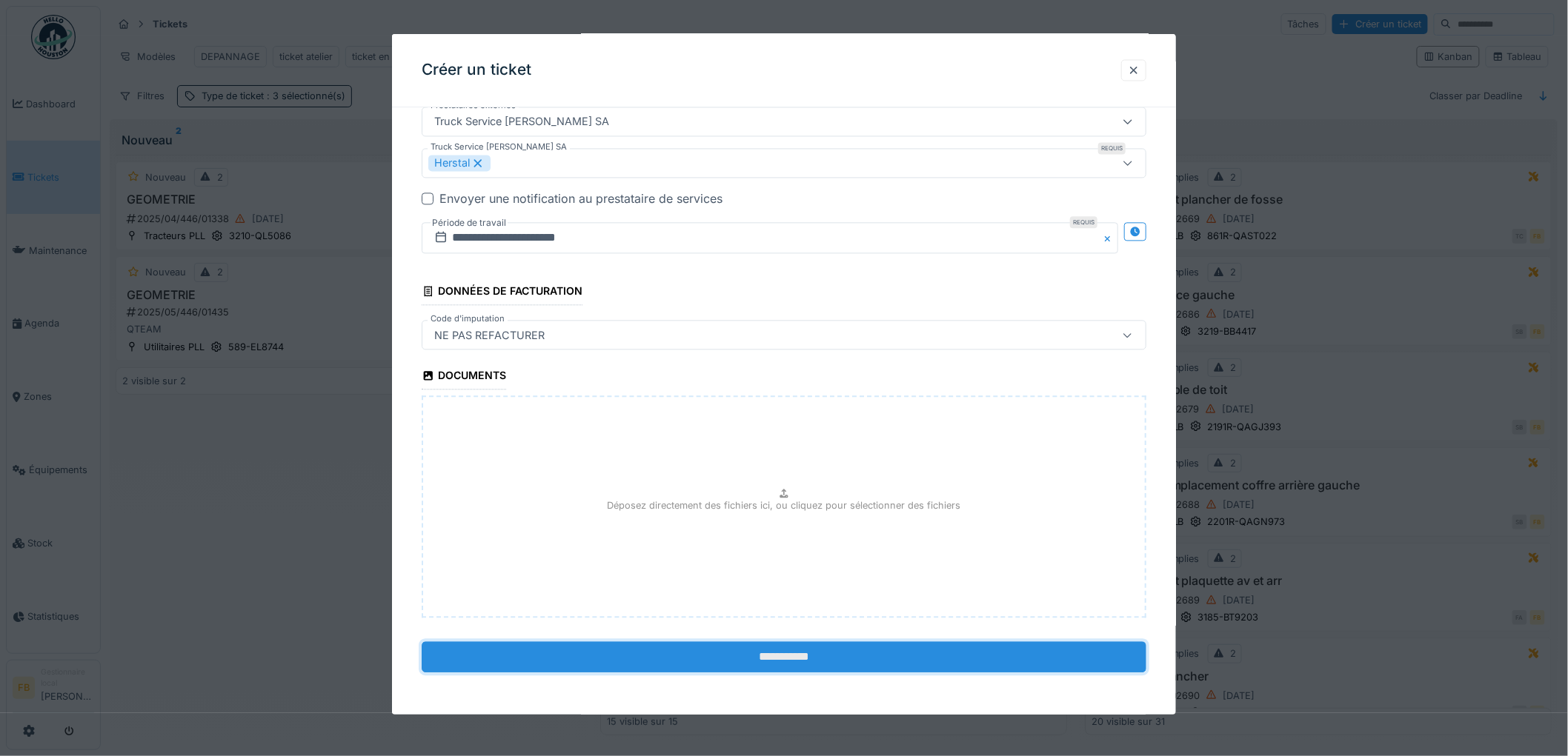
click at [776, 653] on input "**********" at bounding box center [784, 658] width 725 height 31
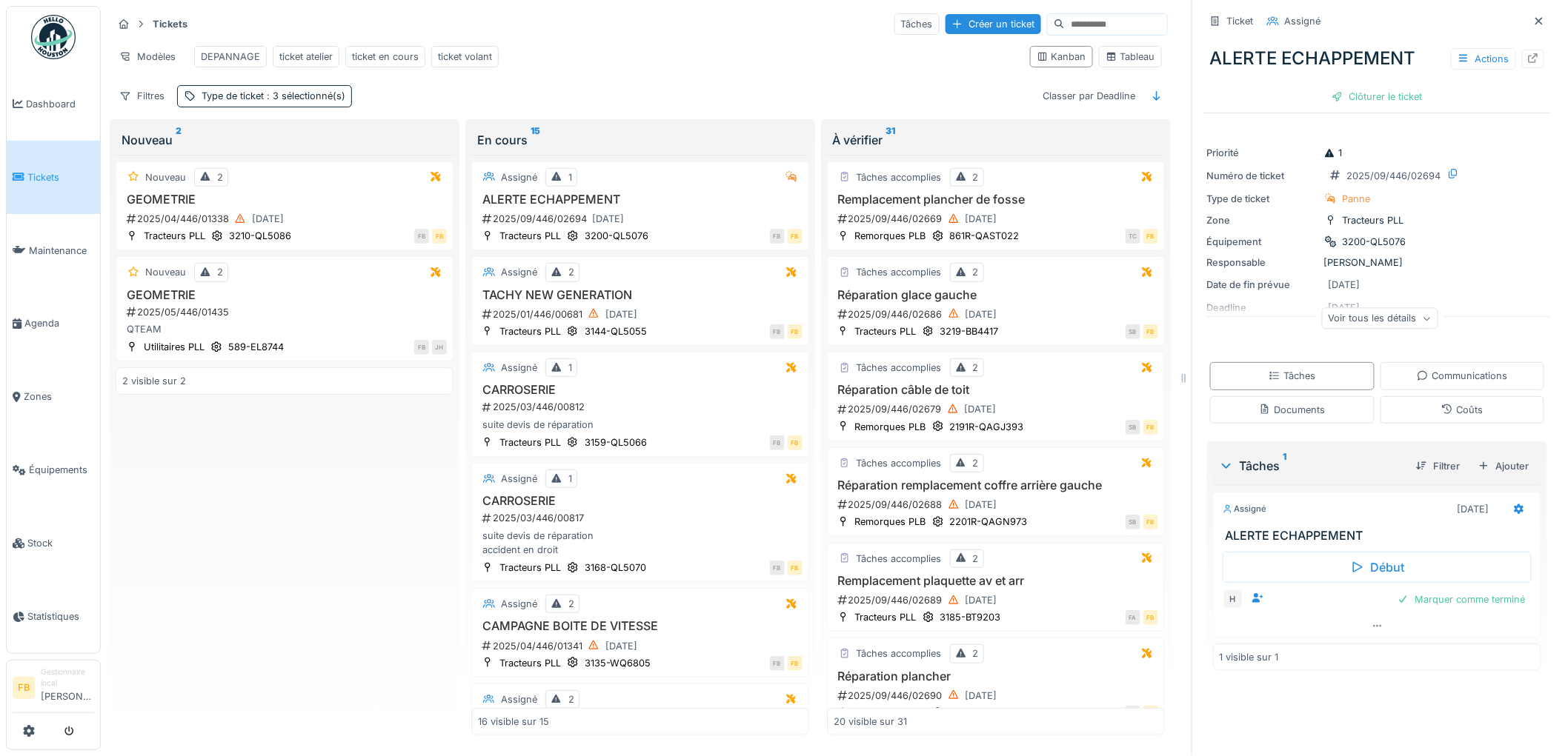
click at [67, 189] on link "Tickets" at bounding box center [53, 177] width 93 height 73
